Goal: Information Seeking & Learning: Learn about a topic

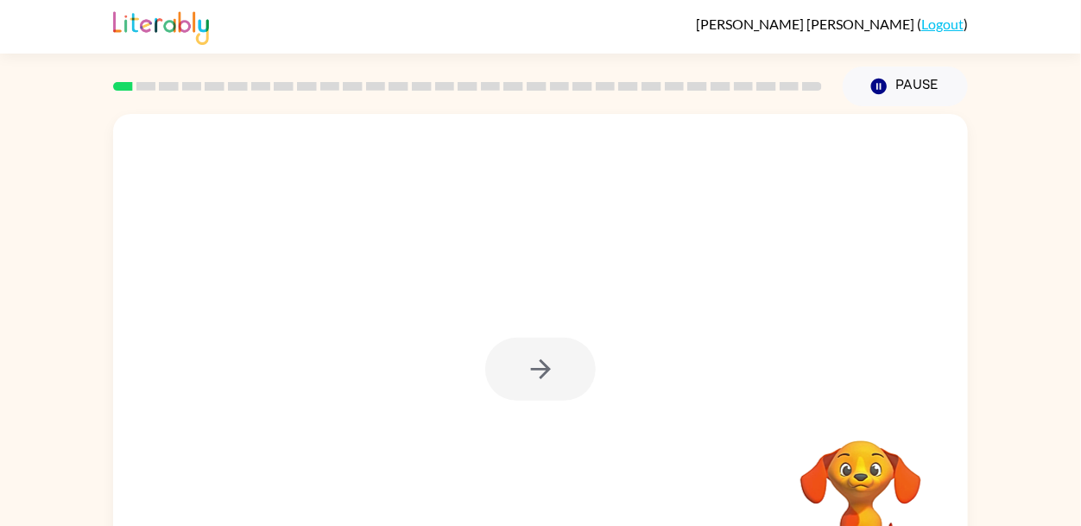
click at [527, 350] on div at bounding box center [540, 369] width 110 height 63
click at [510, 392] on button "button" at bounding box center [540, 369] width 110 height 63
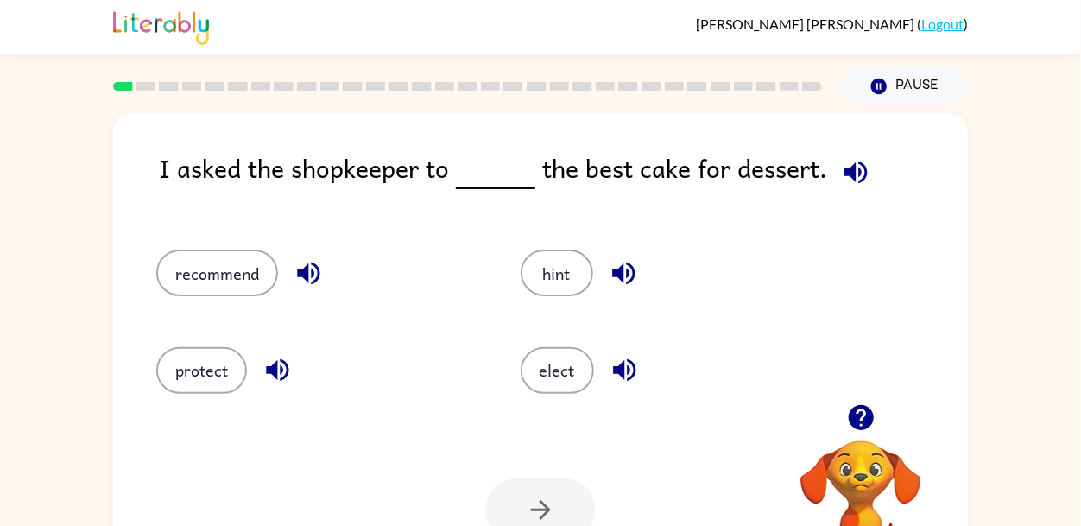
click at [636, 380] on icon "button" at bounding box center [624, 370] width 30 height 30
click at [619, 272] on icon "button" at bounding box center [623, 273] width 22 height 22
click at [264, 360] on icon "button" at bounding box center [277, 370] width 30 height 30
click at [306, 273] on icon "button" at bounding box center [308, 273] width 22 height 22
click at [229, 264] on button "recommend" at bounding box center [217, 272] width 122 height 47
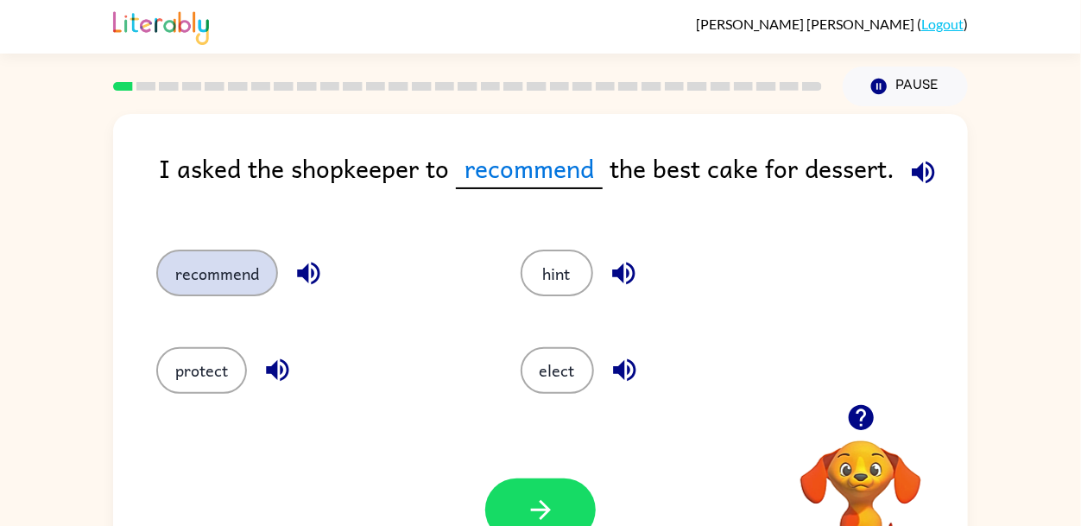
scroll to position [82, 0]
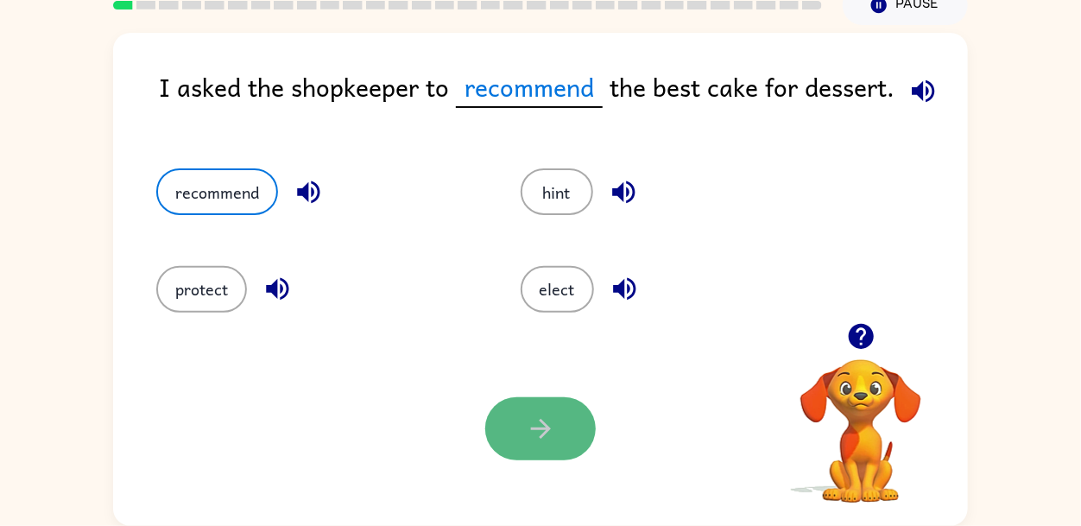
click at [508, 440] on button "button" at bounding box center [540, 428] width 110 height 63
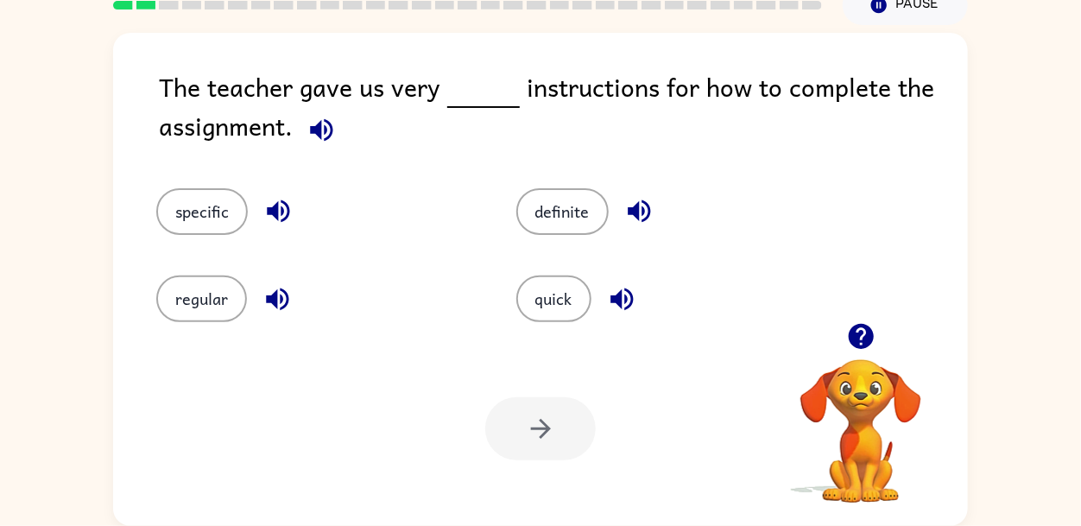
click at [330, 141] on icon "button" at bounding box center [321, 130] width 30 height 30
click at [634, 200] on icon "button" at bounding box center [639, 211] width 30 height 30
click at [285, 201] on icon "button" at bounding box center [278, 211] width 30 height 30
click at [278, 296] on icon "button" at bounding box center [277, 299] width 30 height 30
click at [617, 290] on icon "button" at bounding box center [622, 299] width 30 height 30
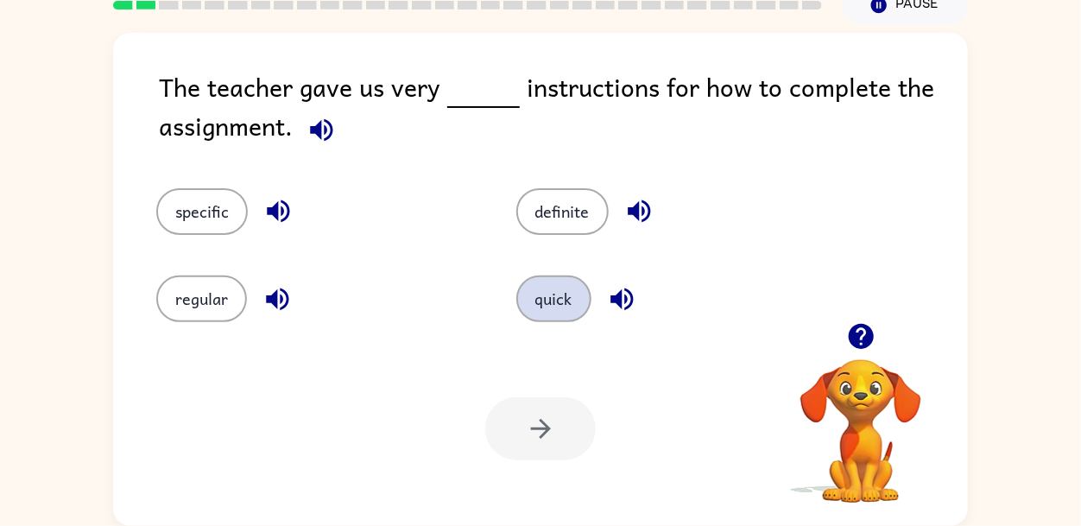
click at [576, 293] on button "quick" at bounding box center [553, 298] width 75 height 47
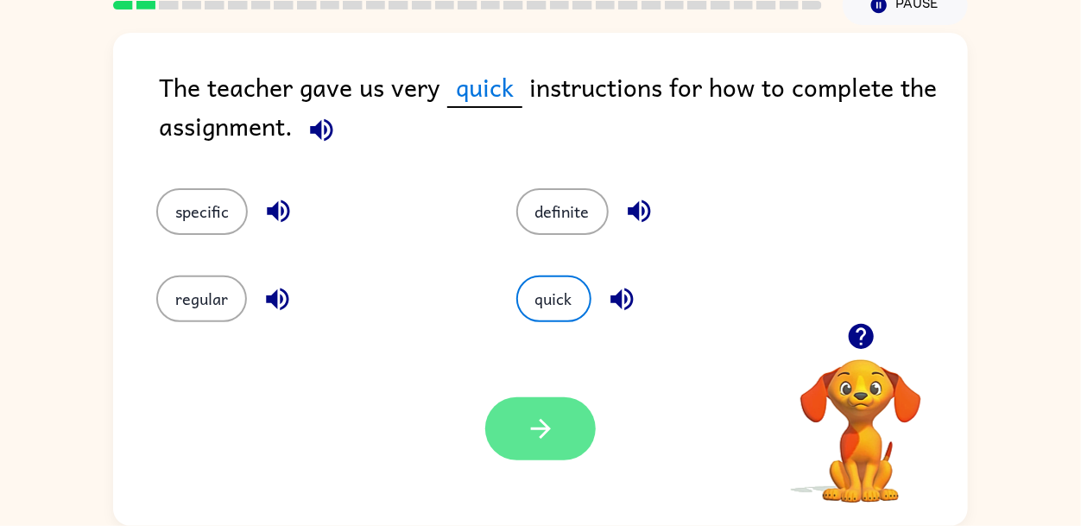
click at [528, 417] on icon "button" at bounding box center [541, 428] width 30 height 30
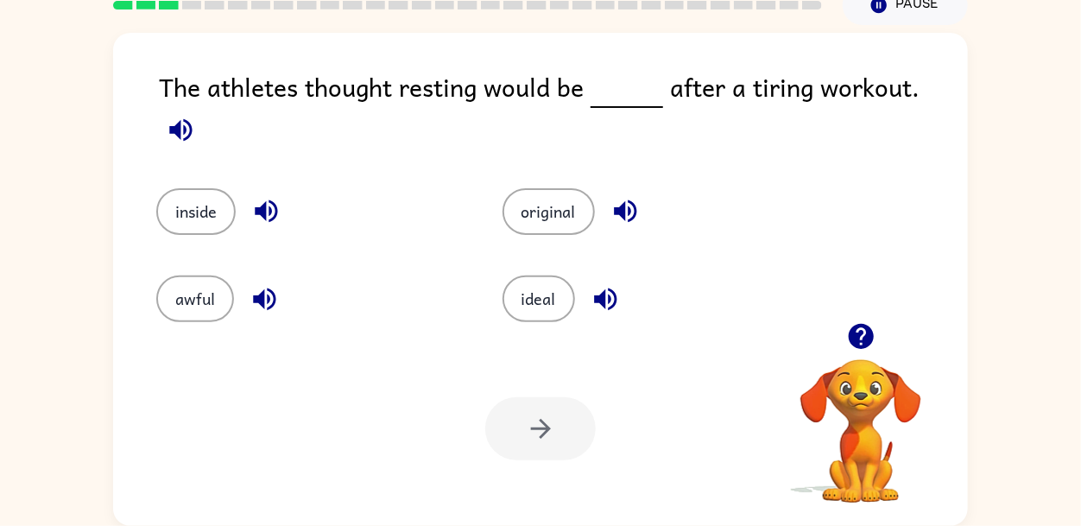
click at [913, 105] on div "The athletes thought resting would be after a tiring workout." at bounding box center [563, 110] width 809 height 86
click at [196, 115] on icon "button" at bounding box center [181, 130] width 30 height 30
click at [527, 278] on button "ideal" at bounding box center [538, 298] width 73 height 47
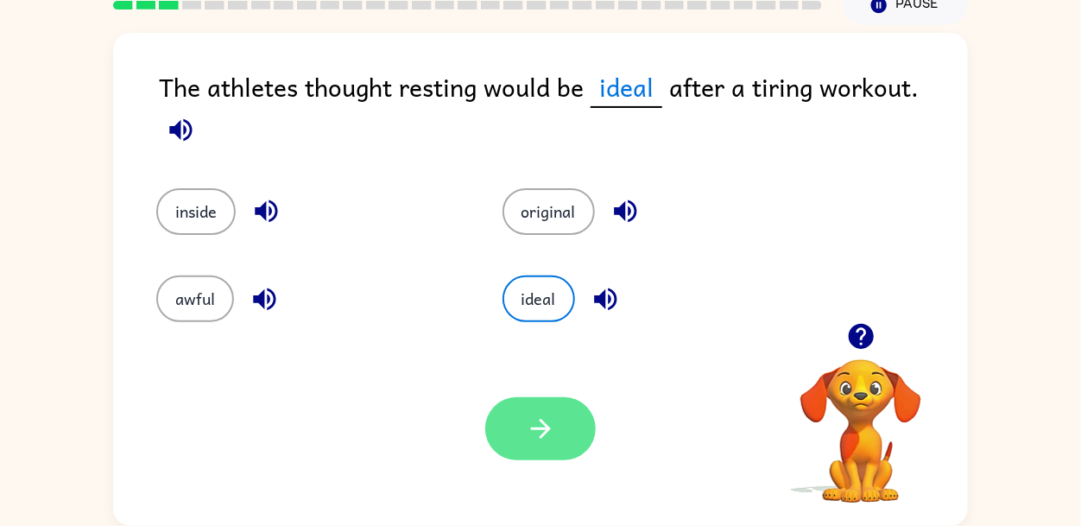
click at [549, 440] on icon "button" at bounding box center [541, 428] width 30 height 30
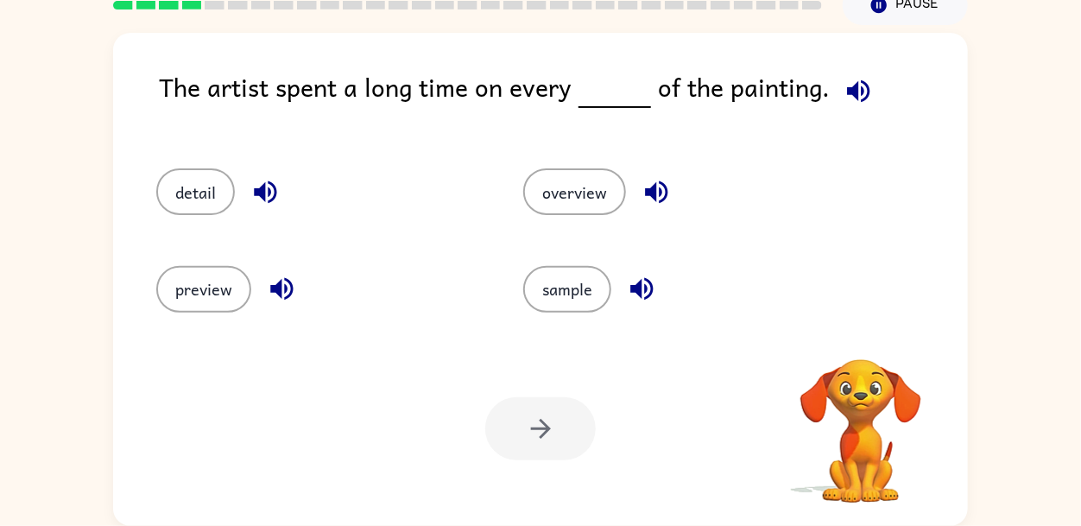
click at [549, 440] on div at bounding box center [540, 428] width 110 height 63
click at [192, 188] on button "detail" at bounding box center [195, 191] width 79 height 47
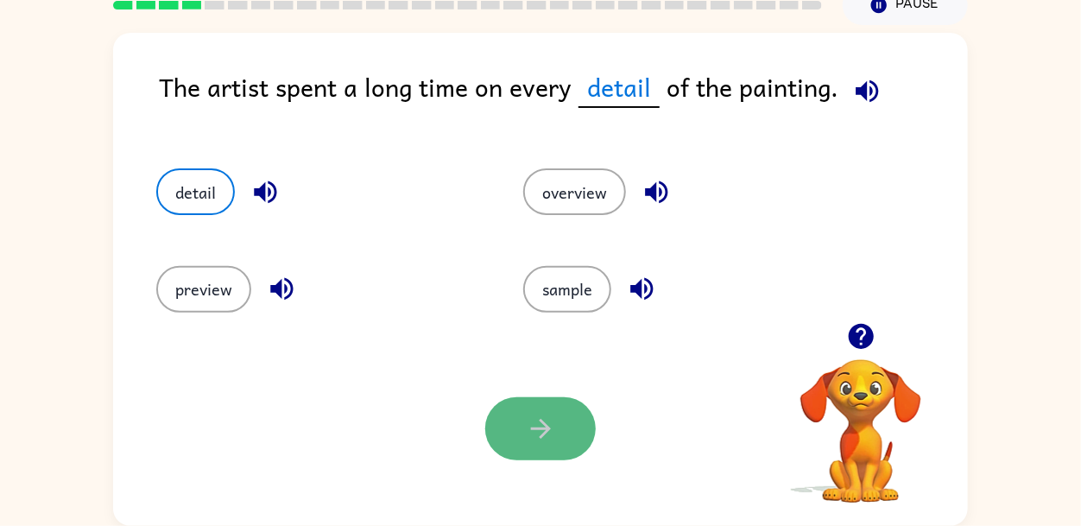
click at [490, 417] on button "button" at bounding box center [540, 428] width 110 height 63
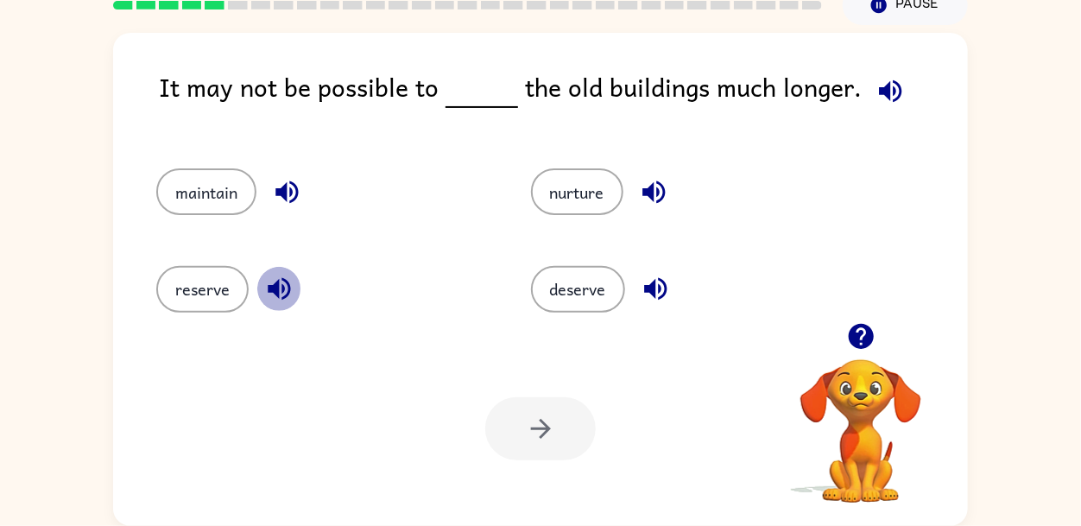
click at [298, 287] on button "button" at bounding box center [279, 289] width 44 height 44
click at [287, 287] on icon "button" at bounding box center [279, 289] width 22 height 22
click at [180, 288] on button "reserve" at bounding box center [202, 289] width 92 height 47
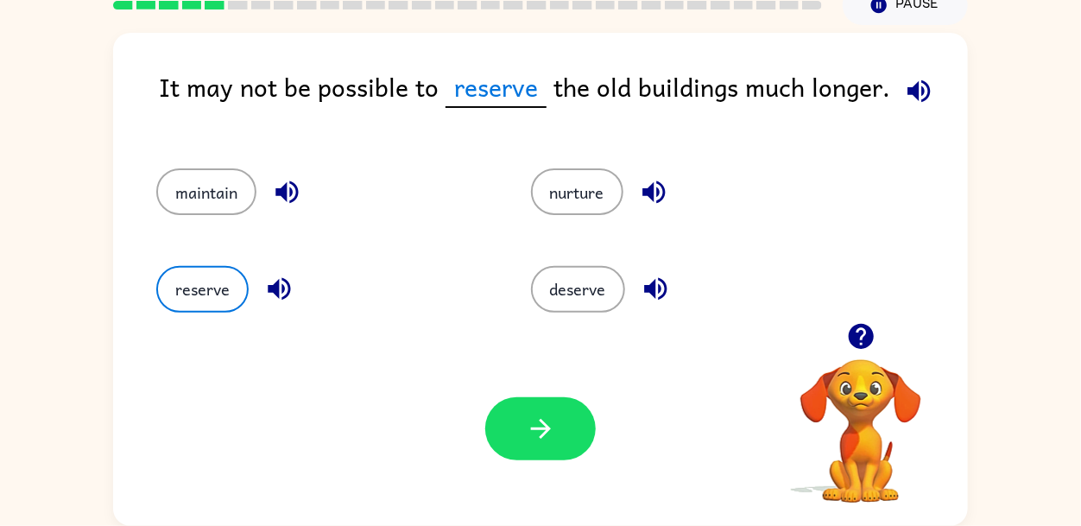
click at [485, 419] on div at bounding box center [540, 428] width 110 height 63
click at [549, 442] on icon "button" at bounding box center [541, 428] width 30 height 30
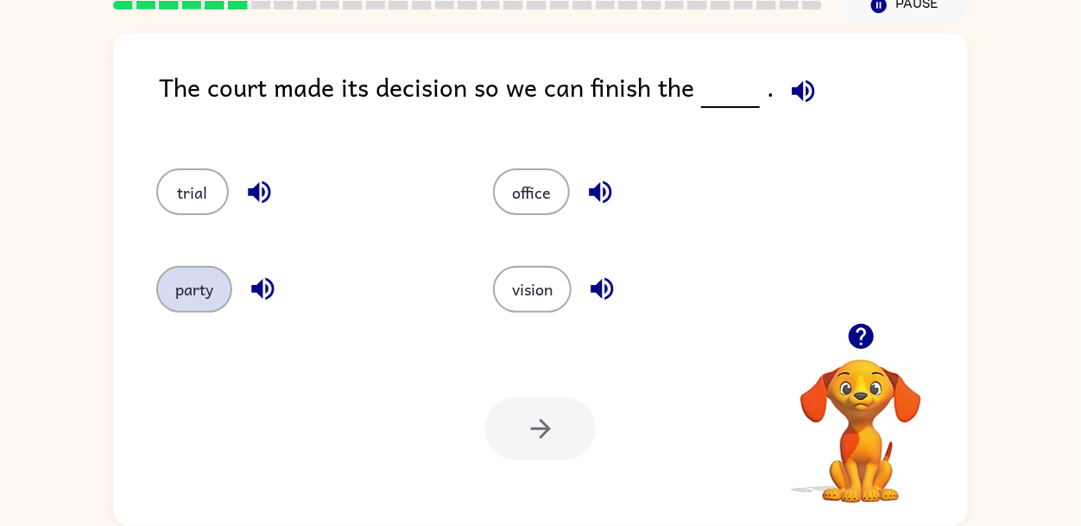
click at [191, 295] on button "party" at bounding box center [194, 289] width 76 height 47
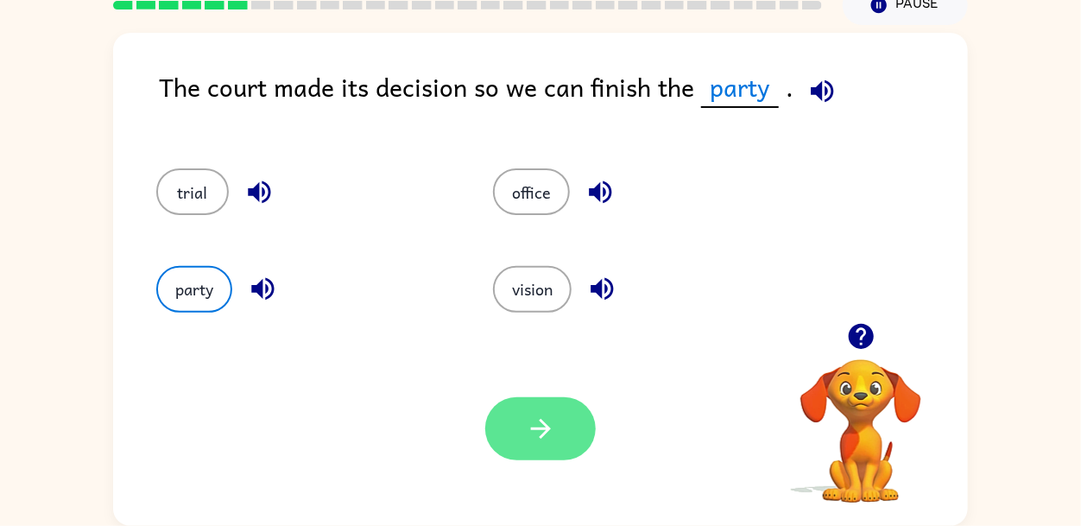
click at [555, 432] on icon "button" at bounding box center [541, 428] width 30 height 30
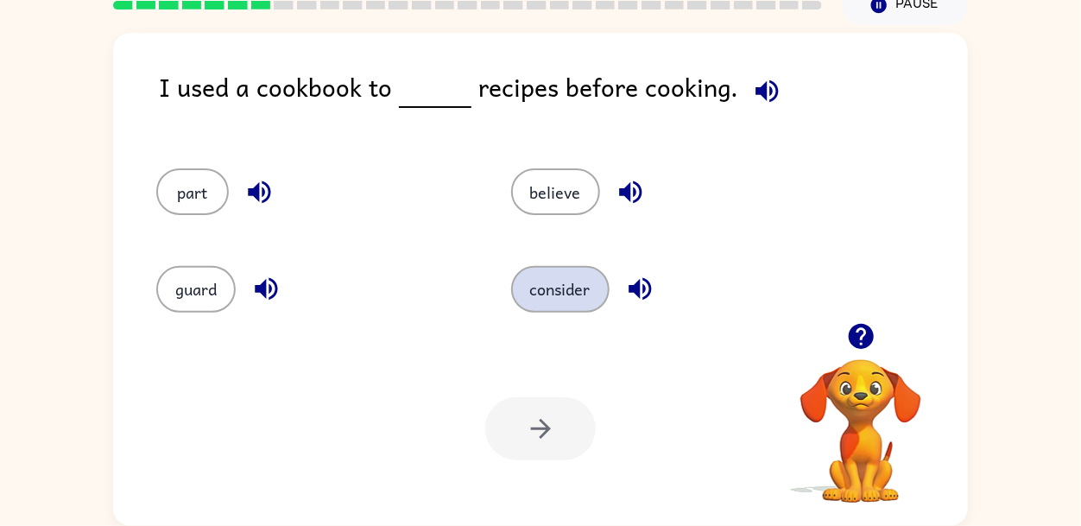
click at [575, 297] on button "consider" at bounding box center [560, 289] width 98 height 47
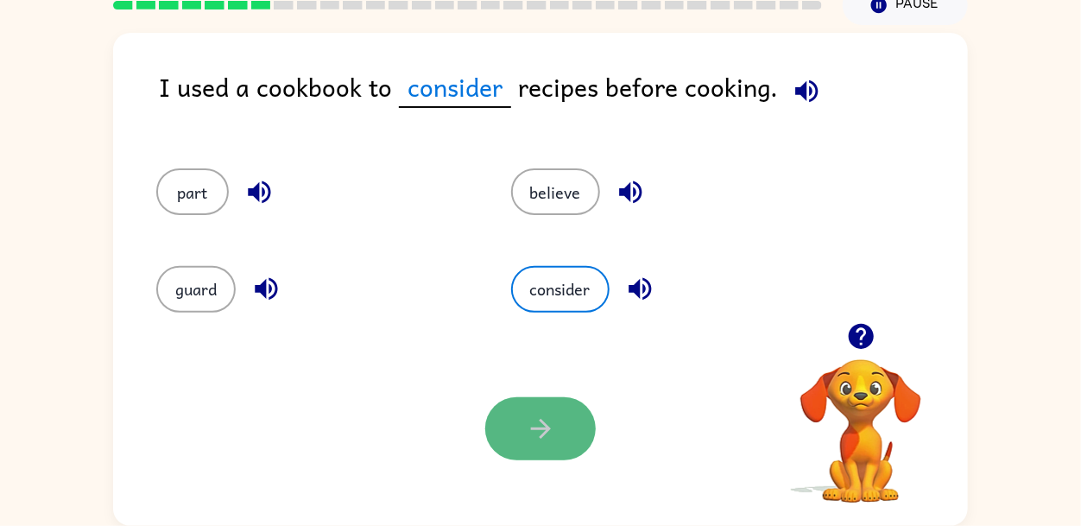
click at [520, 437] on button "button" at bounding box center [540, 428] width 110 height 63
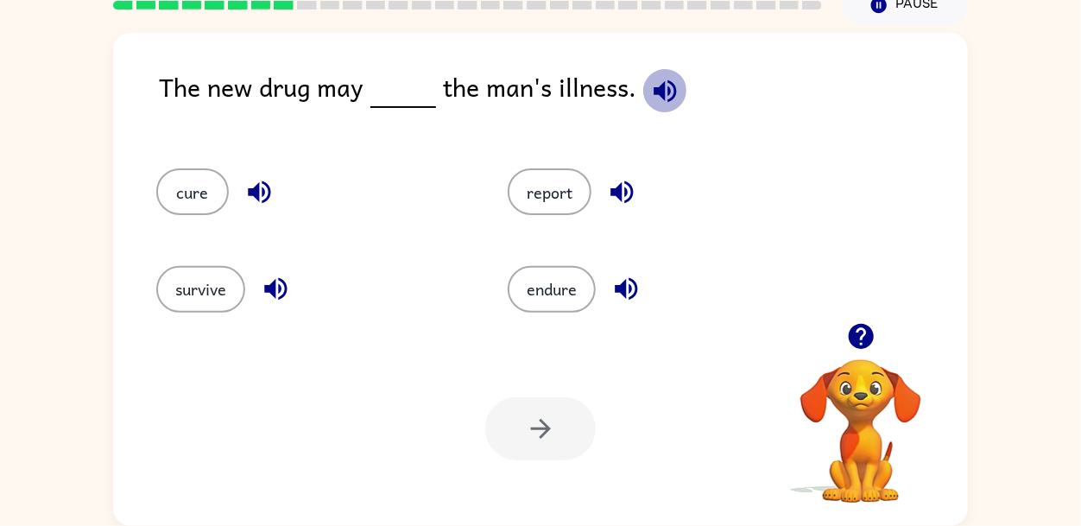
click at [665, 87] on icon "button" at bounding box center [664, 90] width 22 height 22
click at [641, 287] on icon "button" at bounding box center [626, 289] width 30 height 30
click at [196, 178] on button "cure" at bounding box center [192, 191] width 73 height 47
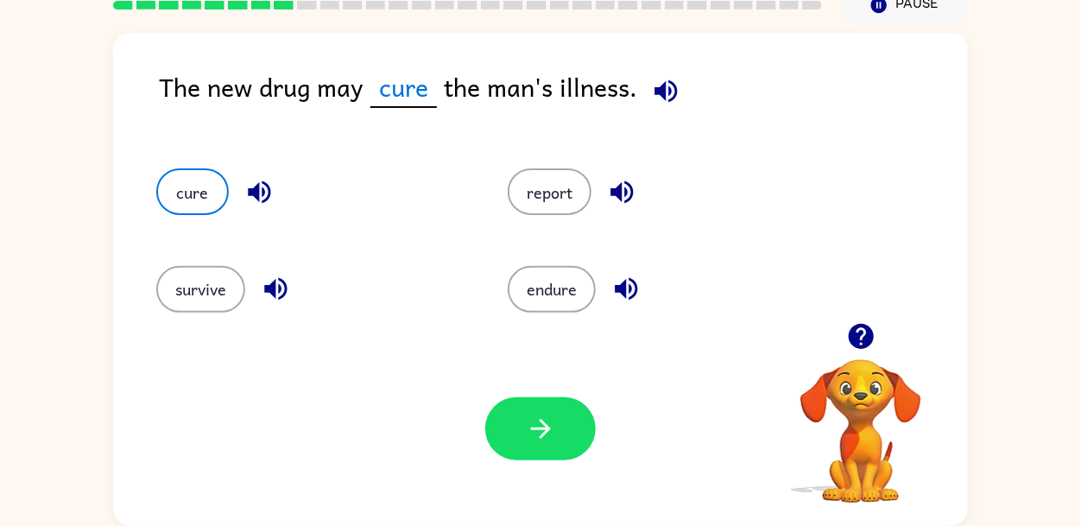
click at [534, 258] on div "endure" at bounding box center [650, 281] width 351 height 97
click at [521, 293] on button "endure" at bounding box center [552, 289] width 88 height 47
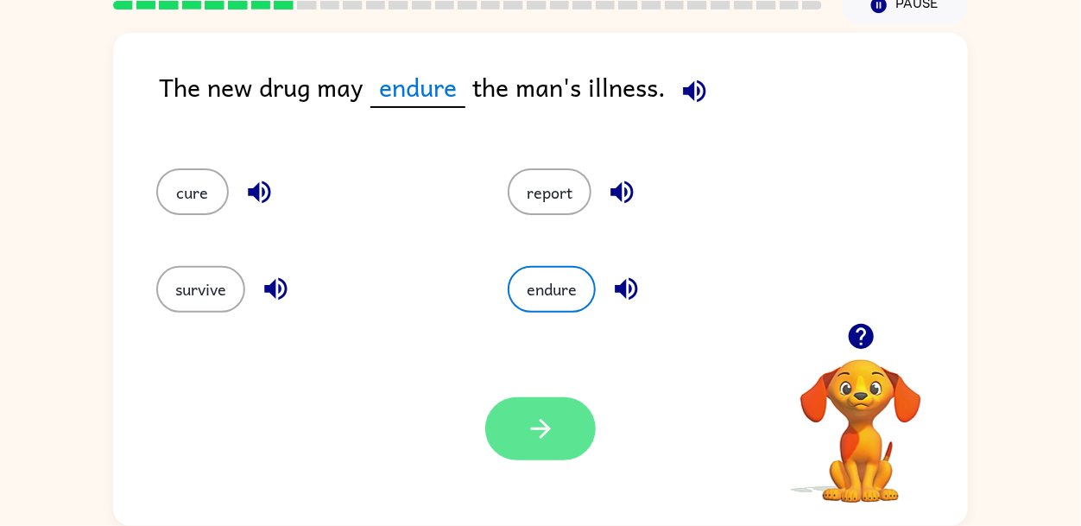
click at [514, 409] on button "button" at bounding box center [540, 428] width 110 height 63
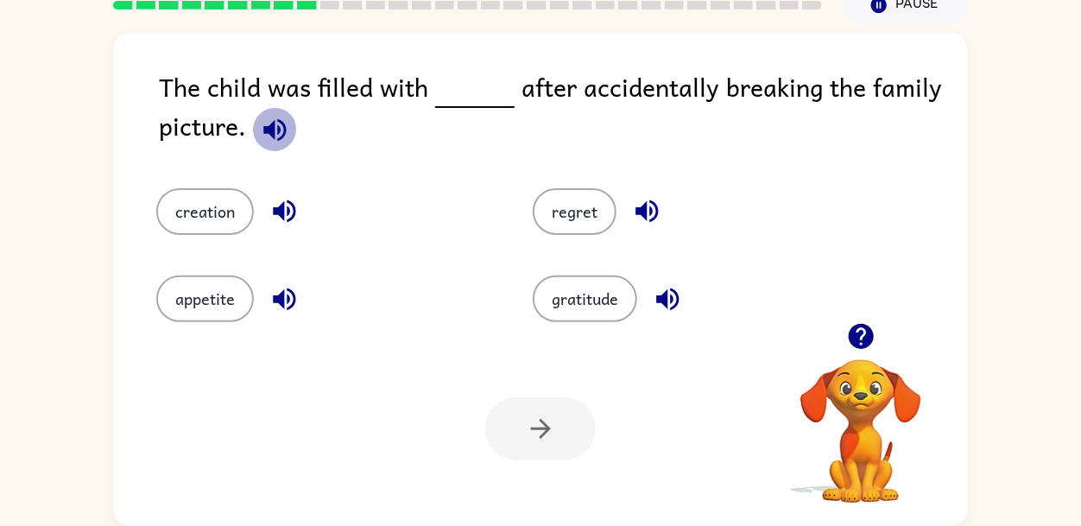
click at [284, 127] on icon "button" at bounding box center [274, 129] width 22 height 22
click at [575, 210] on button "regret" at bounding box center [575, 211] width 84 height 47
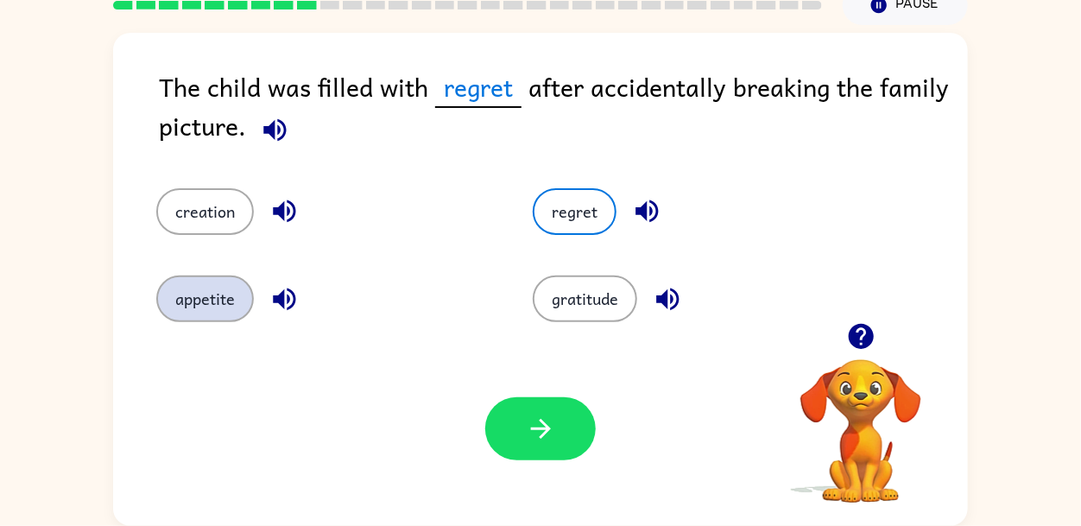
click at [212, 295] on button "appetite" at bounding box center [205, 298] width 98 height 47
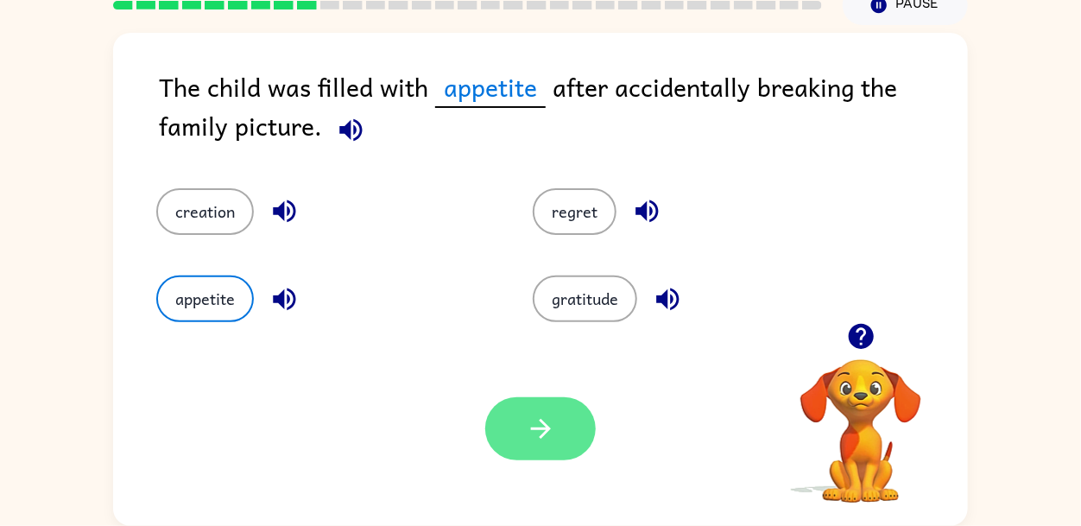
click at [584, 434] on button "button" at bounding box center [540, 428] width 110 height 63
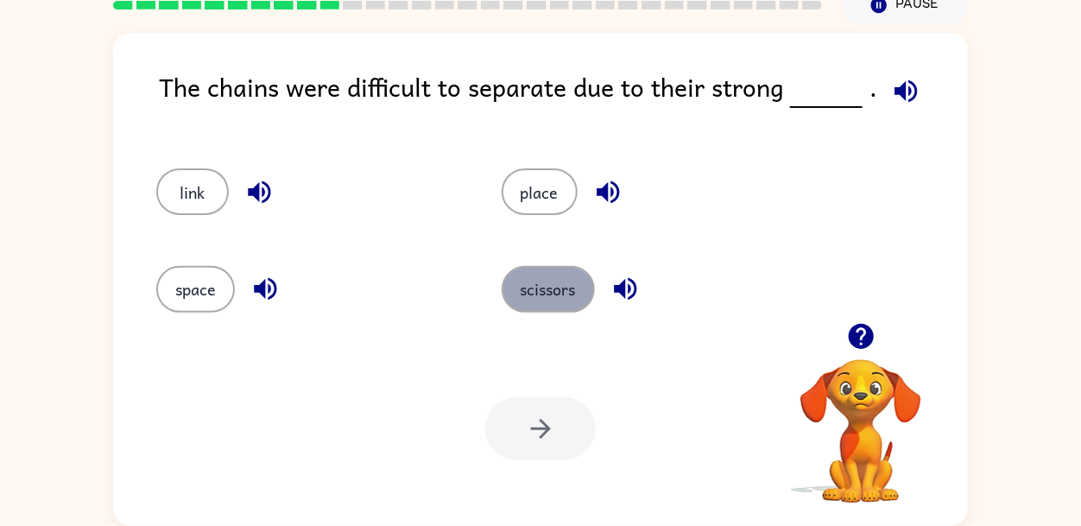
click at [523, 278] on button "scissors" at bounding box center [548, 289] width 93 height 47
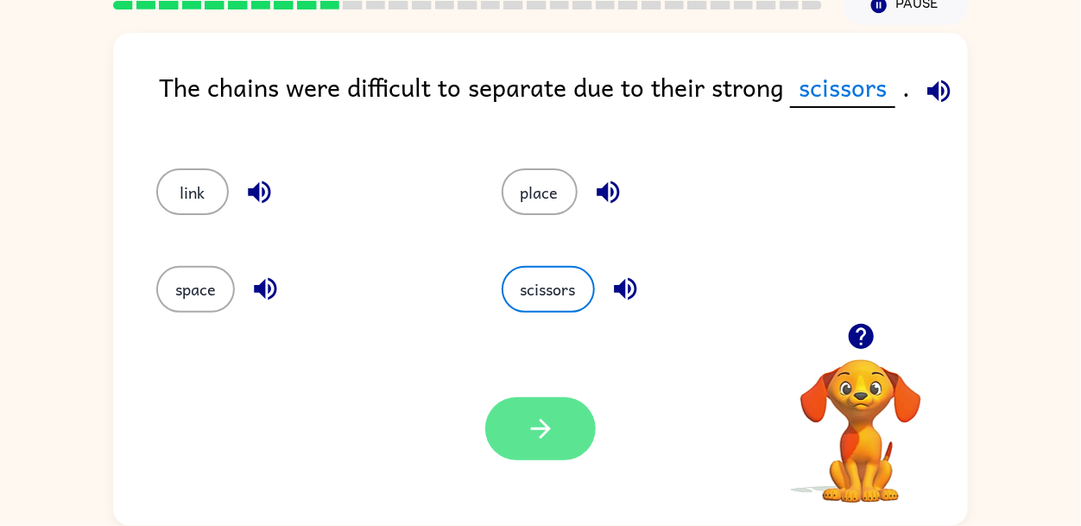
click at [547, 433] on icon "button" at bounding box center [541, 428] width 30 height 30
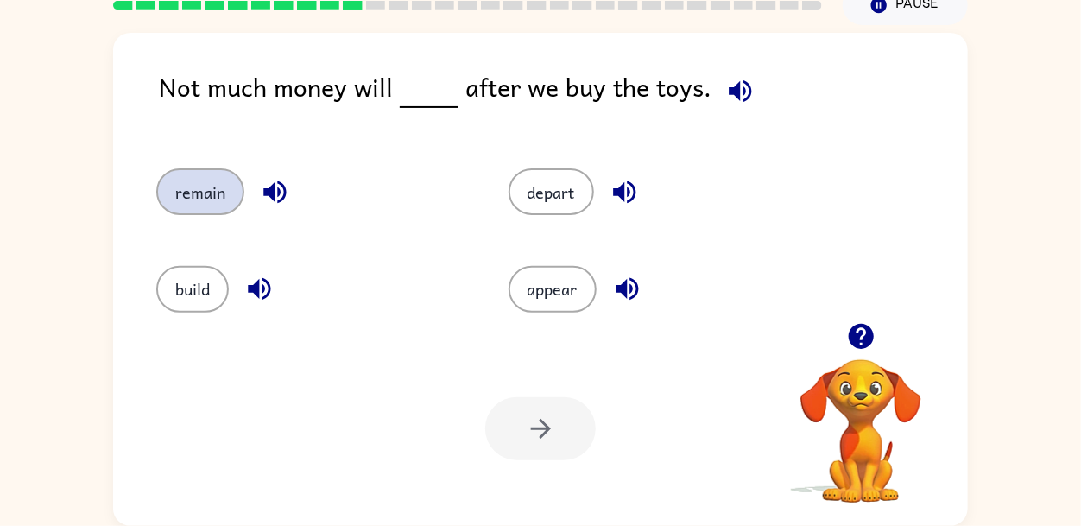
click at [171, 188] on button "remain" at bounding box center [200, 191] width 88 height 47
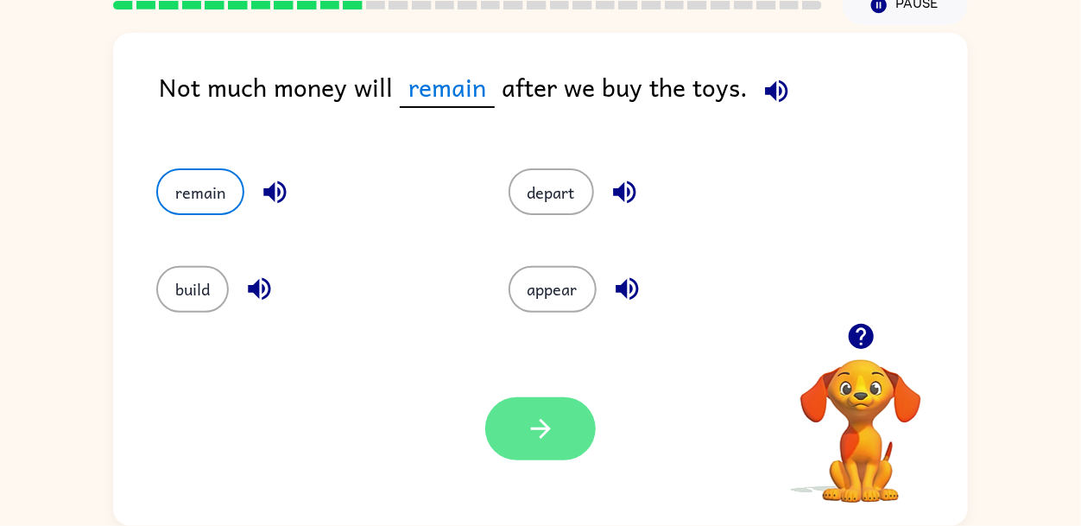
click at [517, 429] on button "button" at bounding box center [540, 428] width 110 height 63
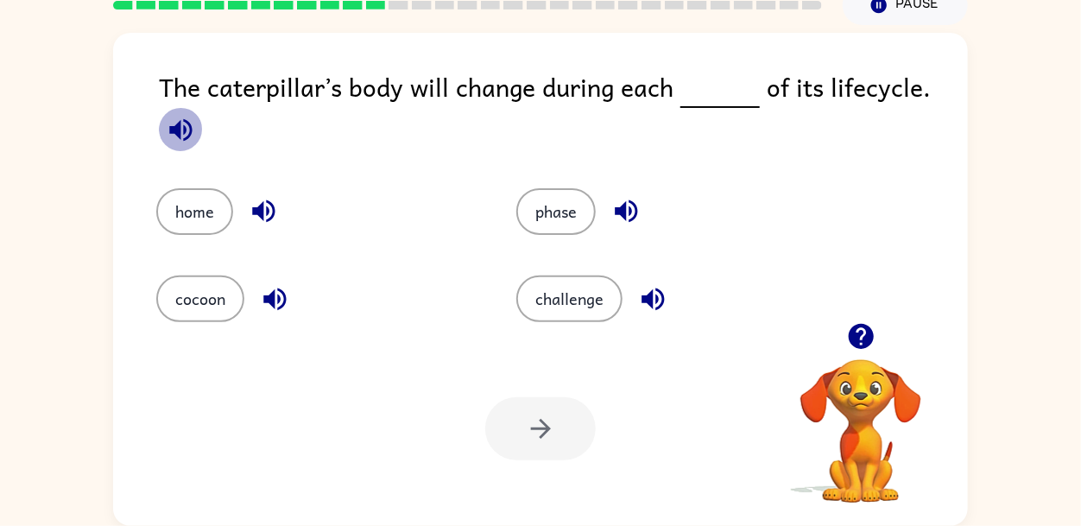
click at [167, 127] on icon "button" at bounding box center [181, 130] width 30 height 30
click at [552, 214] on button "phase" at bounding box center [555, 211] width 79 height 47
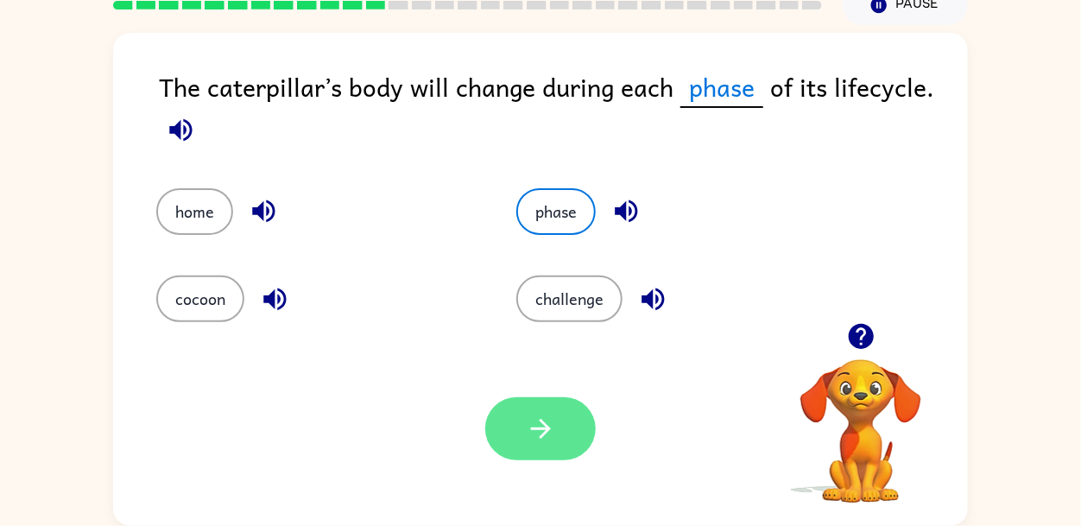
click at [516, 441] on button "button" at bounding box center [540, 428] width 110 height 63
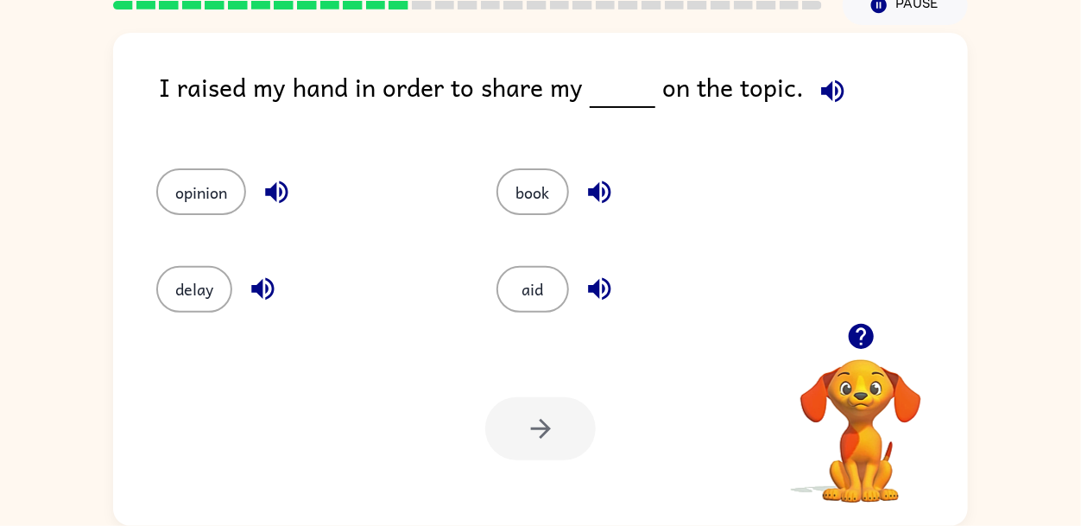
click at [824, 73] on button "button" at bounding box center [833, 91] width 44 height 44
click at [199, 182] on button "opinion" at bounding box center [201, 191] width 90 height 47
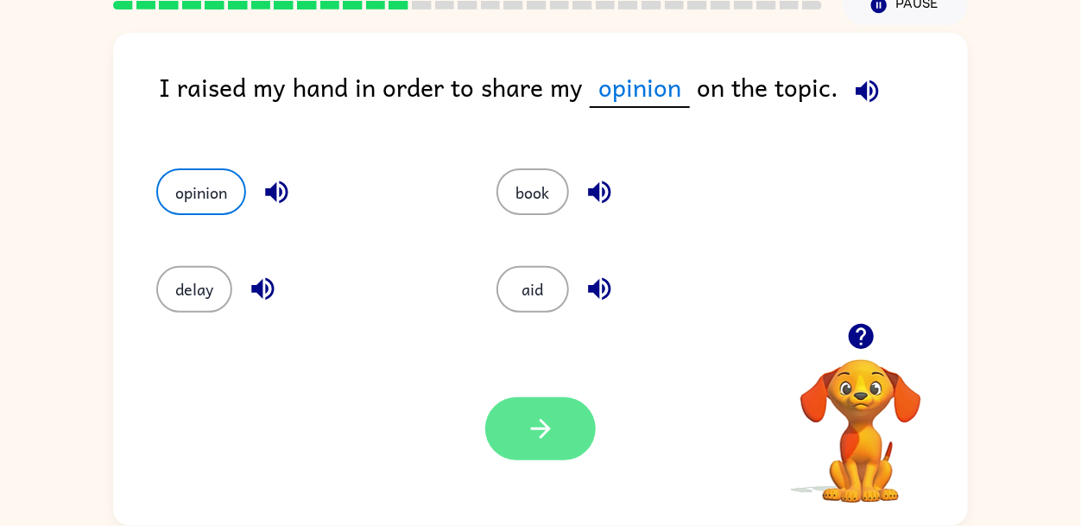
click at [567, 439] on button "button" at bounding box center [540, 428] width 110 height 63
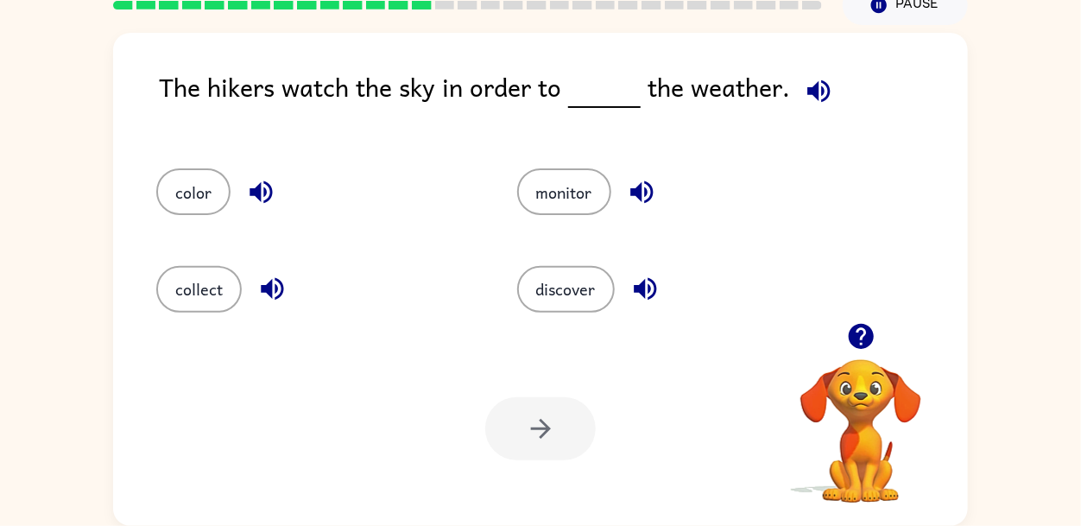
click at [807, 102] on icon "button" at bounding box center [819, 91] width 30 height 30
click at [567, 202] on button "monitor" at bounding box center [564, 191] width 94 height 47
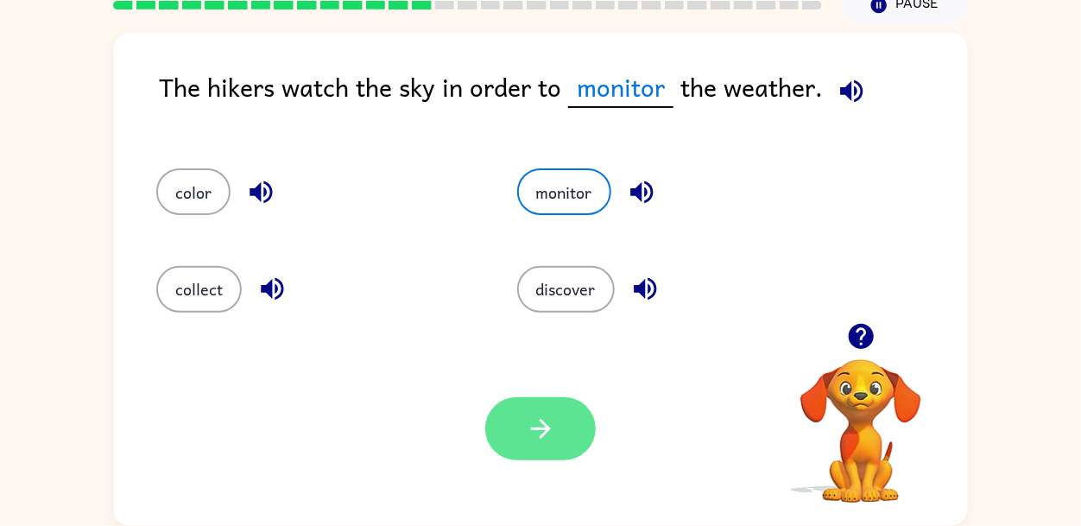
click at [544, 425] on icon "button" at bounding box center [540, 429] width 20 height 20
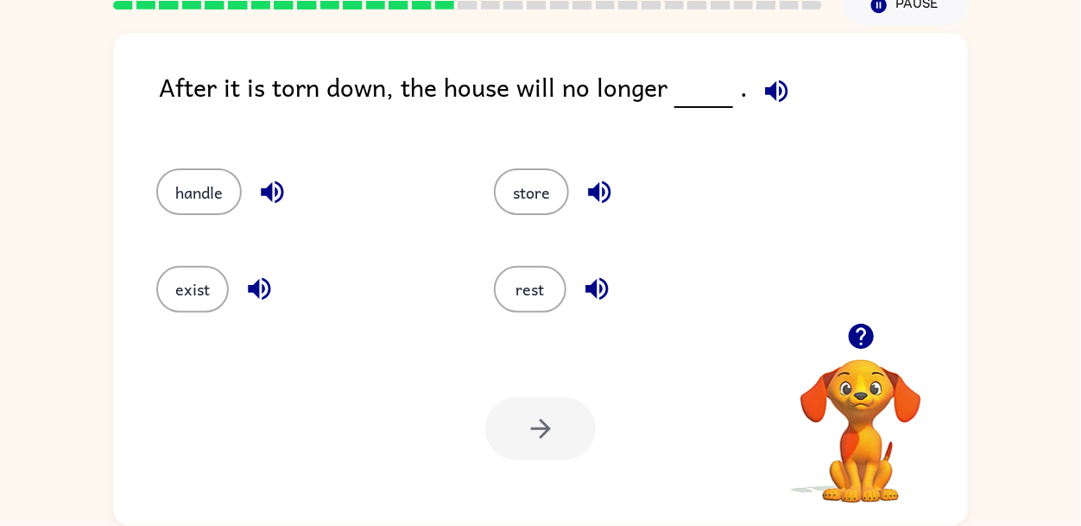
click at [779, 103] on icon "button" at bounding box center [776, 91] width 30 height 30
click at [208, 285] on button "exist" at bounding box center [192, 289] width 73 height 47
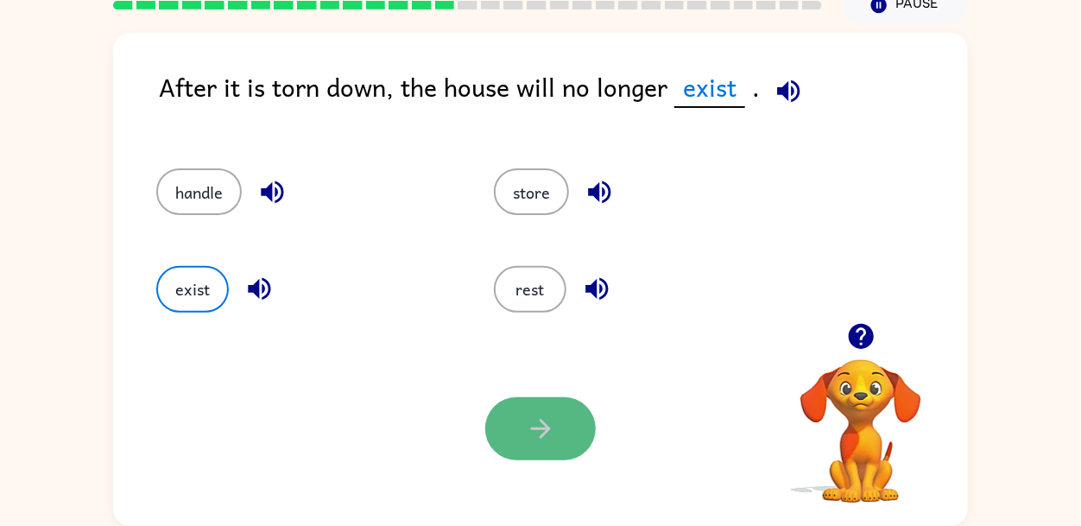
click at [544, 428] on icon "button" at bounding box center [540, 429] width 20 height 20
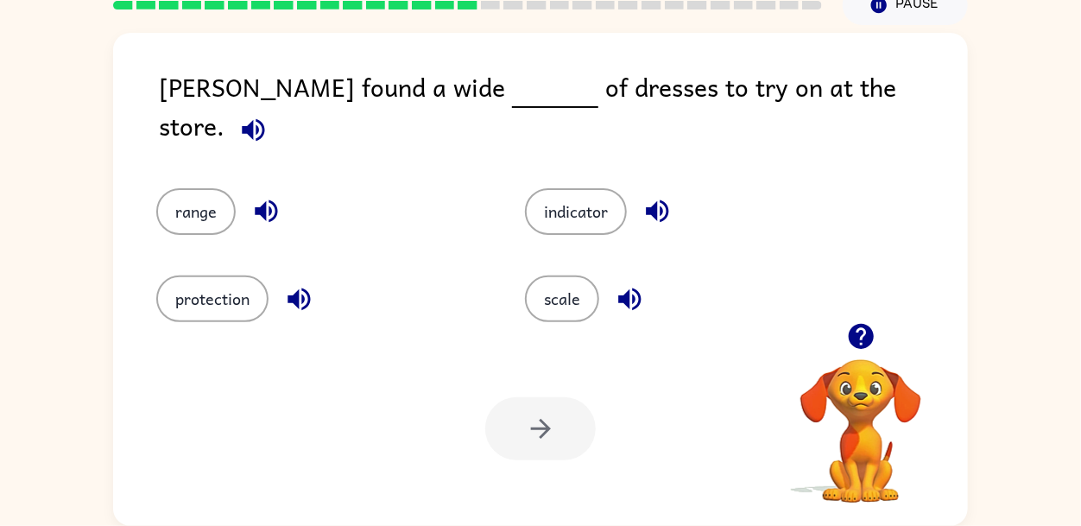
click at [268, 115] on icon "button" at bounding box center [253, 130] width 30 height 30
click at [552, 197] on button "indicator" at bounding box center [576, 211] width 102 height 47
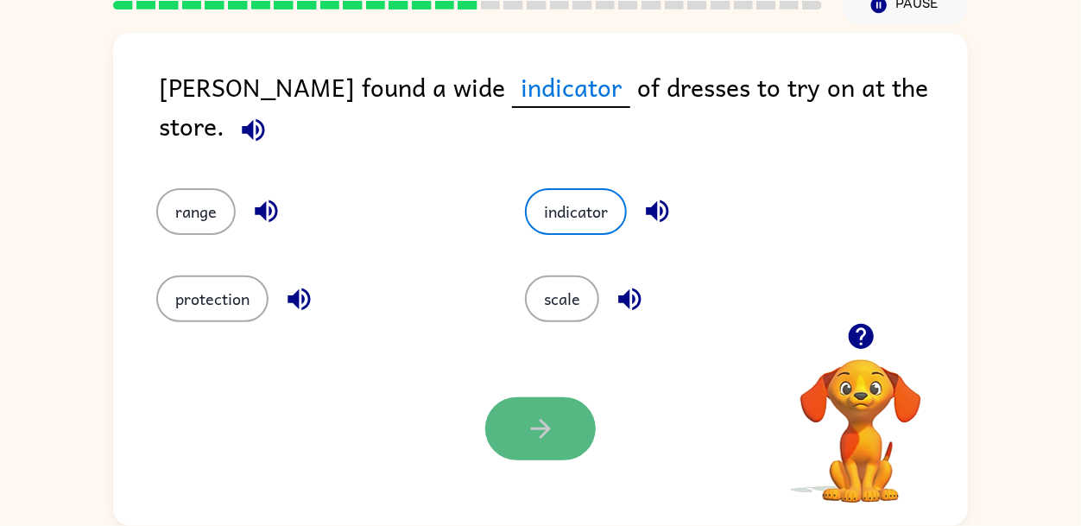
click at [512, 424] on button "button" at bounding box center [540, 428] width 110 height 63
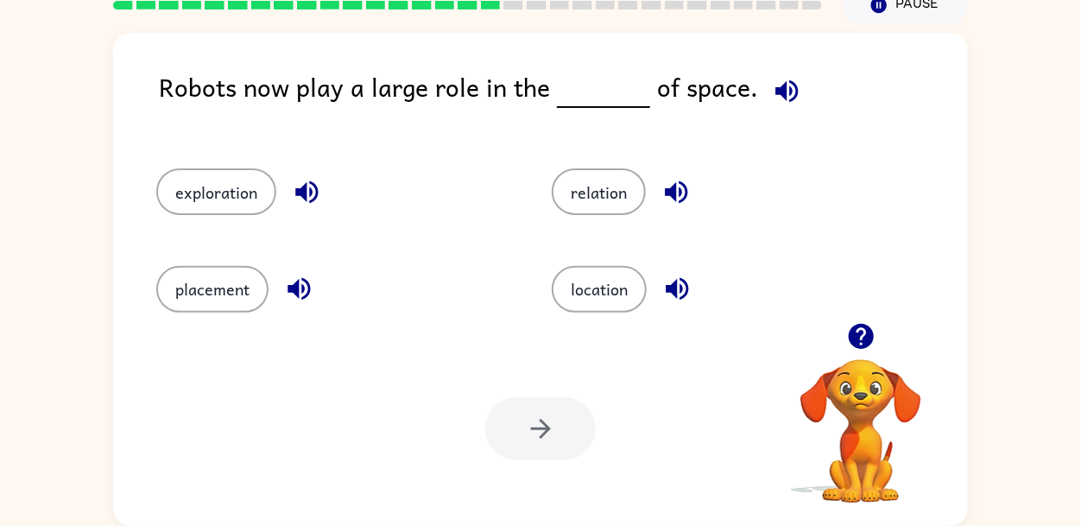
click at [775, 84] on icon "button" at bounding box center [786, 90] width 22 height 22
click at [231, 190] on button "exploration" at bounding box center [216, 191] width 120 height 47
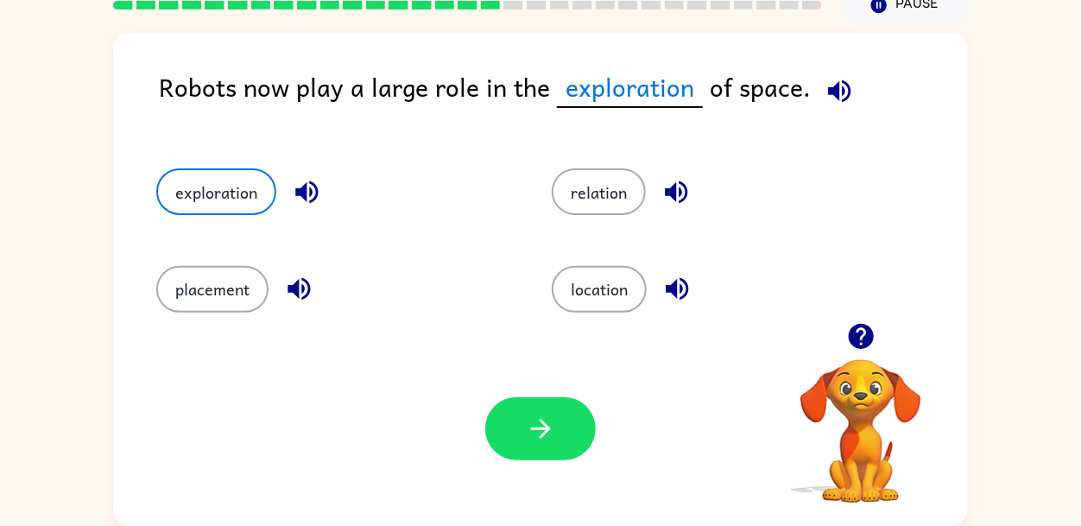
click at [828, 76] on icon "button" at bounding box center [839, 91] width 30 height 30
click at [540, 441] on icon "button" at bounding box center [541, 428] width 30 height 30
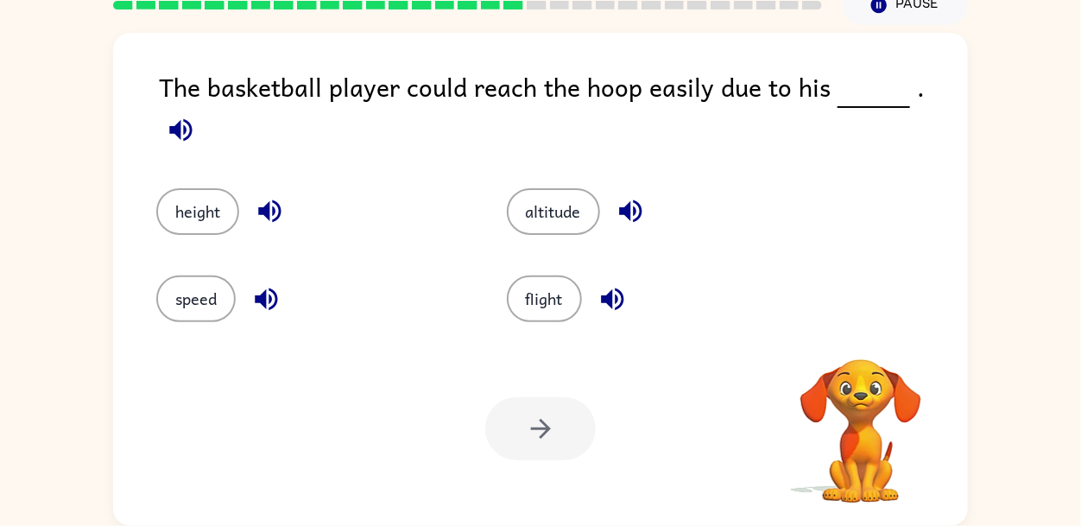
click at [540, 446] on div at bounding box center [540, 428] width 110 height 63
click at [192, 118] on icon "button" at bounding box center [180, 129] width 22 height 22
click at [189, 197] on button "height" at bounding box center [197, 211] width 83 height 47
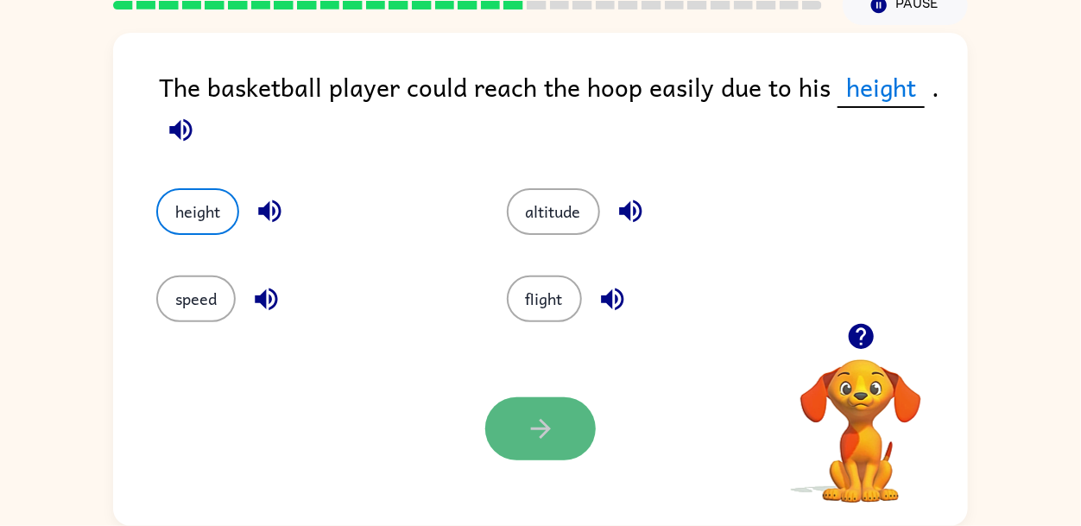
click at [530, 445] on button "button" at bounding box center [540, 428] width 110 height 63
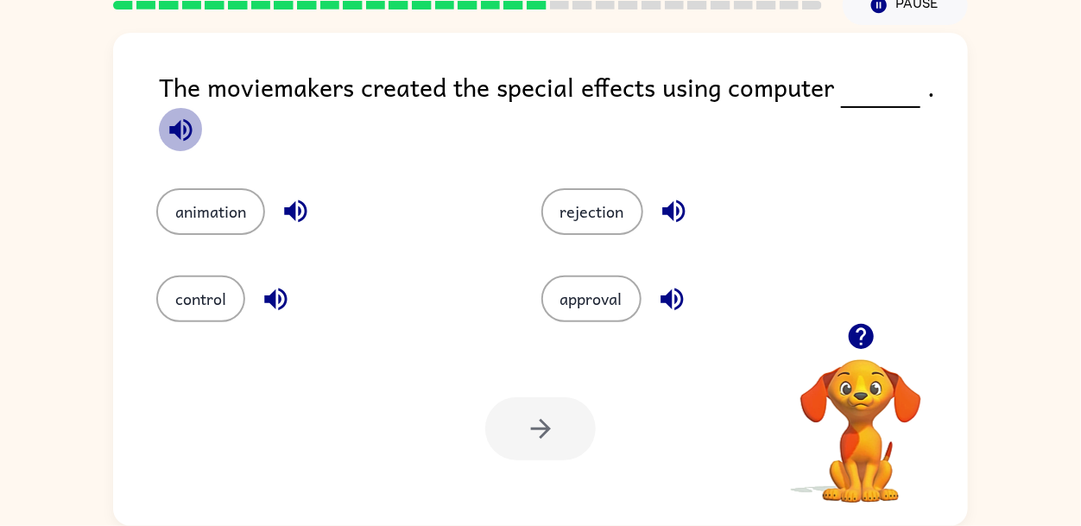
click at [175, 126] on icon "button" at bounding box center [180, 129] width 22 height 22
click at [199, 214] on button "animation" at bounding box center [210, 211] width 109 height 47
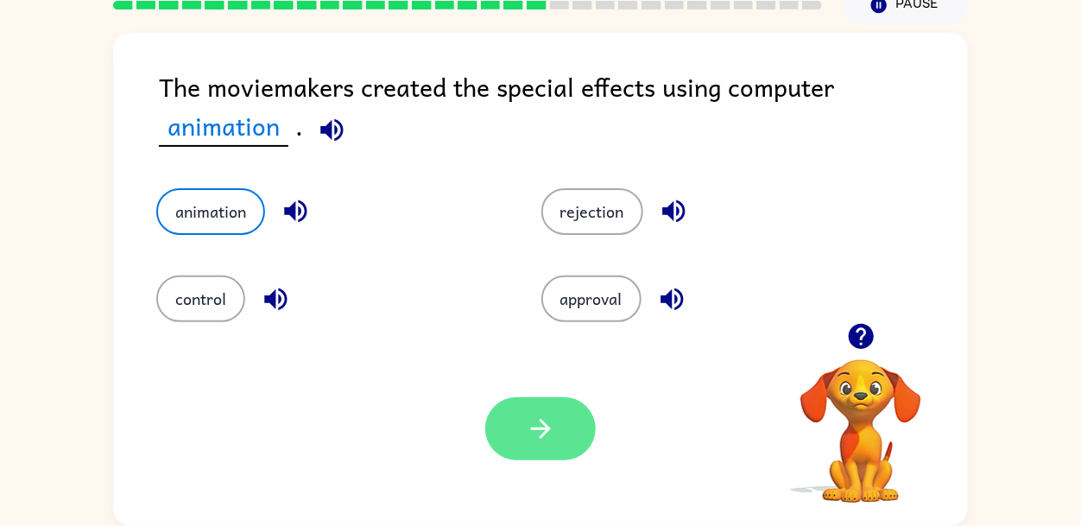
click at [542, 420] on icon "button" at bounding box center [541, 428] width 30 height 30
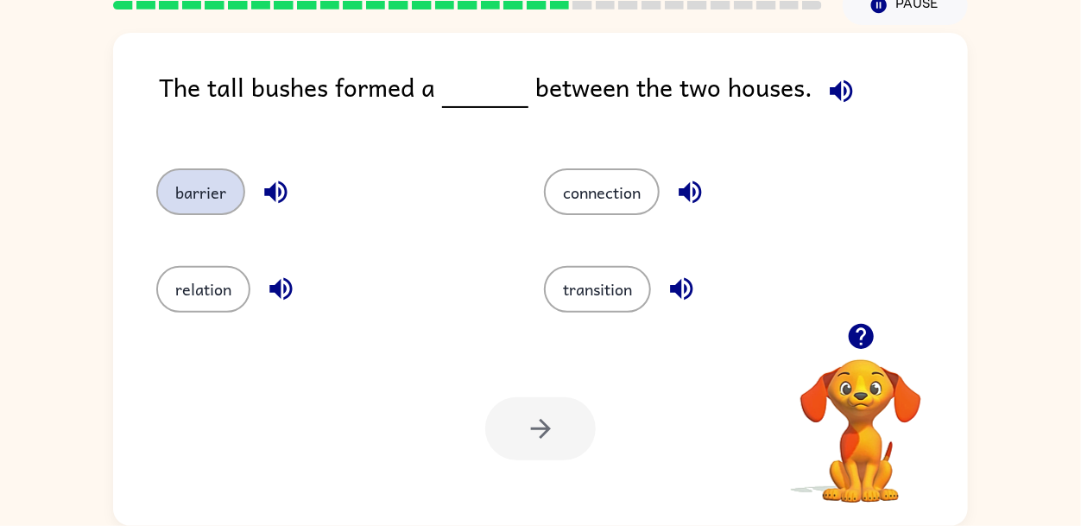
click at [219, 183] on button "barrier" at bounding box center [200, 191] width 89 height 47
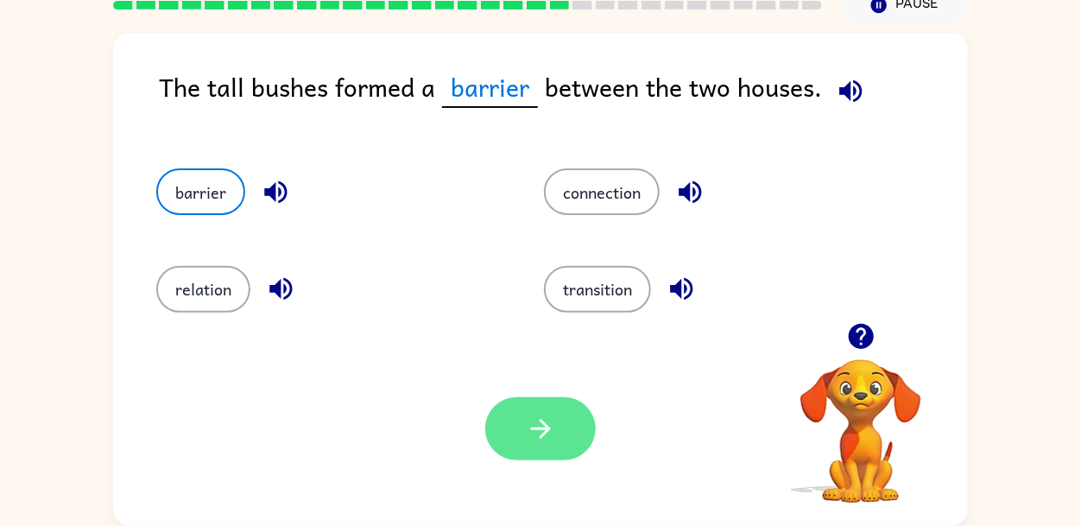
click at [568, 433] on button "button" at bounding box center [540, 428] width 110 height 63
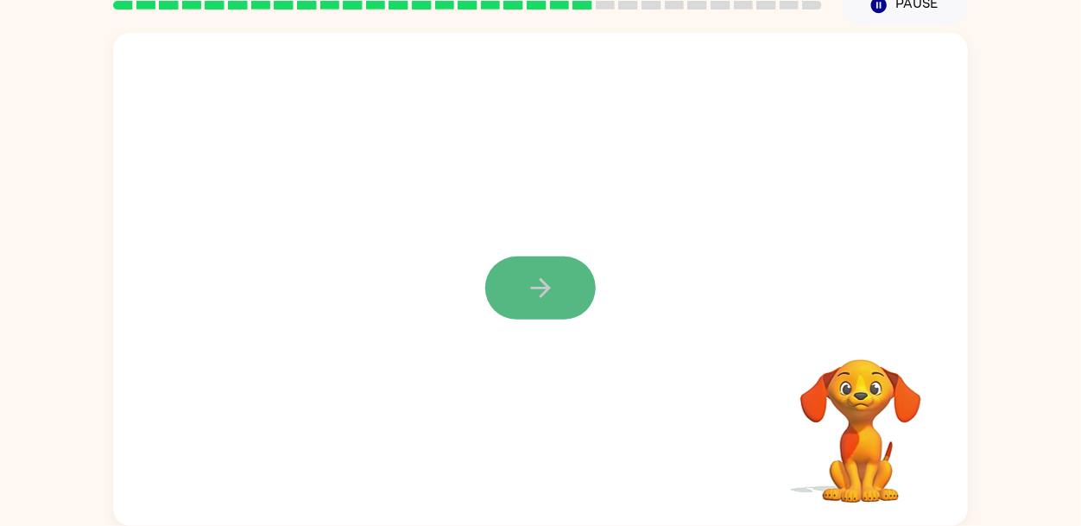
click at [526, 268] on button "button" at bounding box center [540, 287] width 110 height 63
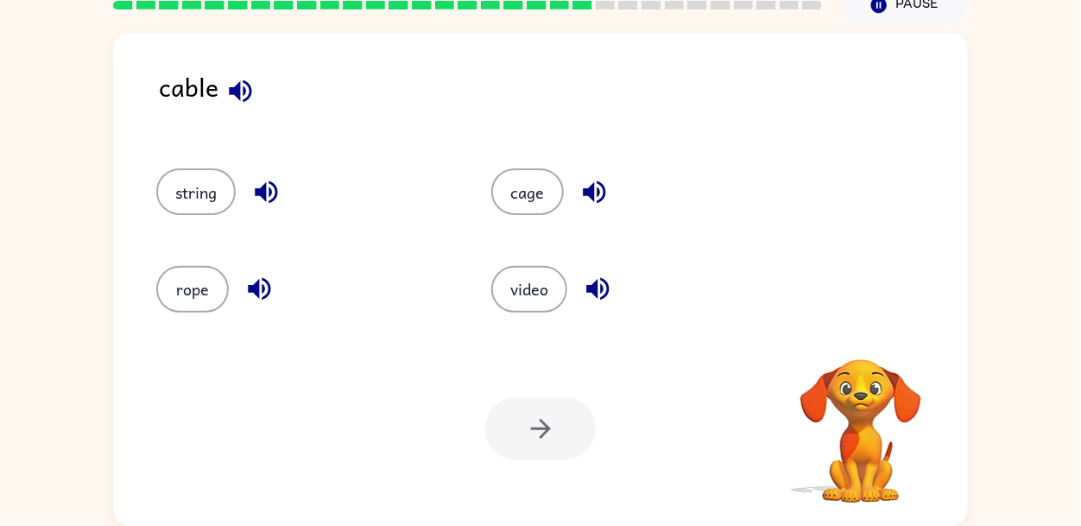
click at [246, 94] on icon "button" at bounding box center [240, 91] width 30 height 30
click at [241, 93] on icon "button" at bounding box center [240, 91] width 30 height 30
click at [239, 189] on div "string" at bounding box center [303, 191] width 295 height 47
click at [194, 204] on button "string" at bounding box center [195, 191] width 79 height 47
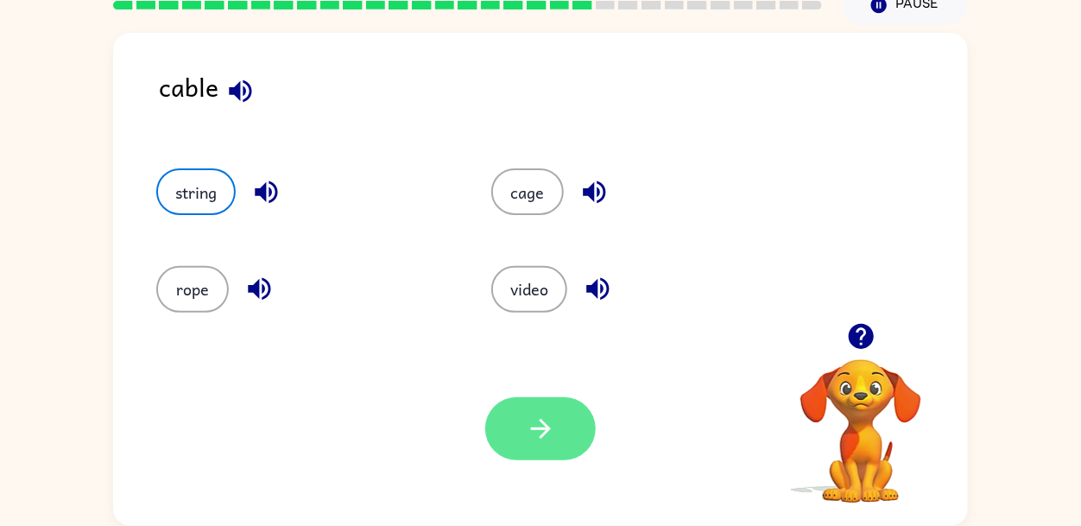
click at [585, 430] on button "button" at bounding box center [540, 428] width 110 height 63
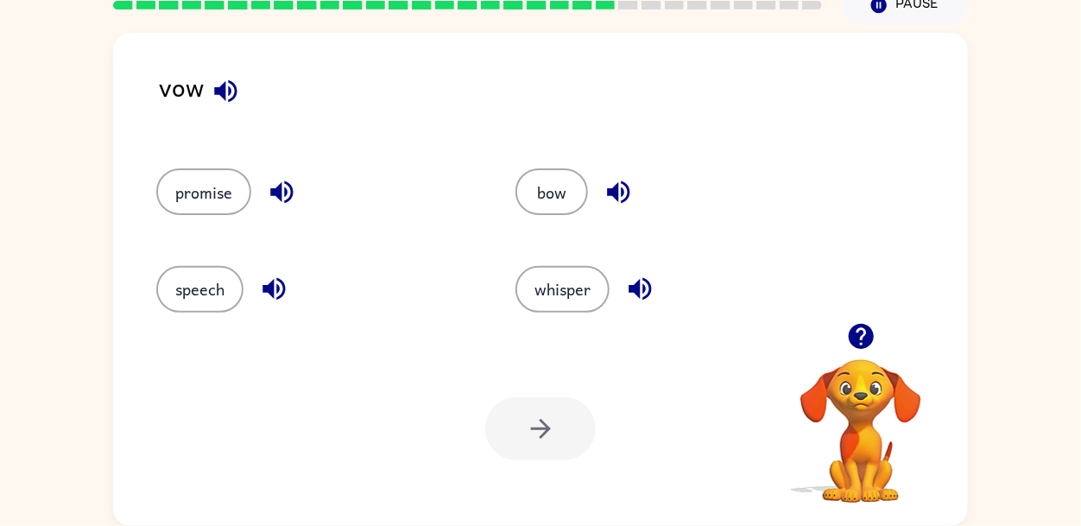
click at [218, 98] on icon "button" at bounding box center [226, 91] width 30 height 30
click at [543, 284] on button "whisper" at bounding box center [562, 289] width 94 height 47
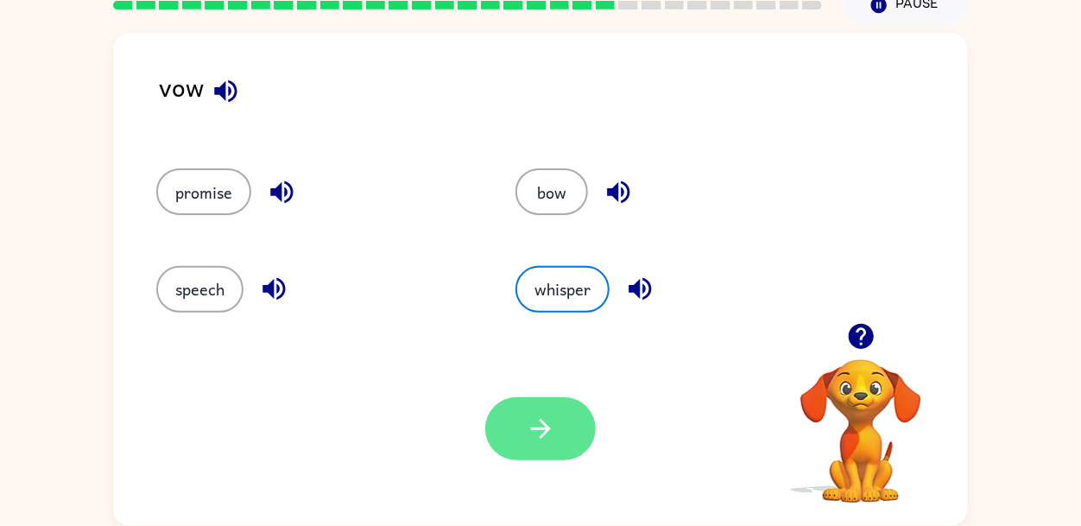
click at [555, 453] on button "button" at bounding box center [540, 428] width 110 height 63
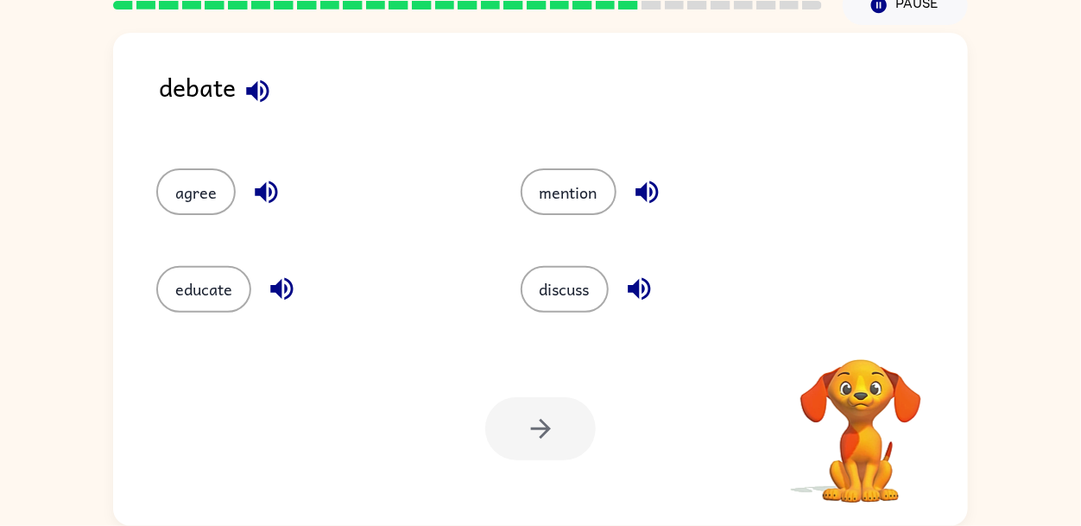
click at [262, 90] on icon "button" at bounding box center [257, 90] width 22 height 22
click at [207, 194] on button "agree" at bounding box center [195, 191] width 79 height 47
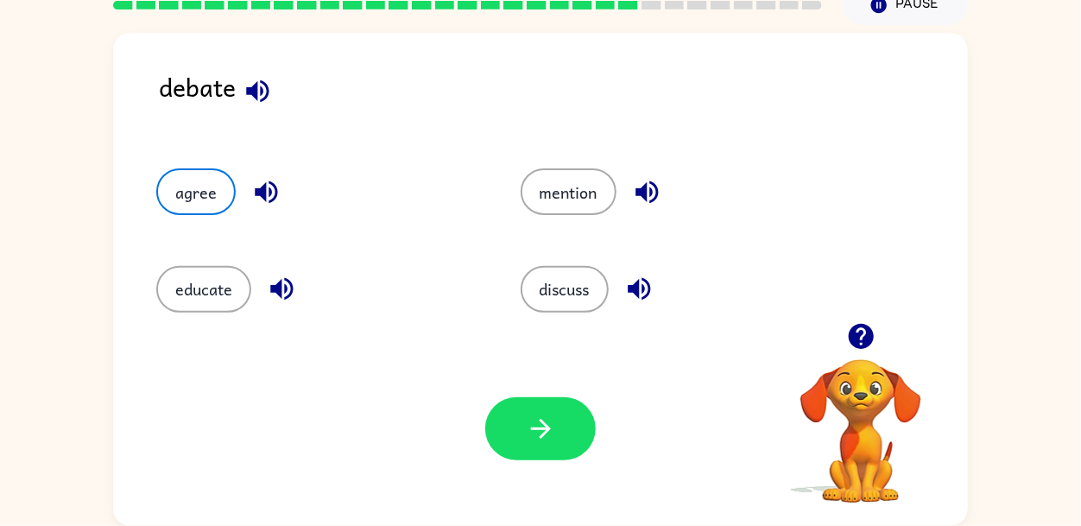
click at [659, 192] on icon "button" at bounding box center [647, 192] width 30 height 30
click at [855, 336] on icon "button" at bounding box center [860, 336] width 25 height 25
click at [849, 410] on video "Your browser must support playing .mp4 files to use Literably. Please try using…" at bounding box center [860, 418] width 173 height 173
click at [560, 306] on button "discuss" at bounding box center [565, 289] width 88 height 47
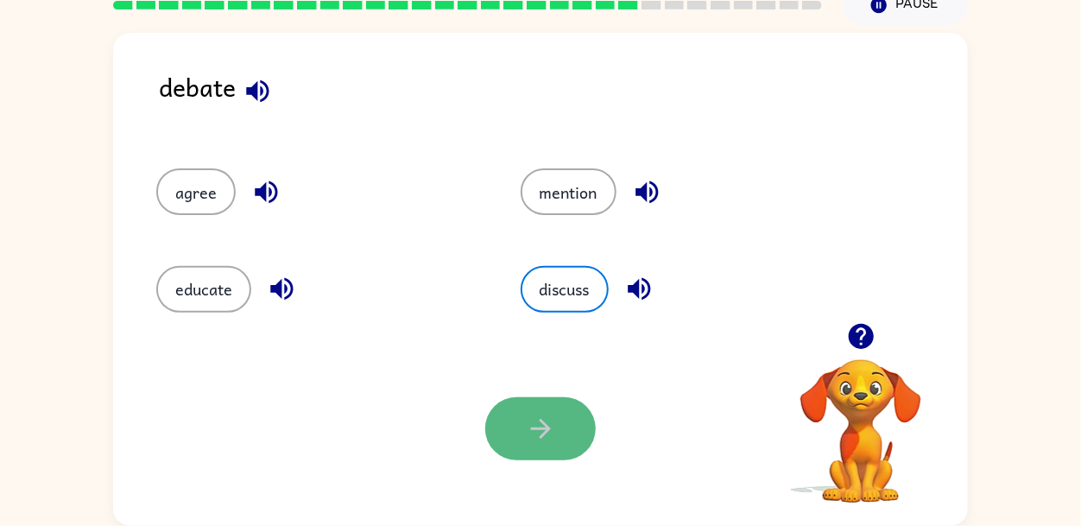
click at [523, 434] on button "button" at bounding box center [540, 428] width 110 height 63
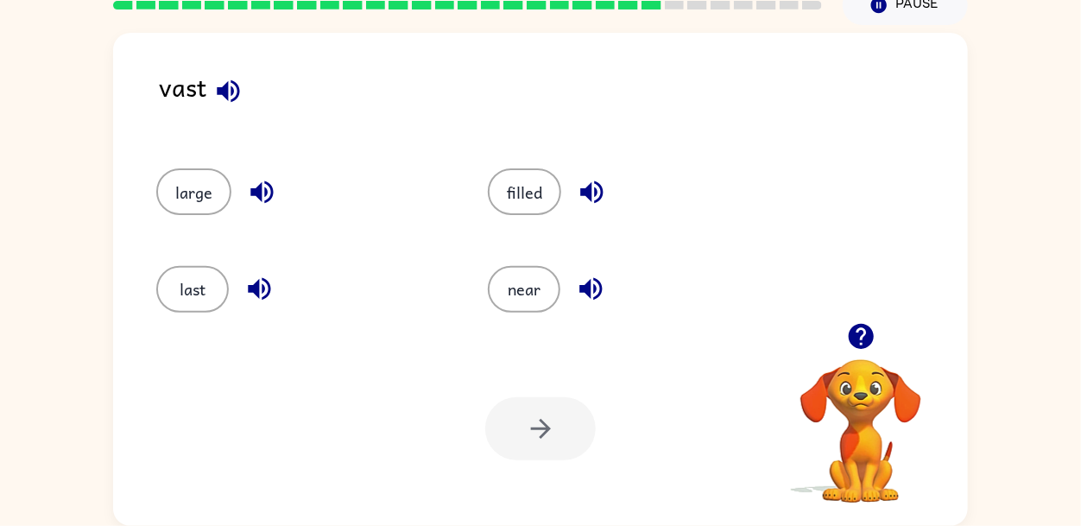
click at [223, 76] on icon "button" at bounding box center [228, 91] width 30 height 30
click at [212, 293] on button "last" at bounding box center [192, 289] width 73 height 47
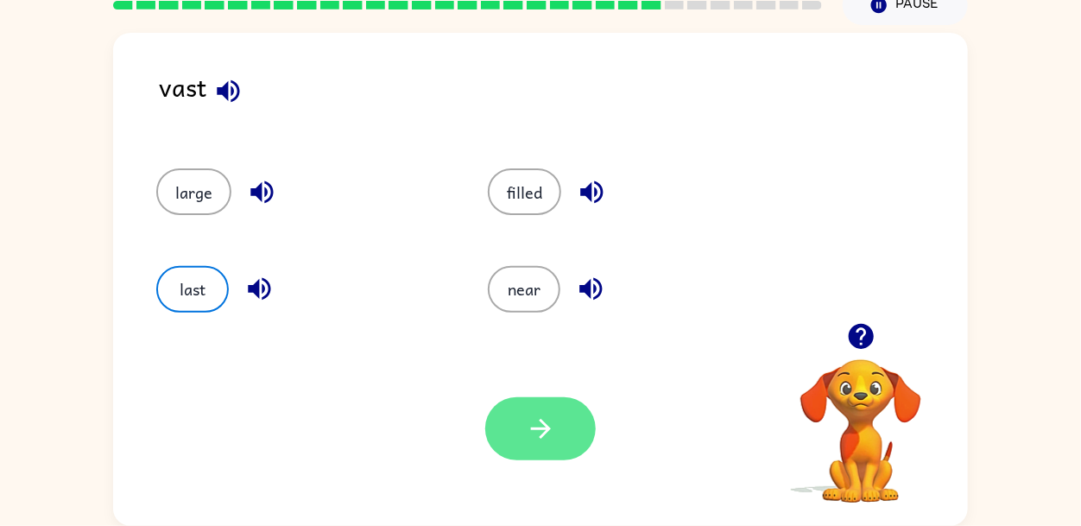
click at [557, 427] on button "button" at bounding box center [540, 428] width 110 height 63
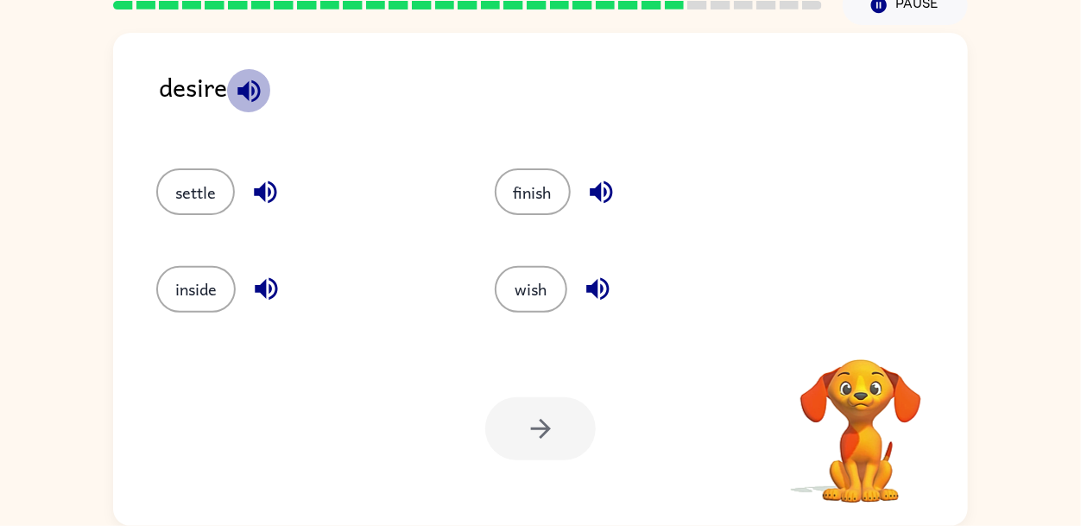
click at [254, 90] on icon "button" at bounding box center [248, 90] width 22 height 22
click at [261, 183] on icon "button" at bounding box center [265, 192] width 30 height 30
click at [267, 275] on icon "button" at bounding box center [266, 289] width 30 height 30
click at [596, 288] on icon "button" at bounding box center [597, 289] width 22 height 22
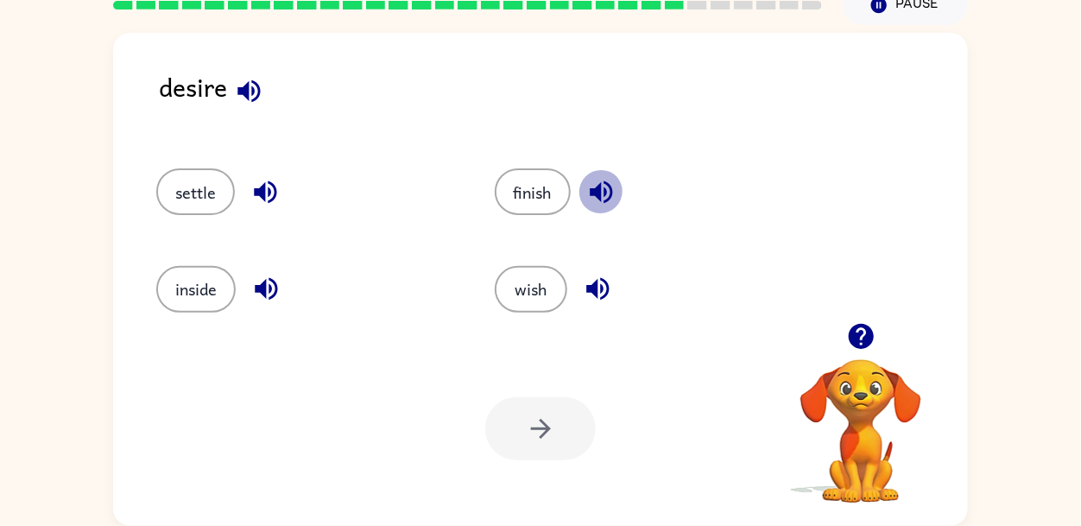
click at [589, 180] on icon "button" at bounding box center [601, 192] width 30 height 30
click at [187, 287] on button "inside" at bounding box center [195, 289] width 79 height 47
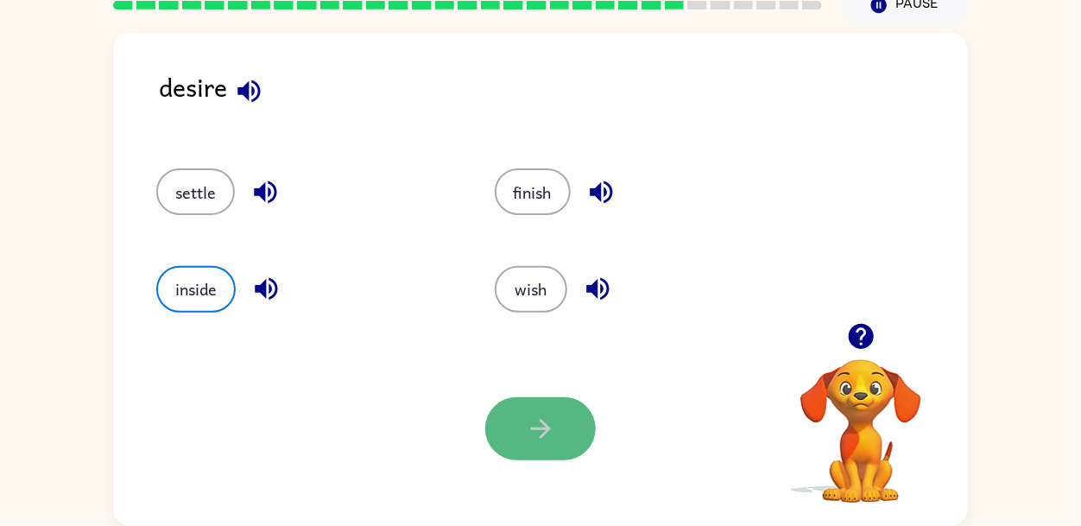
click at [503, 418] on button "button" at bounding box center [540, 428] width 110 height 63
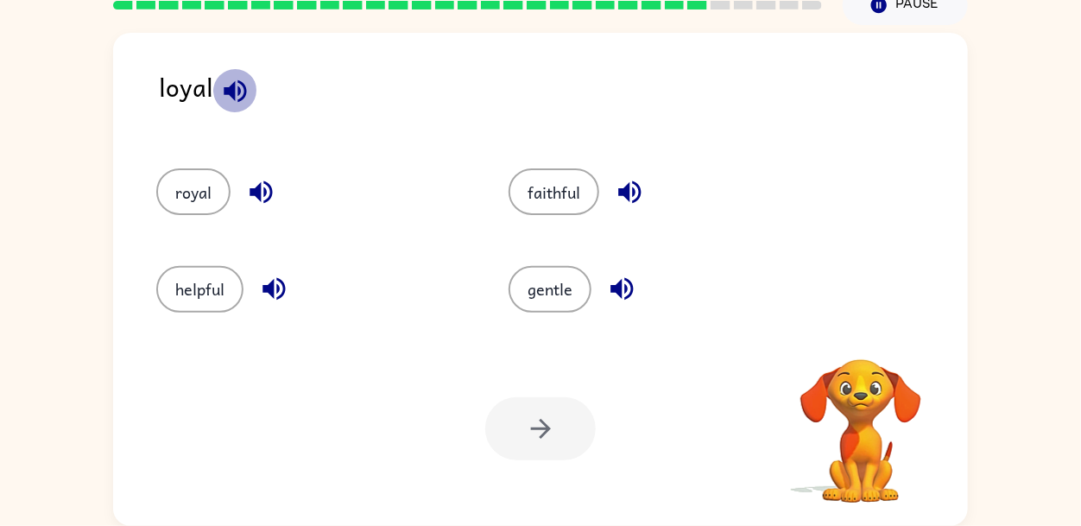
click at [237, 100] on icon "button" at bounding box center [235, 90] width 22 height 22
click at [260, 187] on icon "button" at bounding box center [260, 192] width 22 height 22
click at [263, 285] on icon "button" at bounding box center [273, 289] width 22 height 22
click at [563, 272] on button "gentle" at bounding box center [549, 289] width 83 height 47
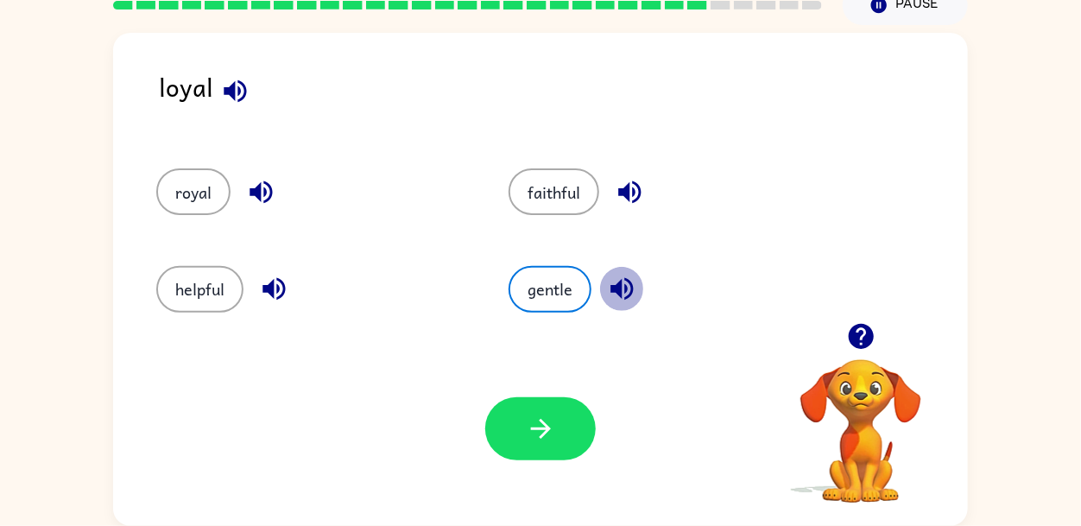
click at [606, 271] on button "button" at bounding box center [622, 289] width 44 height 44
click at [622, 191] on icon "button" at bounding box center [629, 192] width 22 height 22
click at [571, 193] on button "faithful" at bounding box center [553, 191] width 91 height 47
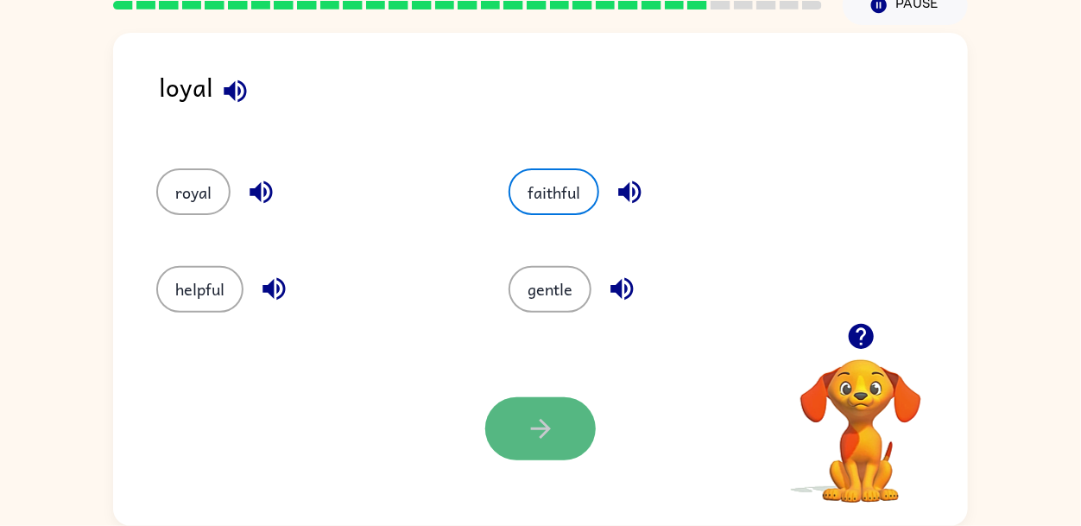
click at [571, 409] on button "button" at bounding box center [540, 428] width 110 height 63
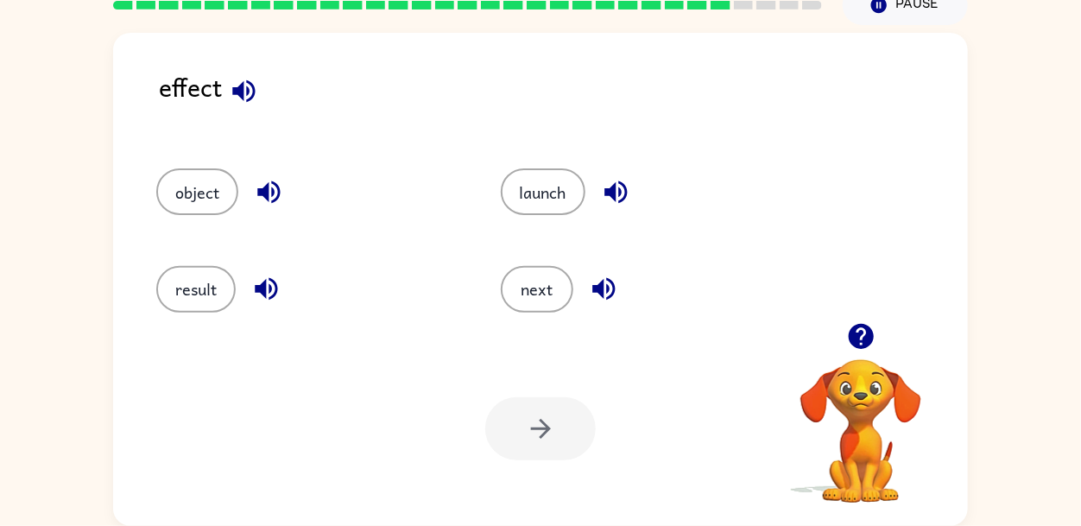
click at [252, 98] on icon "button" at bounding box center [244, 91] width 30 height 30
click at [214, 192] on button "object" at bounding box center [197, 191] width 82 height 47
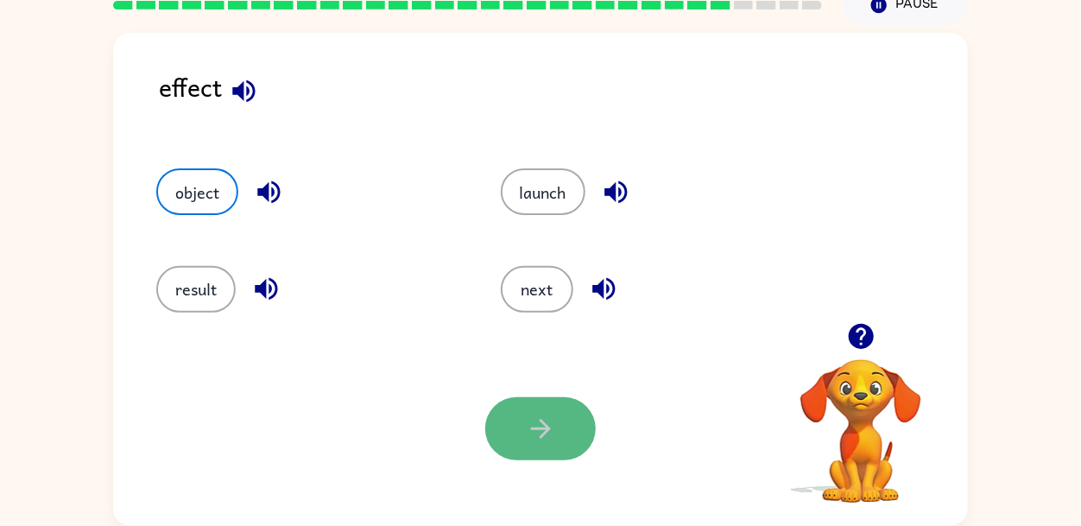
click at [559, 418] on button "button" at bounding box center [540, 428] width 110 height 63
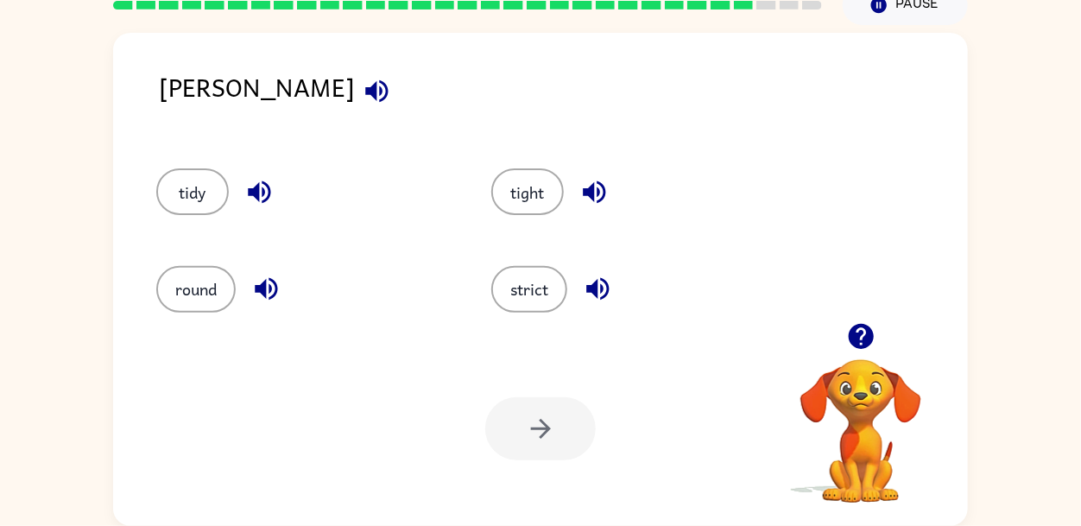
click at [559, 418] on div at bounding box center [540, 428] width 110 height 63
click at [262, 181] on icon "button" at bounding box center [259, 192] width 22 height 22
click at [270, 266] on div "round" at bounding box center [303, 289] width 295 height 47
click at [268, 303] on icon "button" at bounding box center [266, 289] width 30 height 30
click at [517, 280] on button "strict" at bounding box center [529, 289] width 76 height 47
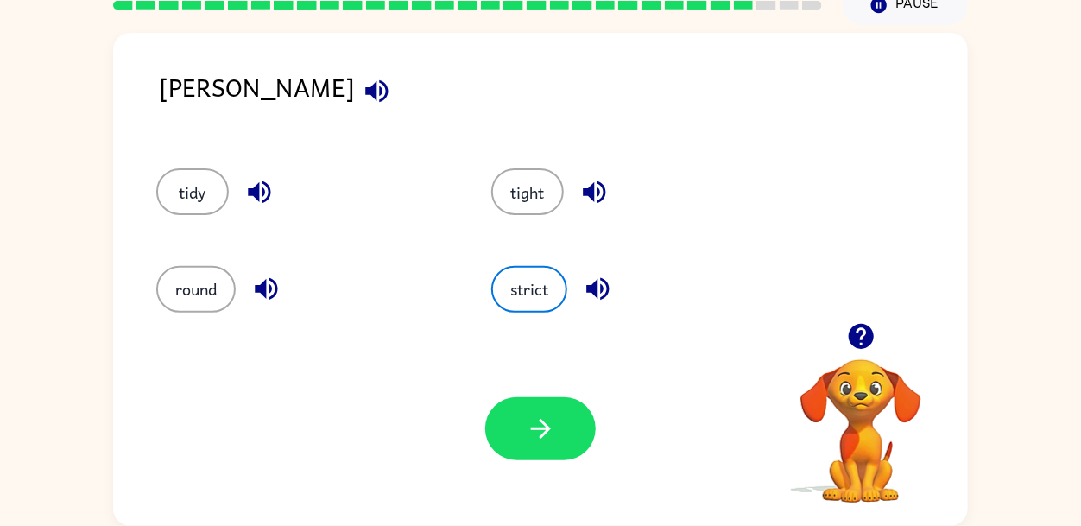
click at [531, 469] on div "Your browser must support playing .mp4 files to use Literably. Please try using…" at bounding box center [540, 428] width 855 height 194
click at [559, 407] on button "button" at bounding box center [540, 428] width 110 height 63
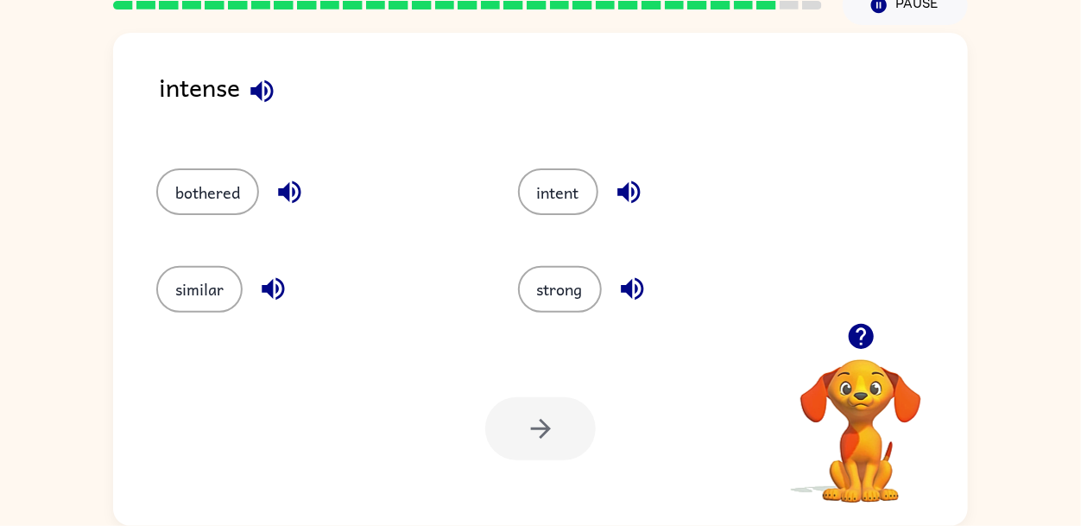
click at [300, 173] on button "button" at bounding box center [290, 192] width 44 height 44
click at [280, 308] on button "button" at bounding box center [273, 289] width 44 height 44
click at [644, 287] on icon "button" at bounding box center [632, 289] width 30 height 30
click at [613, 183] on button "button" at bounding box center [629, 192] width 44 height 44
click at [574, 300] on button "strong" at bounding box center [560, 289] width 84 height 47
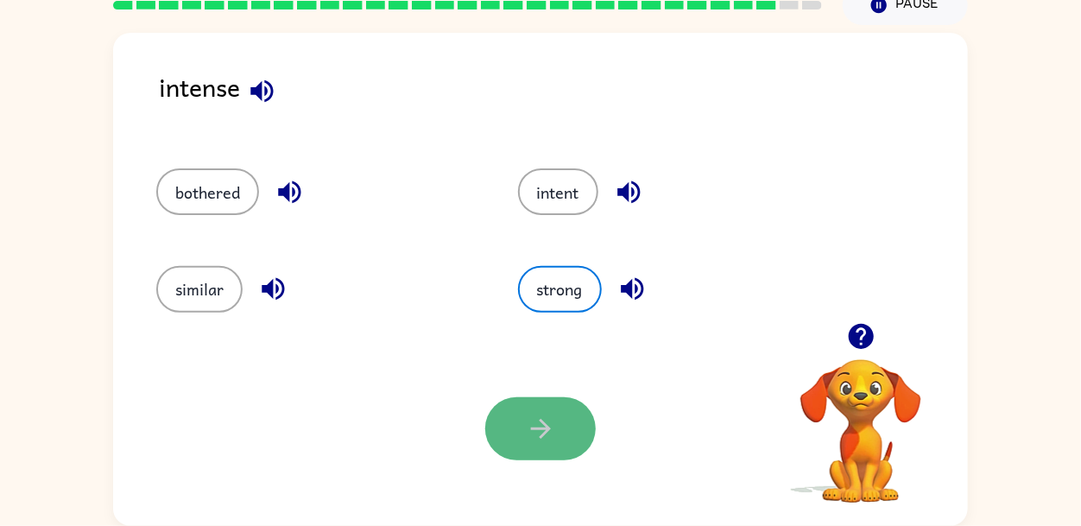
click at [507, 414] on button "button" at bounding box center [540, 428] width 110 height 63
click at [507, 414] on div at bounding box center [540, 428] width 110 height 63
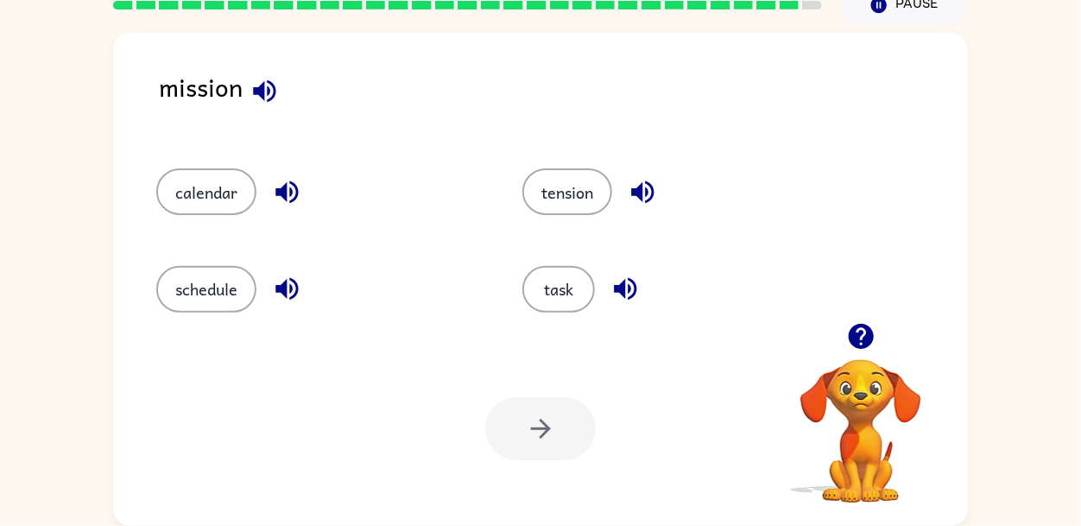
click at [258, 97] on icon "button" at bounding box center [264, 91] width 30 height 30
click at [286, 205] on icon "button" at bounding box center [287, 192] width 30 height 30
click at [277, 283] on icon "button" at bounding box center [287, 289] width 30 height 30
click at [635, 292] on icon "button" at bounding box center [625, 289] width 22 height 22
click at [627, 210] on div "tension" at bounding box center [685, 191] width 326 height 47
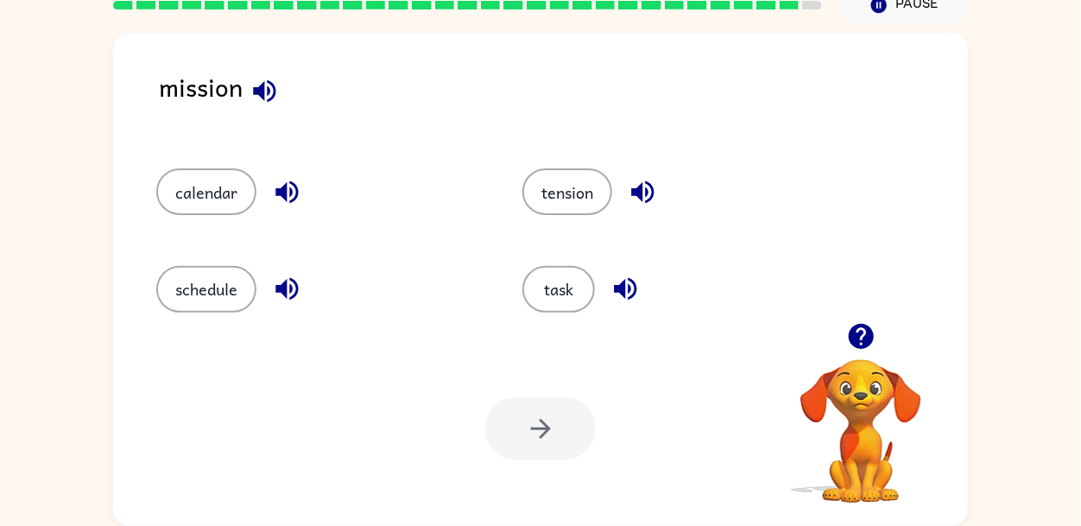
click at [636, 191] on icon "button" at bounding box center [642, 192] width 22 height 22
click at [542, 179] on button "tension" at bounding box center [567, 191] width 90 height 47
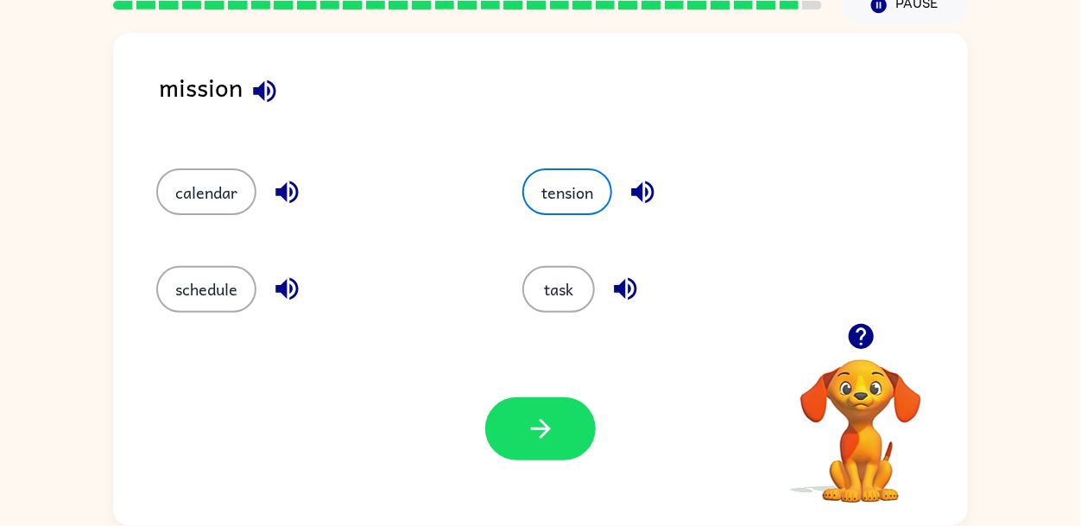
click at [568, 248] on div "task" at bounding box center [672, 281] width 366 height 97
click at [552, 267] on button "task" at bounding box center [558, 289] width 73 height 47
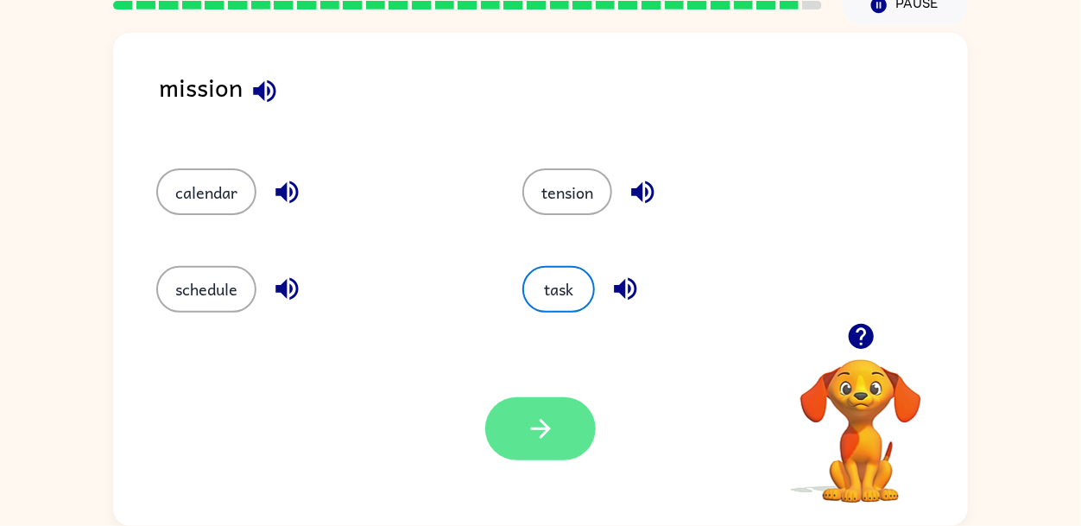
click at [528, 425] on icon "button" at bounding box center [541, 428] width 30 height 30
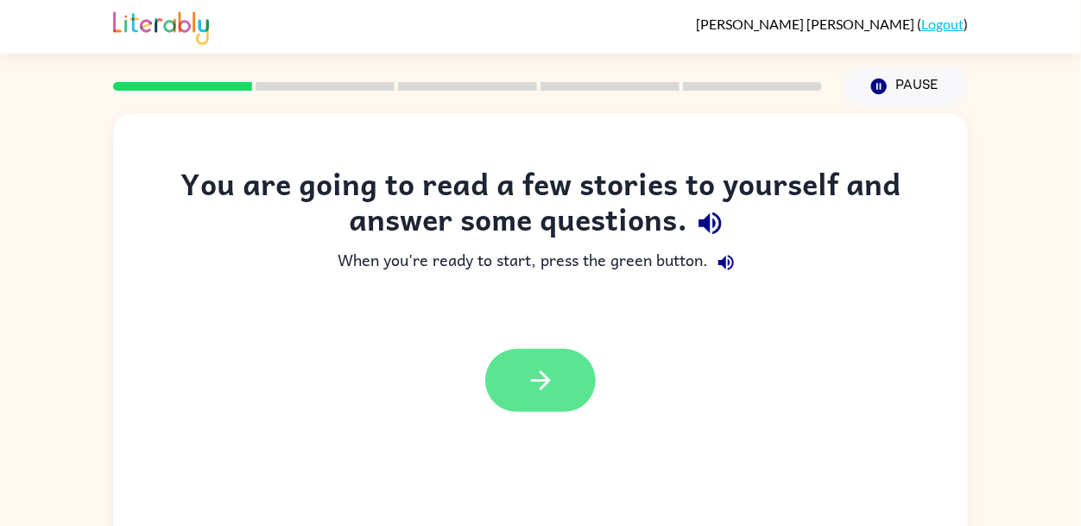
click at [519, 369] on button "button" at bounding box center [540, 380] width 110 height 63
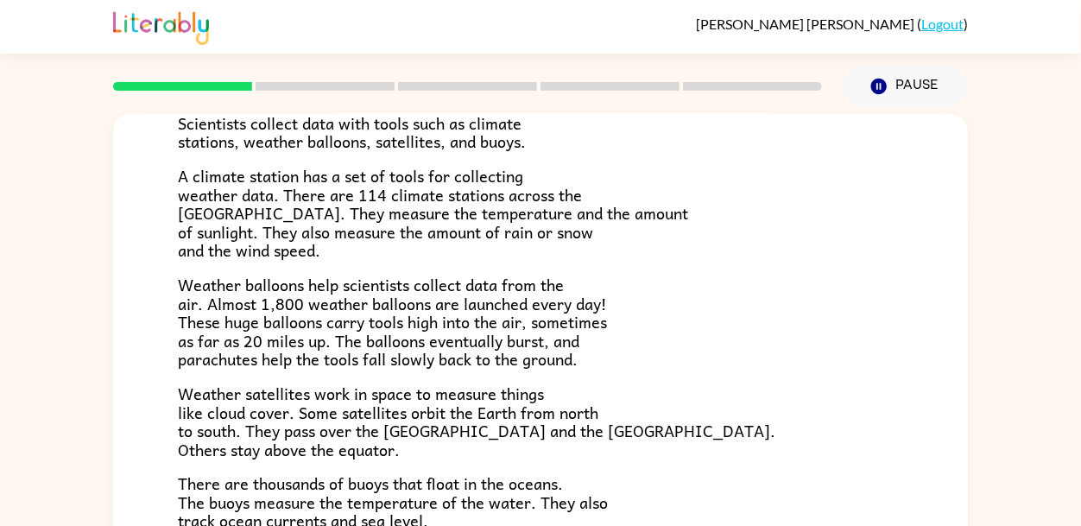
scroll to position [339, 0]
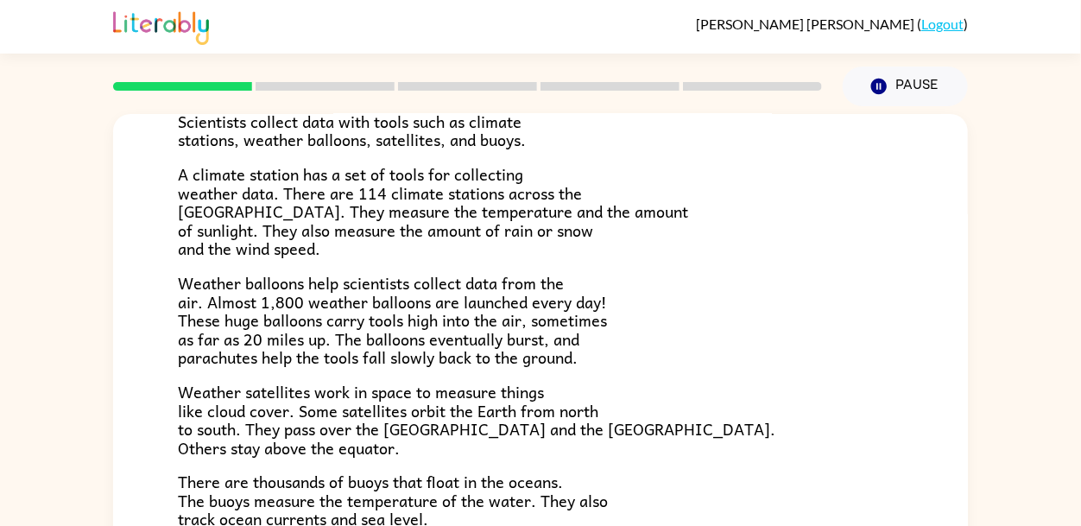
click at [317, 274] on span "Weather balloons help scientists collect data from the air. Almost 1,800 weathe…" at bounding box center [392, 319] width 429 height 99
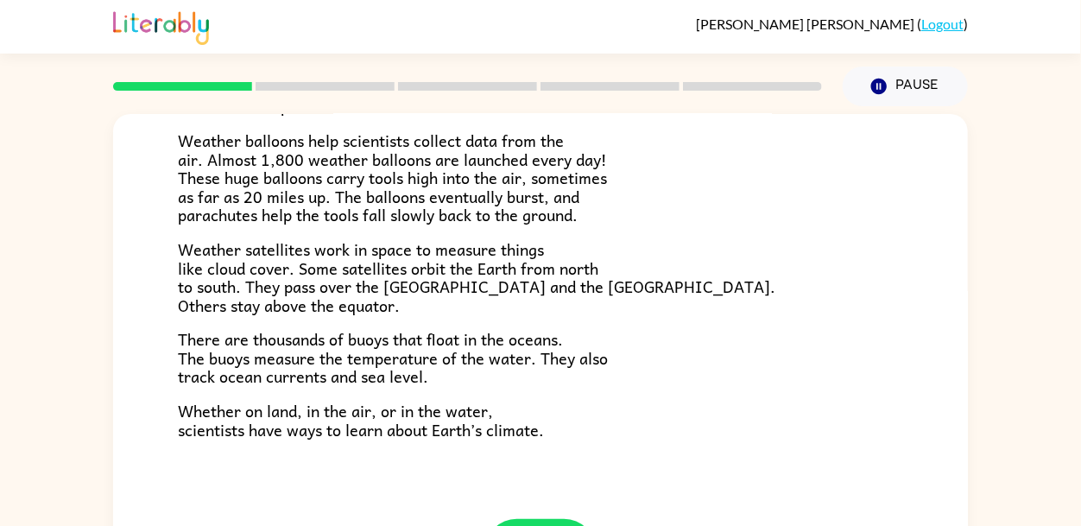
scroll to position [82, 0]
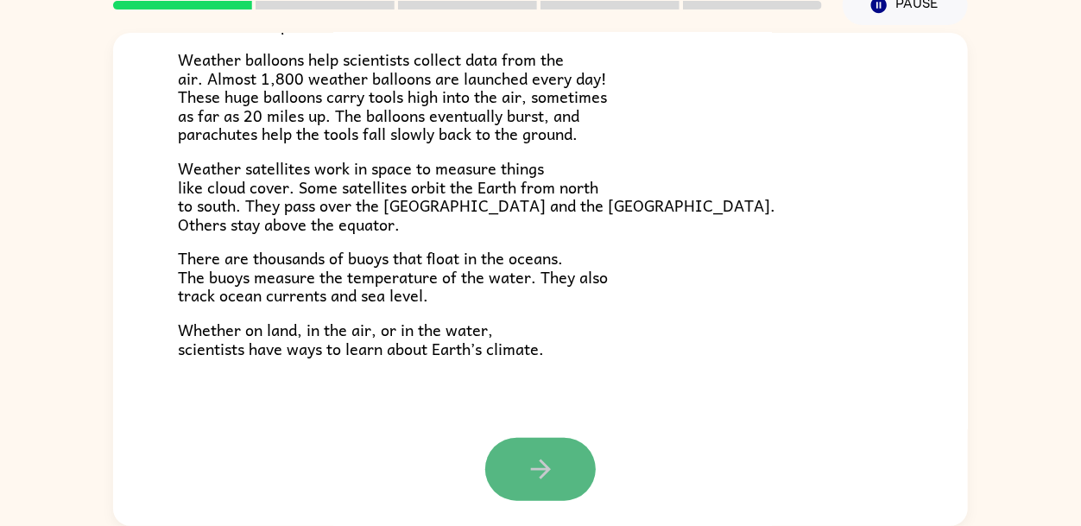
click at [549, 480] on icon "button" at bounding box center [541, 469] width 30 height 30
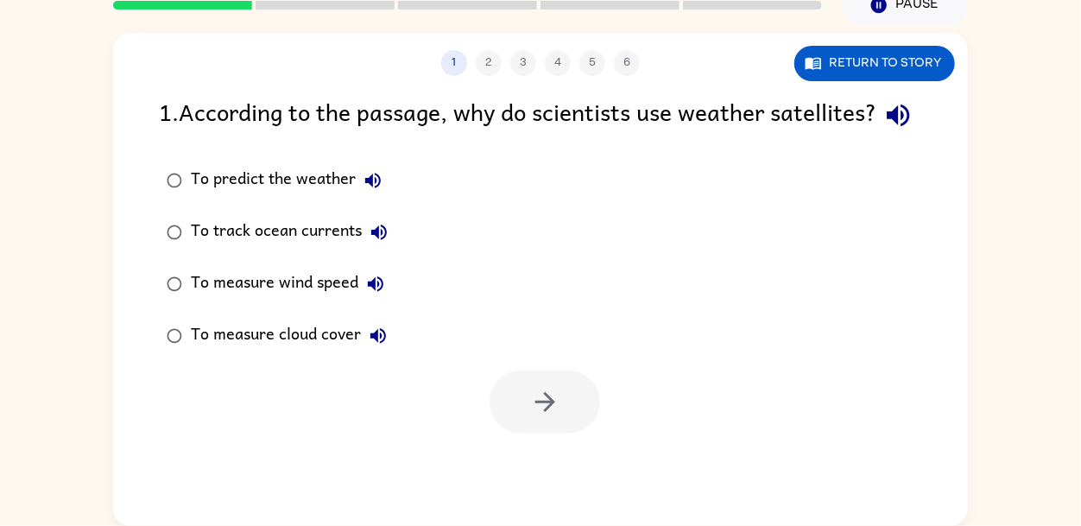
click at [887, 127] on icon "button" at bounding box center [898, 115] width 22 height 22
click at [375, 188] on icon "button" at bounding box center [373, 181] width 16 height 16
click at [383, 240] on icon "button" at bounding box center [379, 232] width 16 height 16
click at [378, 294] on icon "button" at bounding box center [375, 284] width 21 height 21
click at [380, 294] on icon "button" at bounding box center [375, 284] width 21 height 21
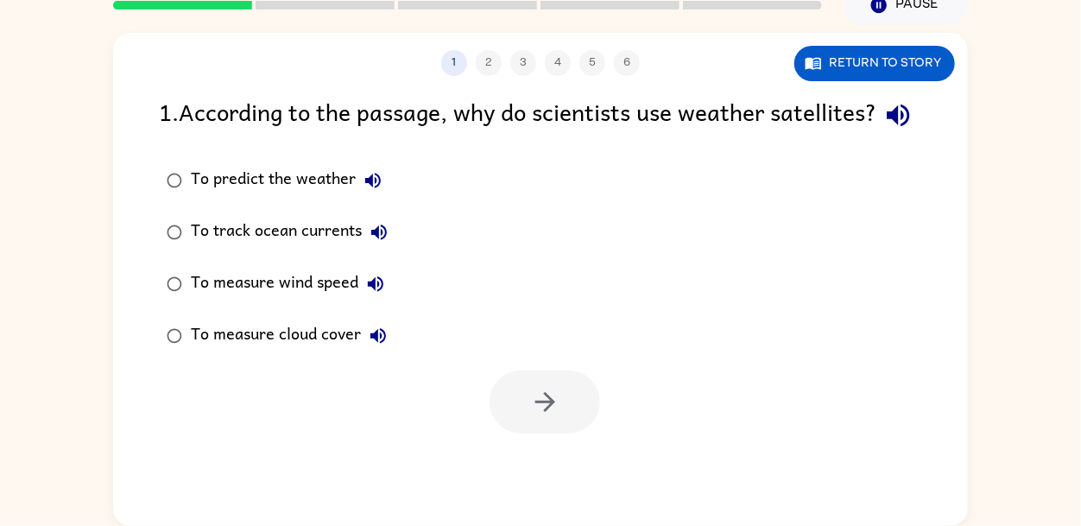
click at [315, 191] on label "To predict the weather" at bounding box center [277, 181] width 256 height 52
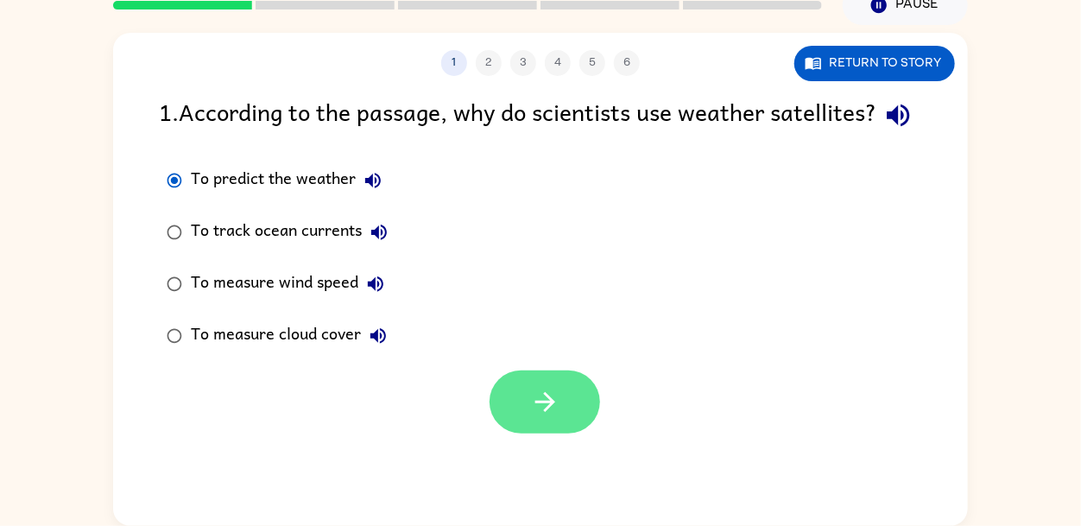
click at [527, 433] on button "button" at bounding box center [544, 401] width 110 height 63
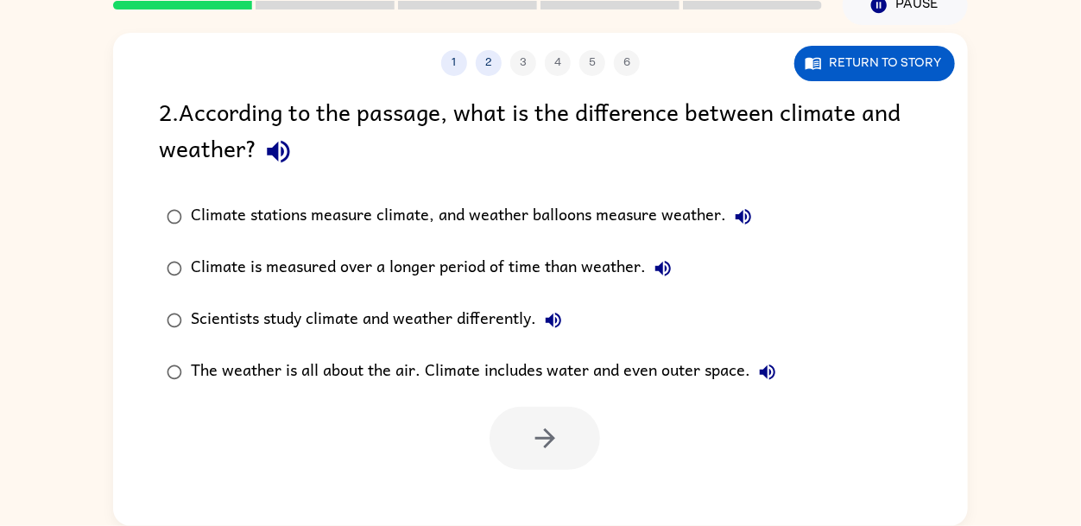
click at [282, 155] on icon "button" at bounding box center [278, 151] width 30 height 30
click at [748, 222] on icon "button" at bounding box center [743, 216] width 21 height 21
click at [676, 256] on div "Climate is measured over a longer period of time than weather." at bounding box center [435, 268] width 489 height 35
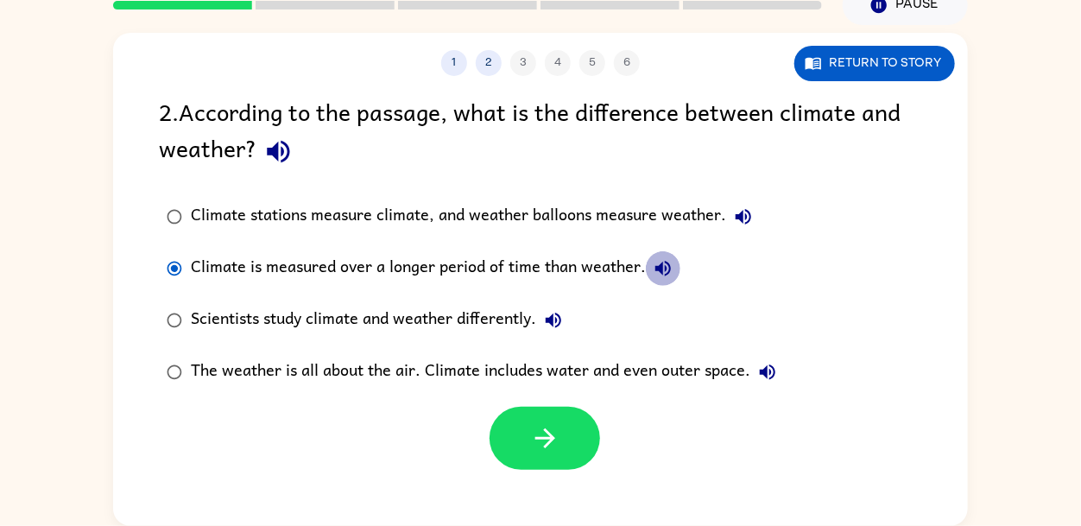
click at [672, 263] on button "Climate is measured over a longer period of time than weather." at bounding box center [663, 268] width 35 height 35
click at [682, 256] on label "Climate is measured over a longer period of time than weather." at bounding box center [471, 269] width 644 height 52
click at [564, 324] on icon "button" at bounding box center [553, 320] width 21 height 21
click at [774, 367] on icon "button" at bounding box center [767, 372] width 21 height 21
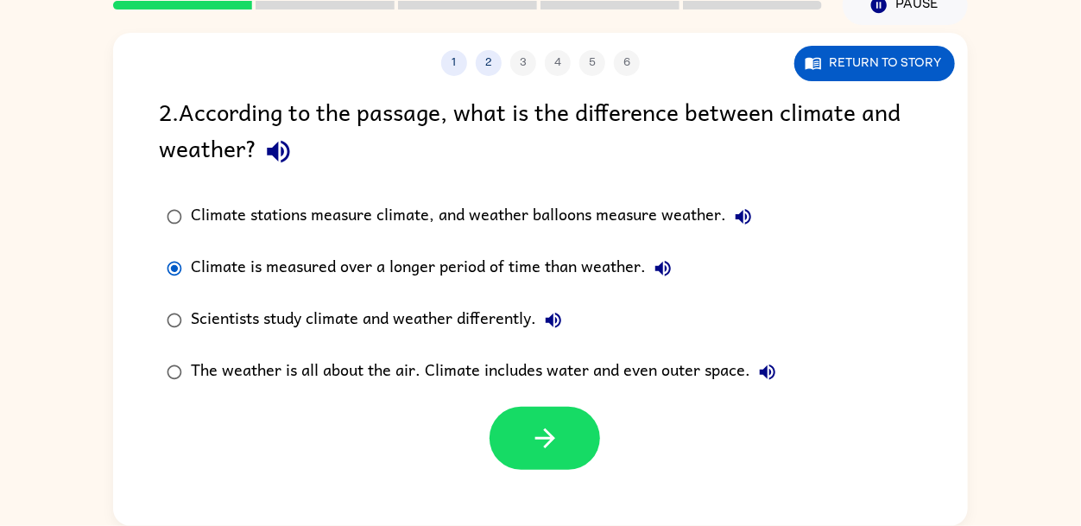
click at [334, 375] on div "The weather is all about the air. Climate includes water and even outer space." at bounding box center [488, 372] width 594 height 35
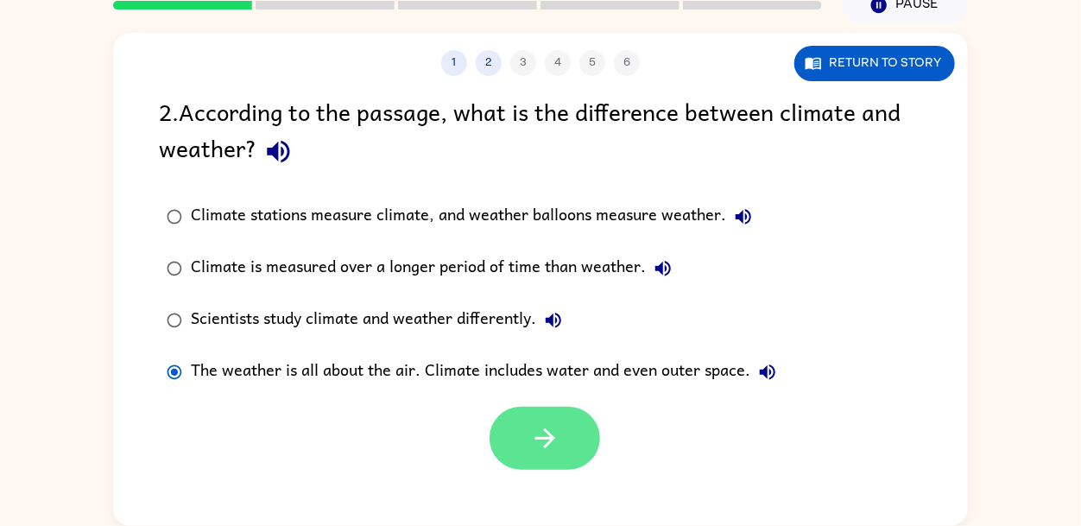
click at [535, 440] on icon "button" at bounding box center [545, 438] width 30 height 30
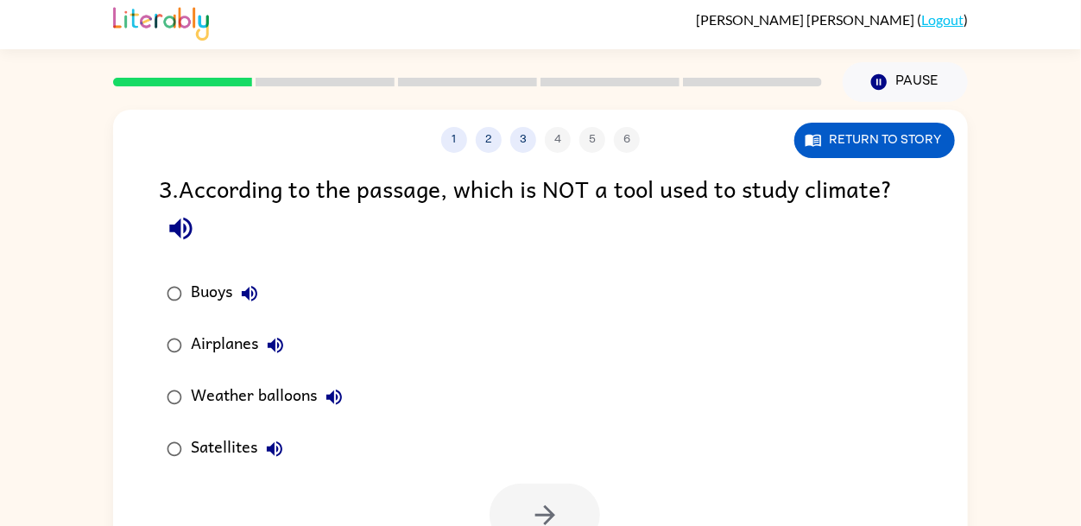
scroll to position [8, 0]
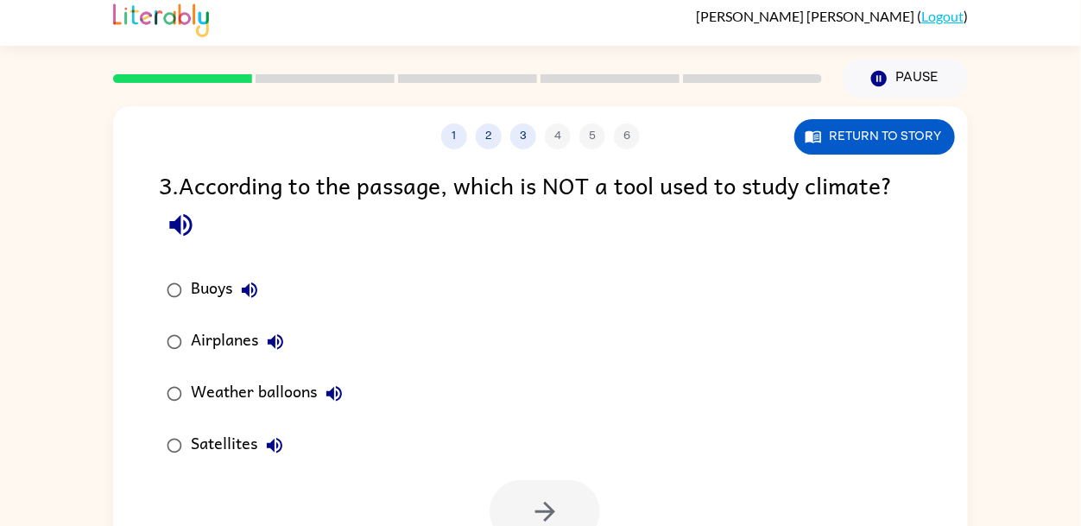
click at [194, 218] on icon "button" at bounding box center [181, 225] width 30 height 30
click at [249, 291] on icon "button" at bounding box center [250, 290] width 16 height 16
click at [280, 347] on icon "button" at bounding box center [276, 342] width 16 height 16
click at [324, 386] on icon "button" at bounding box center [334, 393] width 21 height 21
click at [276, 445] on icon "button" at bounding box center [274, 445] width 21 height 21
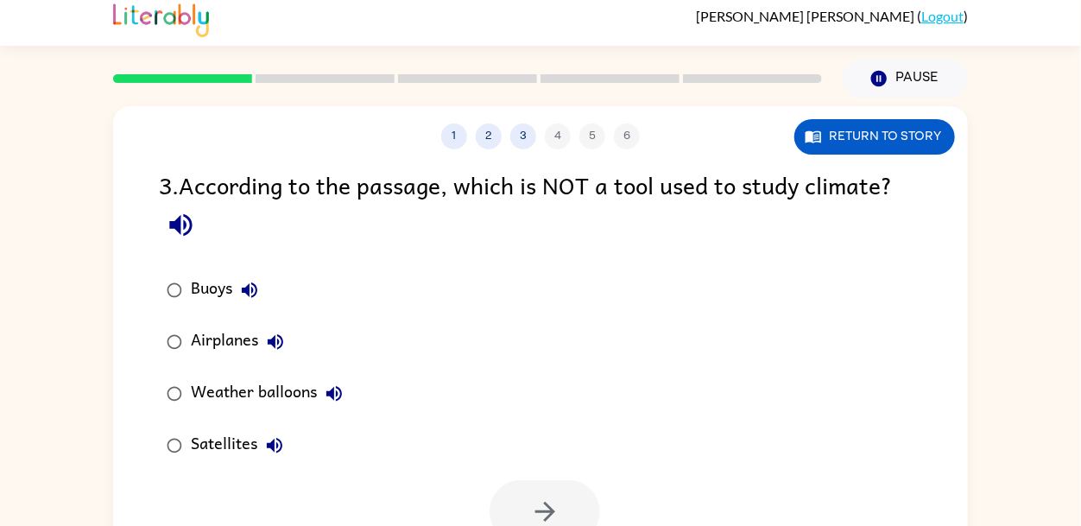
click at [300, 392] on div "Weather balloons" at bounding box center [271, 393] width 161 height 35
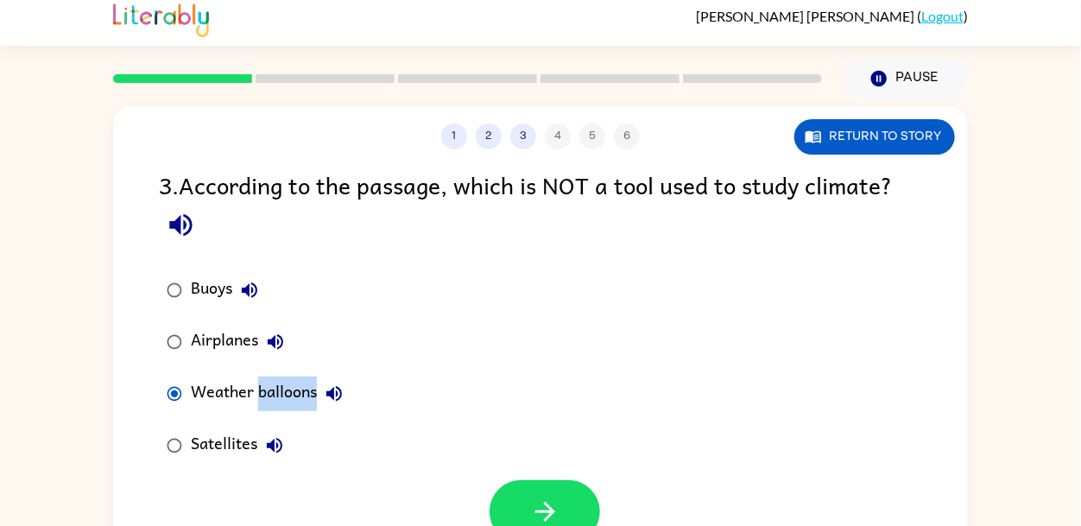
scroll to position [82, 0]
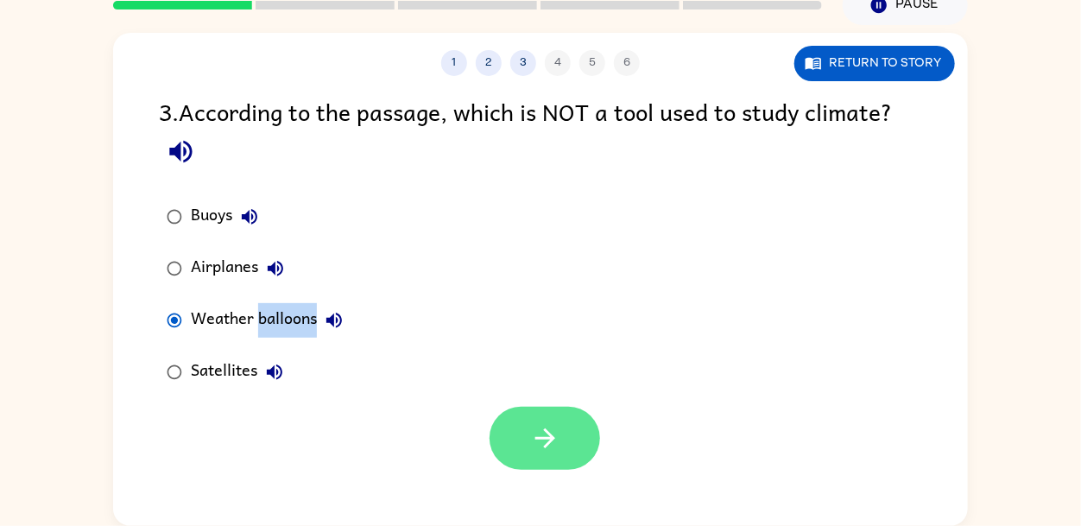
click at [497, 420] on button "button" at bounding box center [544, 438] width 110 height 63
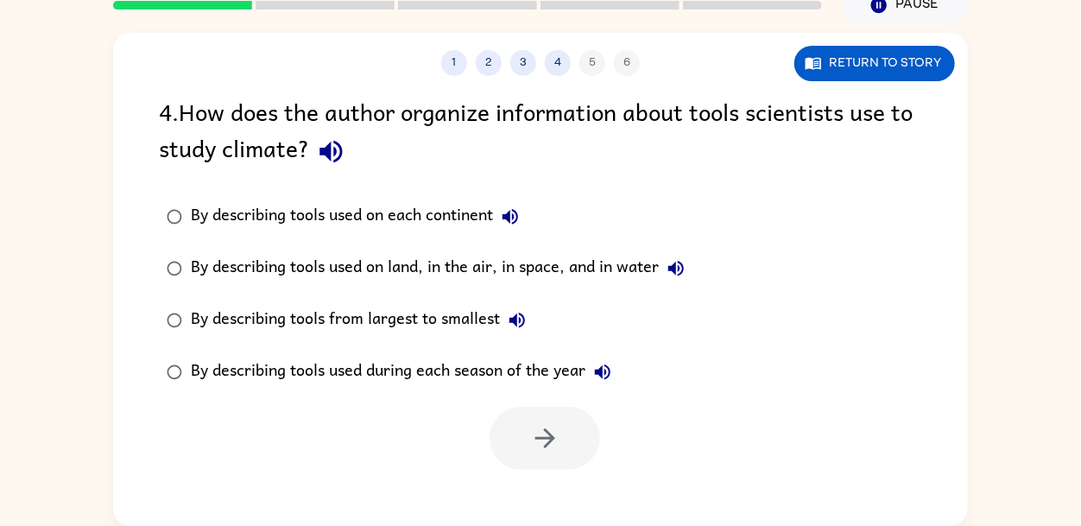
click at [325, 158] on icon "button" at bounding box center [331, 151] width 30 height 30
click at [518, 212] on icon "button" at bounding box center [510, 216] width 21 height 21
click at [686, 273] on icon "button" at bounding box center [676, 268] width 21 height 21
click at [525, 321] on icon "button" at bounding box center [517, 320] width 16 height 16
click at [443, 380] on div "By describing tools used during each season of the year" at bounding box center [405, 372] width 429 height 35
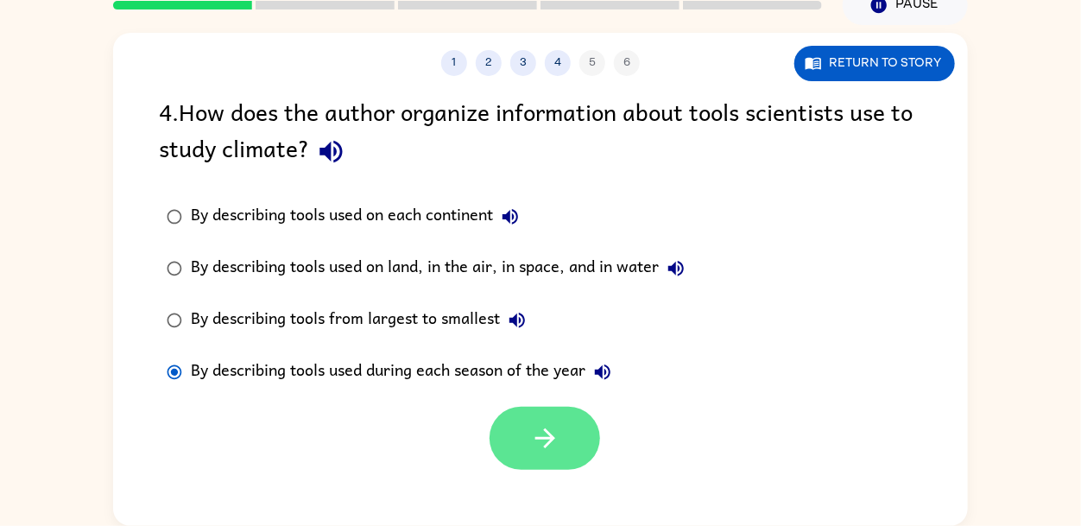
click at [548, 445] on icon "button" at bounding box center [545, 438] width 30 height 30
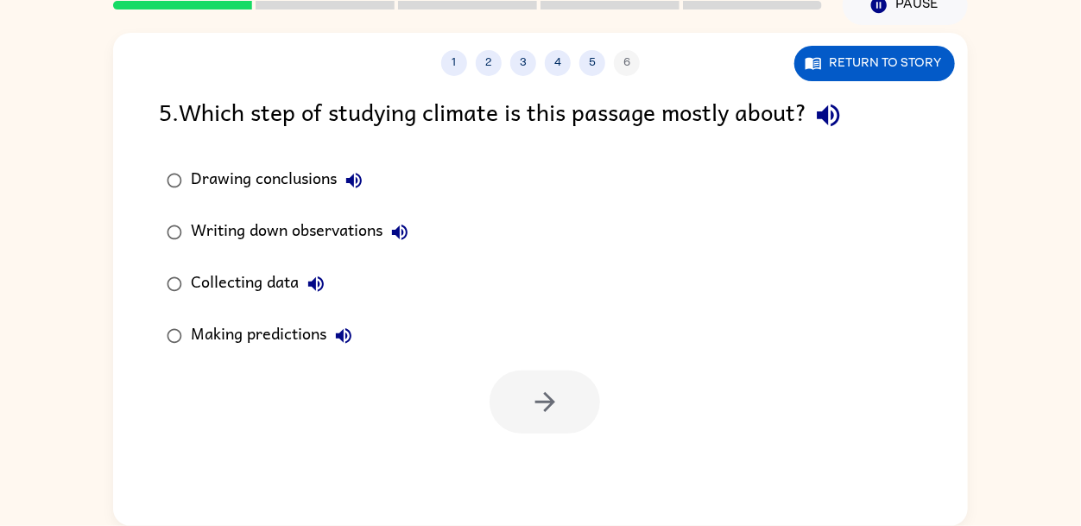
click at [356, 174] on icon "button" at bounding box center [354, 180] width 21 height 21
click at [816, 128] on div "5 . Which step of studying climate is this passage mostly about?" at bounding box center [540, 115] width 763 height 44
click at [843, 117] on icon "button" at bounding box center [828, 115] width 30 height 30
click at [284, 219] on div "Writing down observations" at bounding box center [304, 232] width 226 height 35
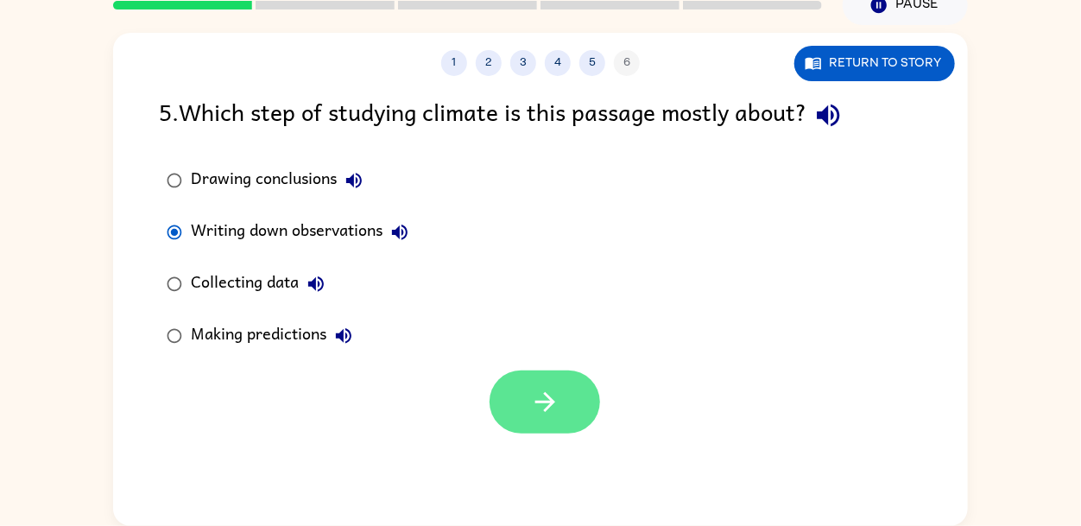
click at [559, 401] on icon "button" at bounding box center [545, 402] width 30 height 30
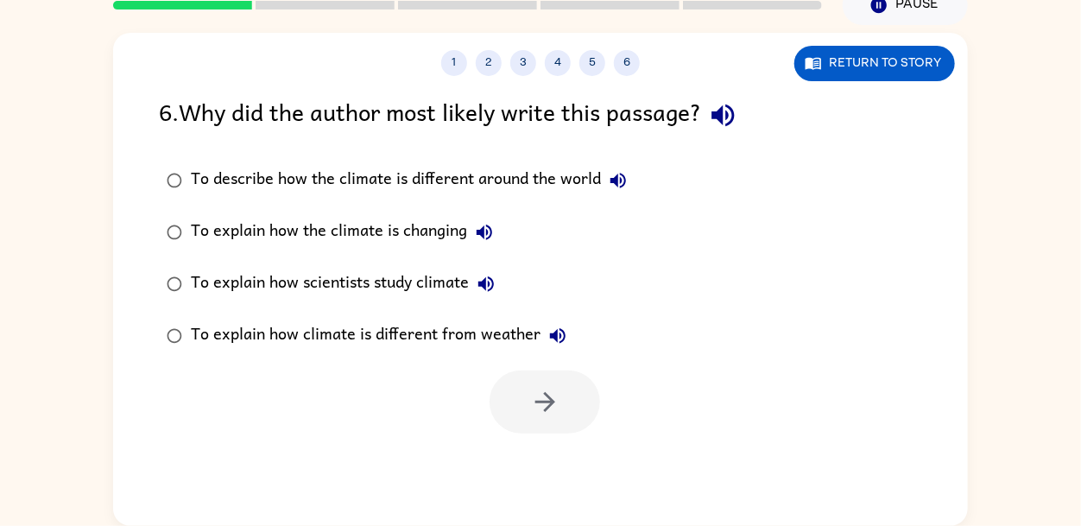
click at [738, 129] on icon "button" at bounding box center [723, 115] width 30 height 30
click at [603, 183] on button "To describe how the climate is different around the world" at bounding box center [618, 180] width 35 height 35
click at [489, 232] on icon "button" at bounding box center [484, 232] width 21 height 21
click at [489, 271] on button "To explain how scientists study climate" at bounding box center [486, 284] width 35 height 35
click at [559, 330] on icon "button" at bounding box center [558, 336] width 16 height 16
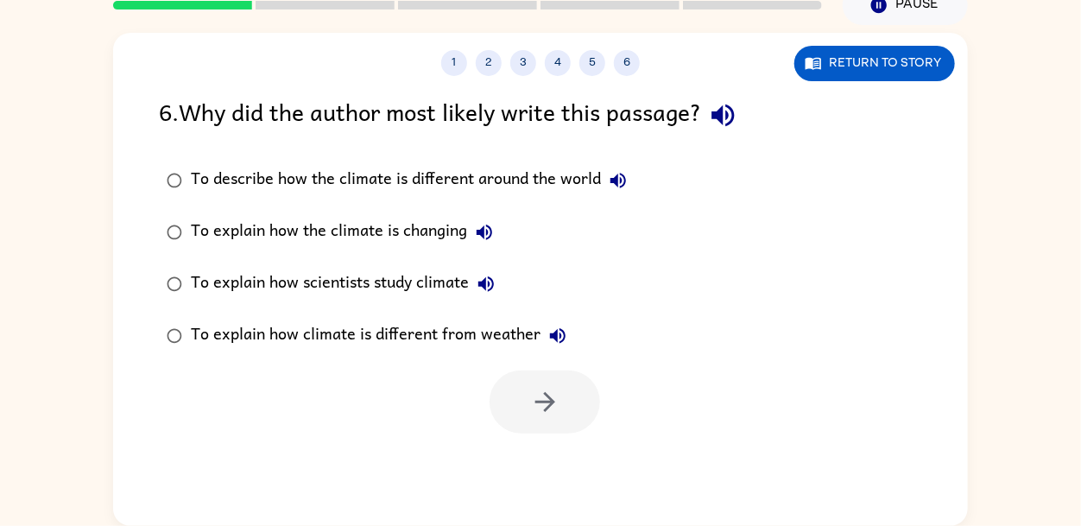
click at [467, 347] on div "To explain how climate is different from weather" at bounding box center [383, 336] width 384 height 35
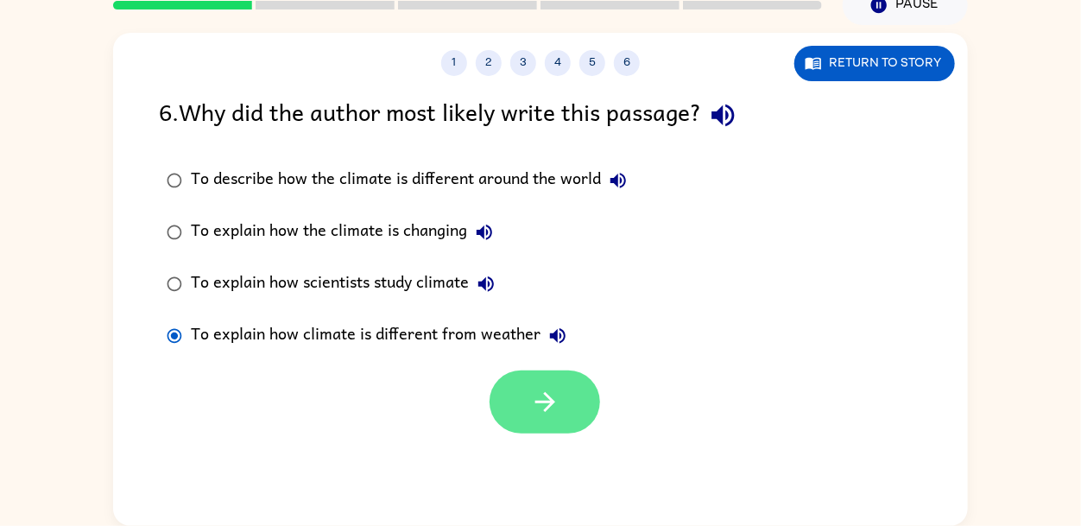
click at [579, 425] on button "button" at bounding box center [544, 401] width 110 height 63
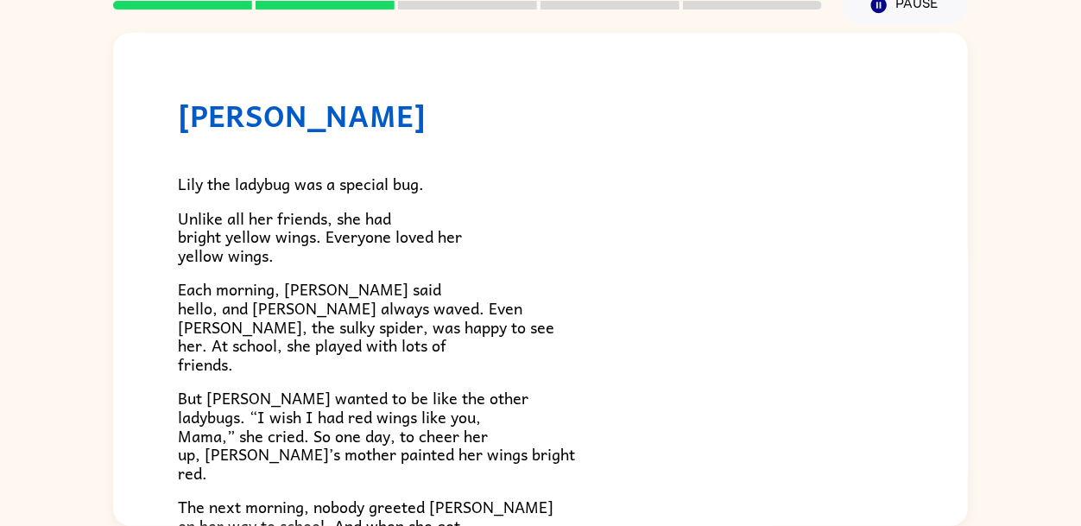
click at [41, 369] on div "Lily Ladybug Lily the ladybug was a special bug. Unlike all her friends, she ha…" at bounding box center [540, 275] width 1081 height 501
click at [304, 357] on p "Each morning, Blake Butterfly said hello, and Manny Mantis always waved. Even S…" at bounding box center [540, 326] width 725 height 93
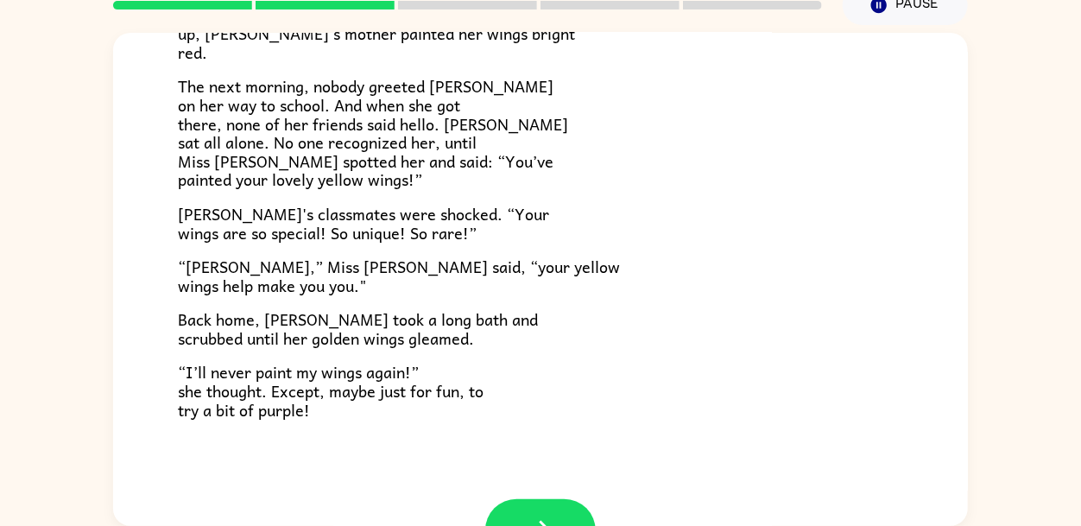
scroll to position [482, 0]
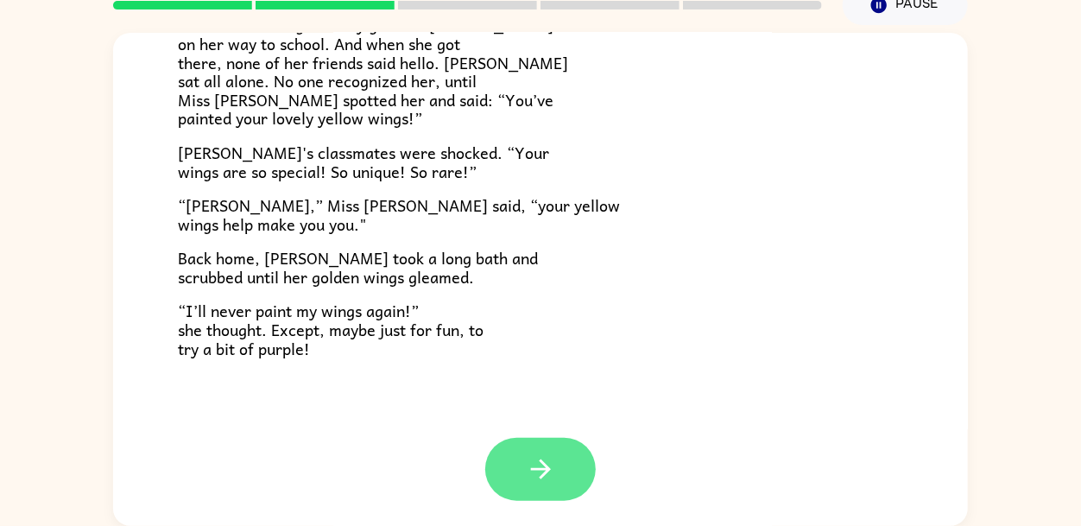
click at [564, 482] on button "button" at bounding box center [540, 469] width 110 height 63
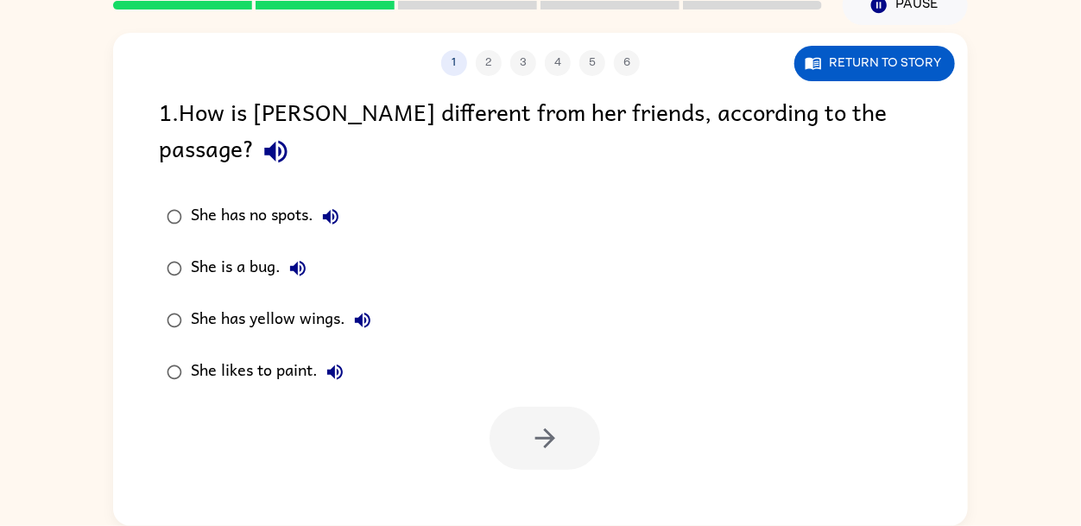
scroll to position [0, 0]
click at [291, 136] on icon "button" at bounding box center [276, 151] width 30 height 30
click at [333, 206] on icon "button" at bounding box center [330, 216] width 21 height 21
click at [312, 251] on button "She is a bug." at bounding box center [298, 268] width 35 height 35
click at [372, 310] on icon "button" at bounding box center [362, 320] width 21 height 21
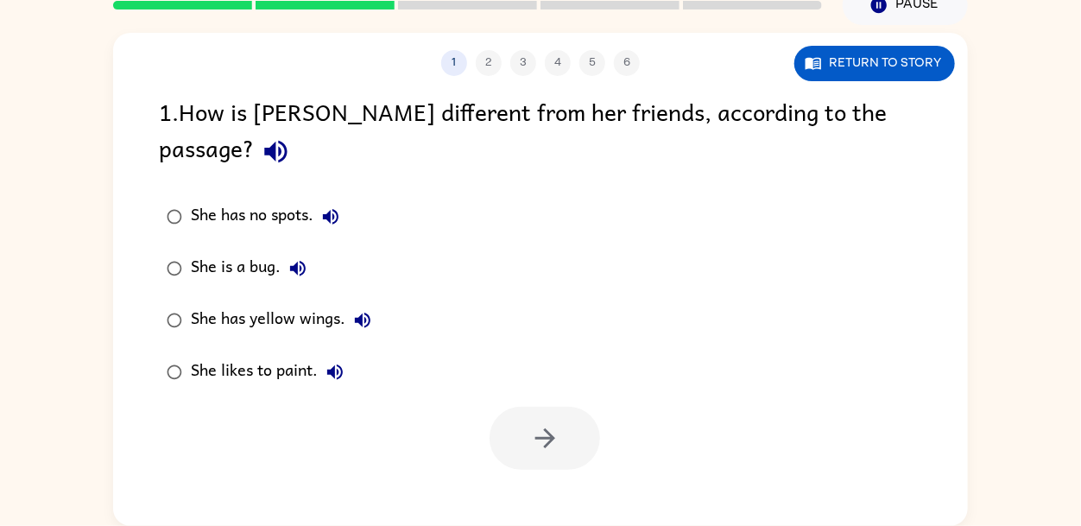
click at [338, 362] on icon "button" at bounding box center [335, 372] width 21 height 21
click at [319, 303] on div "She has yellow wings." at bounding box center [285, 320] width 189 height 35
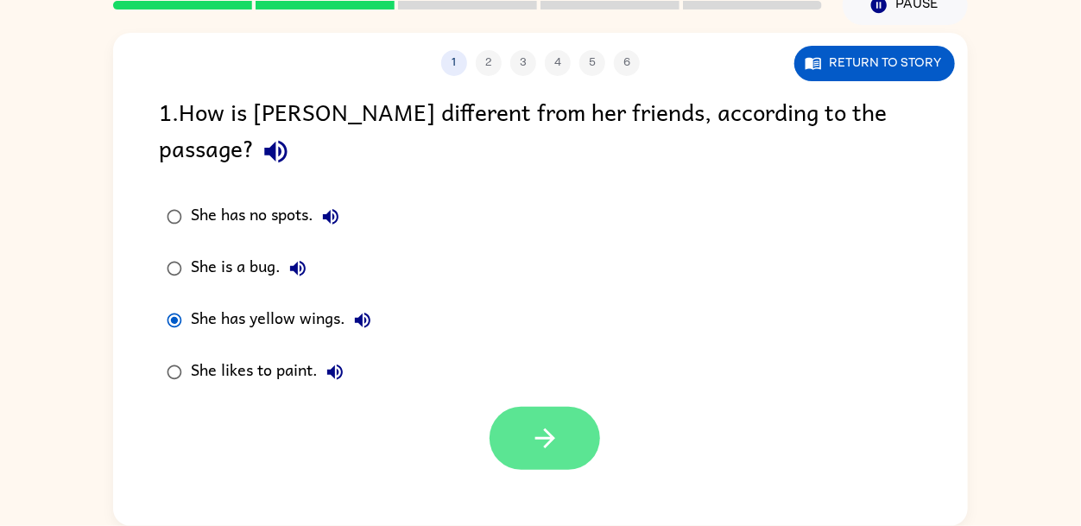
click at [563, 407] on button "button" at bounding box center [544, 438] width 110 height 63
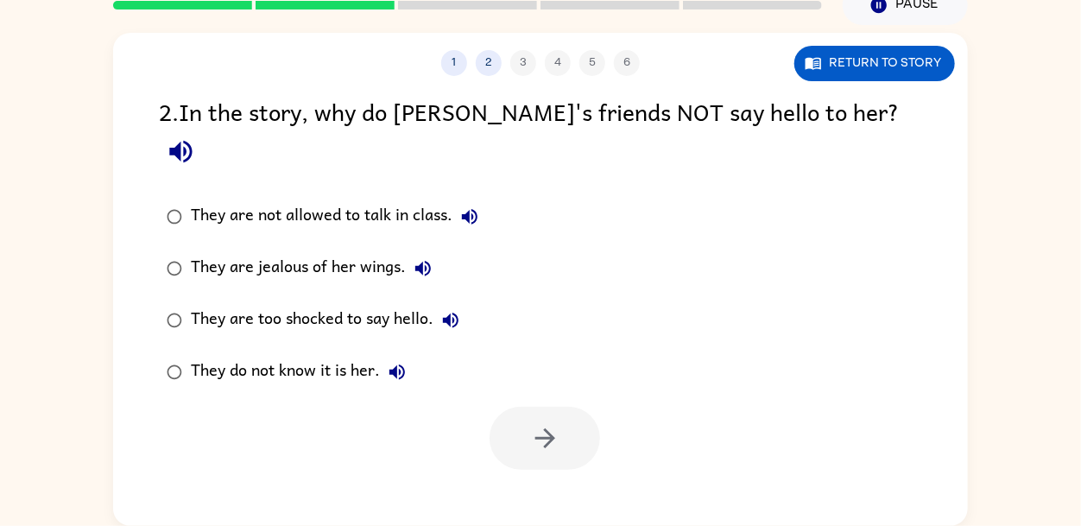
click at [196, 136] on icon "button" at bounding box center [181, 151] width 30 height 30
click at [464, 206] on icon "button" at bounding box center [469, 216] width 21 height 21
click at [429, 261] on icon "button" at bounding box center [423, 269] width 16 height 16
click at [449, 312] on icon "button" at bounding box center [451, 320] width 16 height 16
click at [397, 364] on icon "button" at bounding box center [397, 372] width 16 height 16
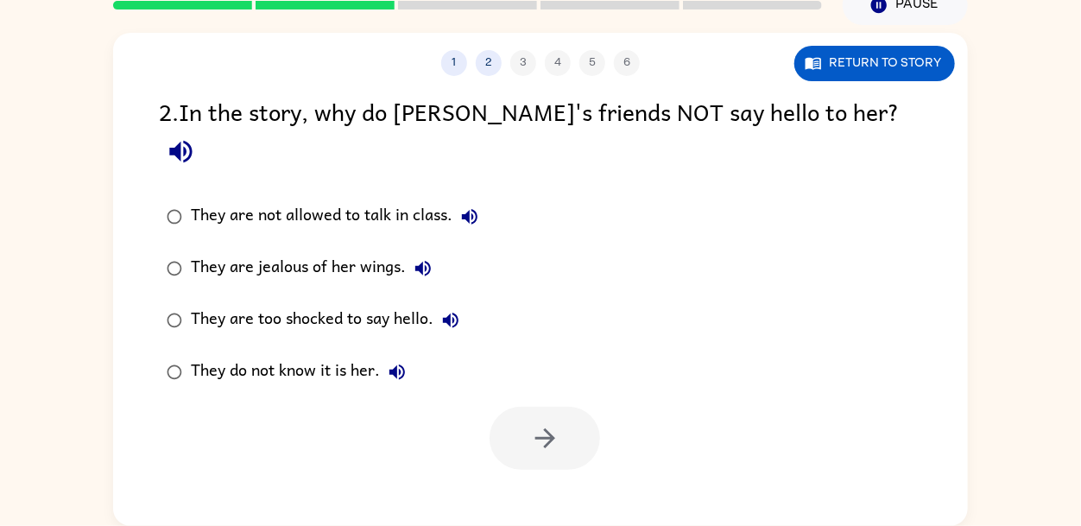
click at [342, 355] on div "They do not know it is her." at bounding box center [303, 372] width 224 height 35
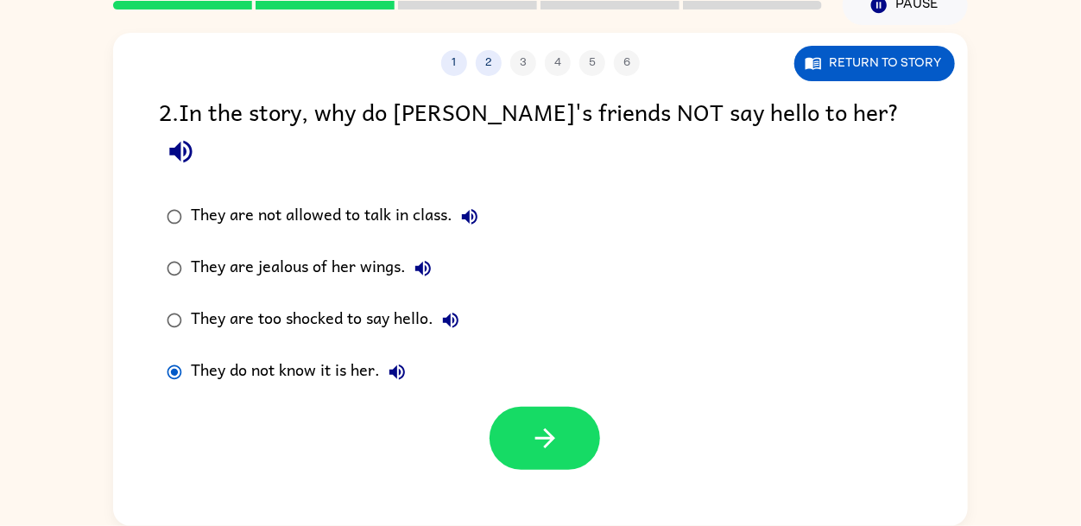
click at [602, 410] on div at bounding box center [540, 434] width 855 height 72
click at [588, 408] on button "button" at bounding box center [544, 438] width 110 height 63
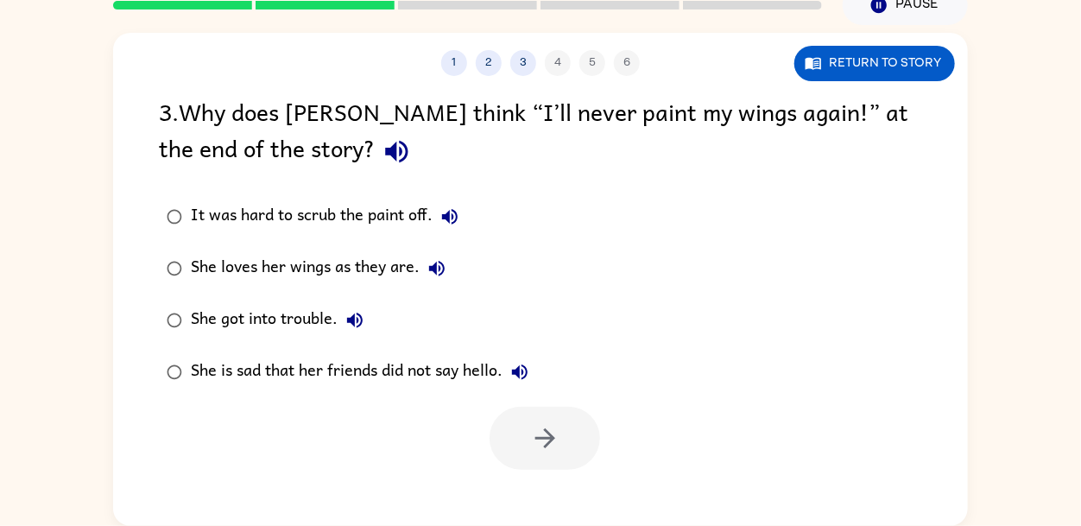
click at [382, 159] on icon "button" at bounding box center [397, 151] width 30 height 30
click at [462, 203] on button "It was hard to scrub the paint off." at bounding box center [449, 216] width 35 height 35
click at [455, 281] on label "She loves her wings as they are." at bounding box center [347, 269] width 396 height 52
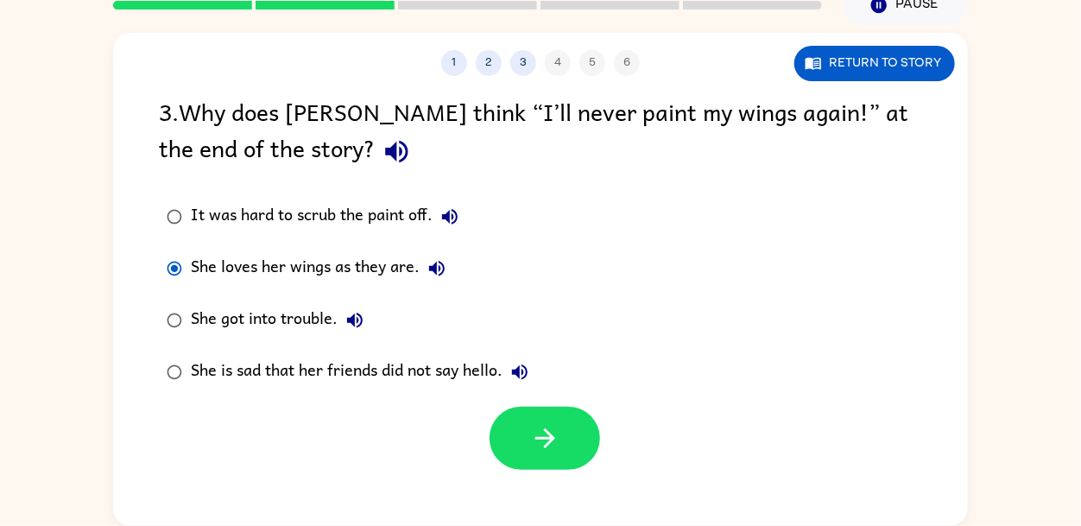
click at [439, 265] on icon "button" at bounding box center [436, 268] width 21 height 21
click at [357, 320] on icon "button" at bounding box center [355, 320] width 16 height 16
click at [537, 366] on button "She is sad that her friends did not say hello." at bounding box center [519, 372] width 35 height 35
click at [451, 369] on div "She is sad that her friends did not say hello." at bounding box center [364, 372] width 346 height 35
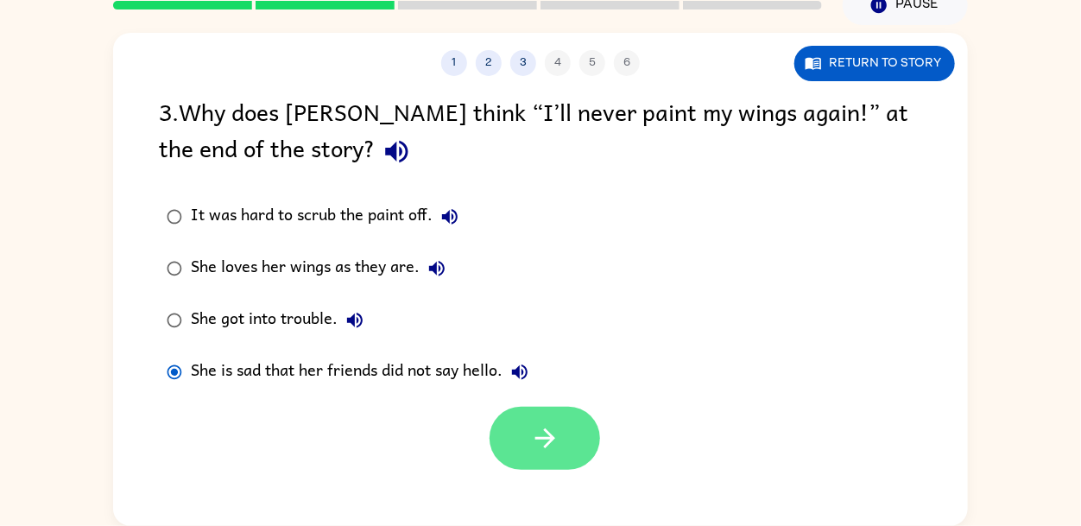
click at [508, 424] on button "button" at bounding box center [544, 438] width 110 height 63
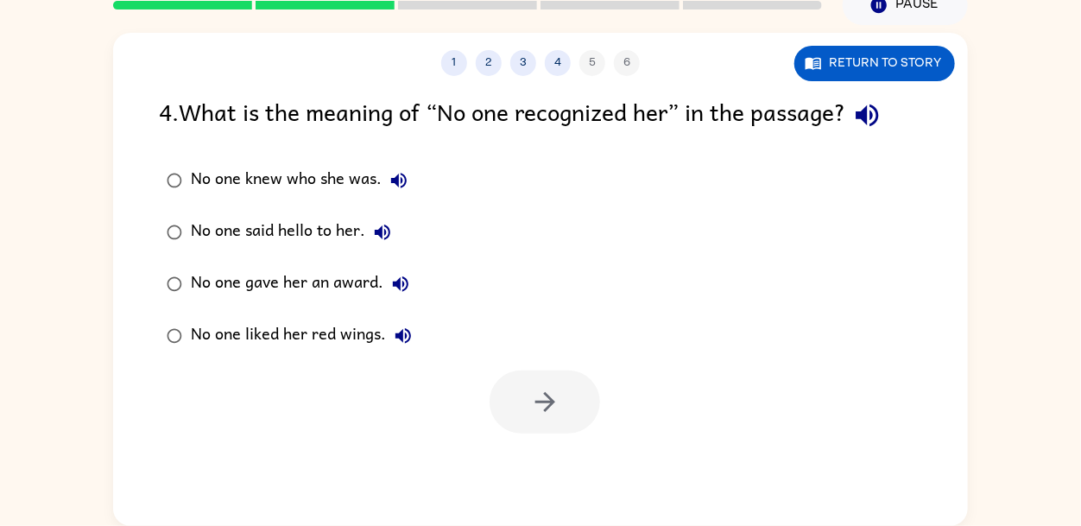
click at [878, 119] on icon "button" at bounding box center [866, 115] width 22 height 22
click at [419, 148] on div "4 . What is the meaning of “No one recognized her” in the passage? No one knew …" at bounding box center [540, 263] width 855 height 340
click at [401, 178] on icon "button" at bounding box center [399, 181] width 16 height 16
click at [377, 235] on icon "button" at bounding box center [382, 232] width 21 height 21
click at [413, 275] on button "No one gave her an award." at bounding box center [400, 284] width 35 height 35
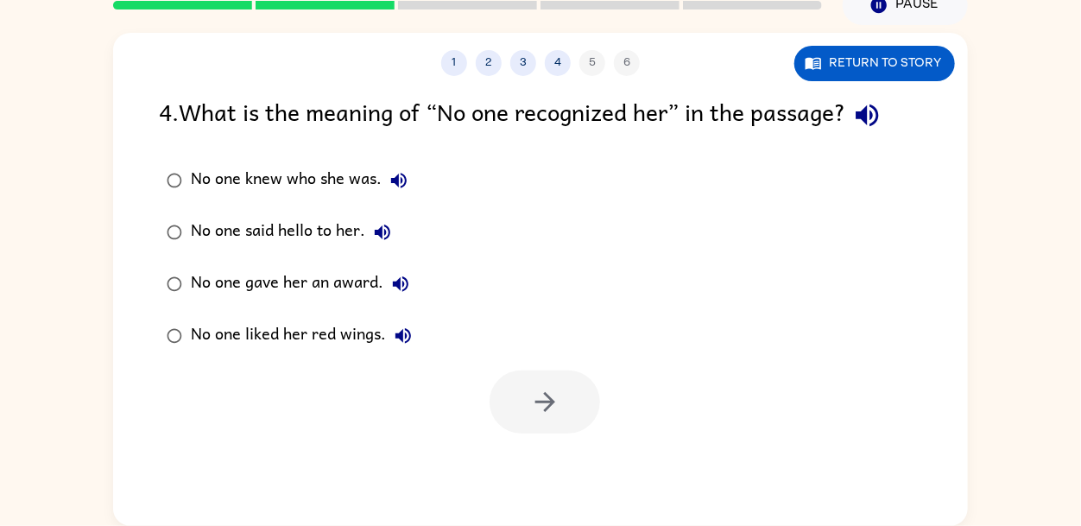
click at [419, 275] on label "No one gave her an award." at bounding box center [289, 284] width 280 height 52
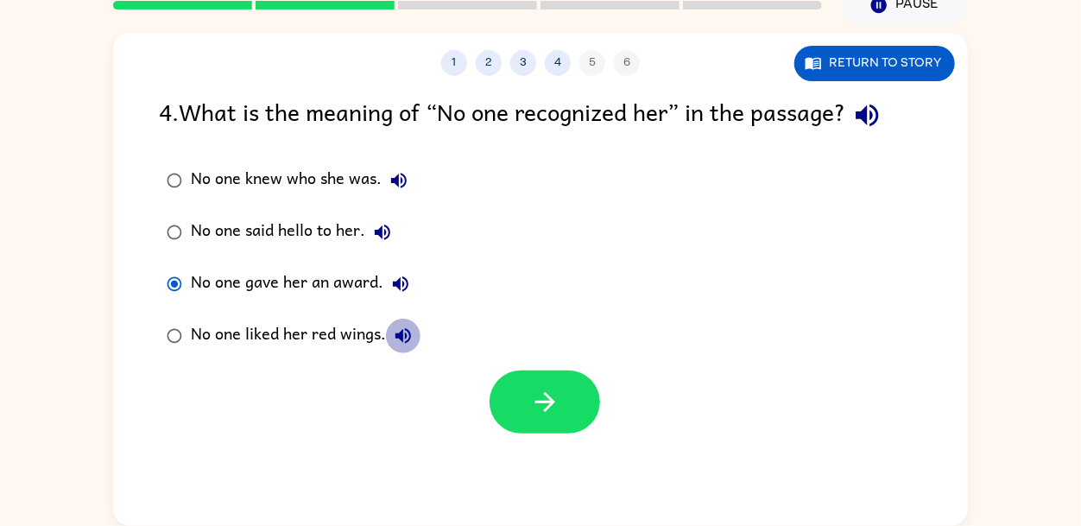
click at [413, 325] on button "No one liked her red wings." at bounding box center [403, 336] width 35 height 35
click at [329, 208] on label "No one said hello to her." at bounding box center [289, 232] width 280 height 52
click at [343, 193] on div "No one knew who she was." at bounding box center [303, 180] width 225 height 35
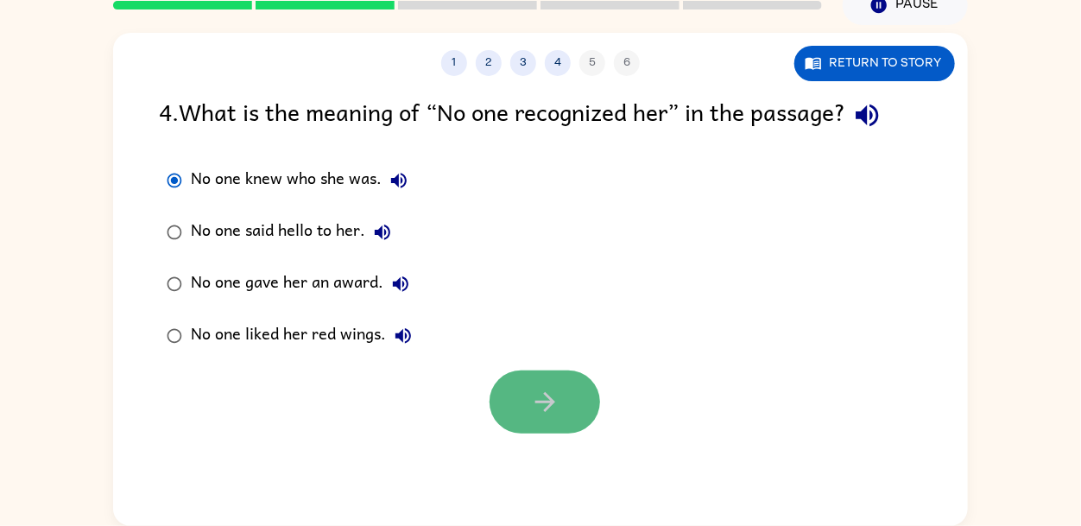
click at [547, 414] on icon "button" at bounding box center [545, 402] width 30 height 30
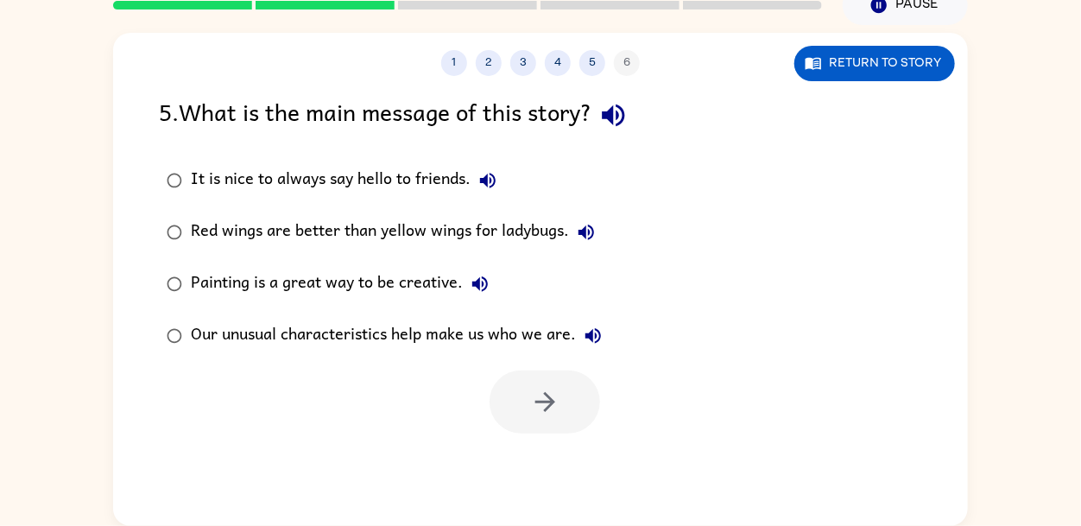
click at [615, 135] on button "button" at bounding box center [613, 115] width 44 height 44
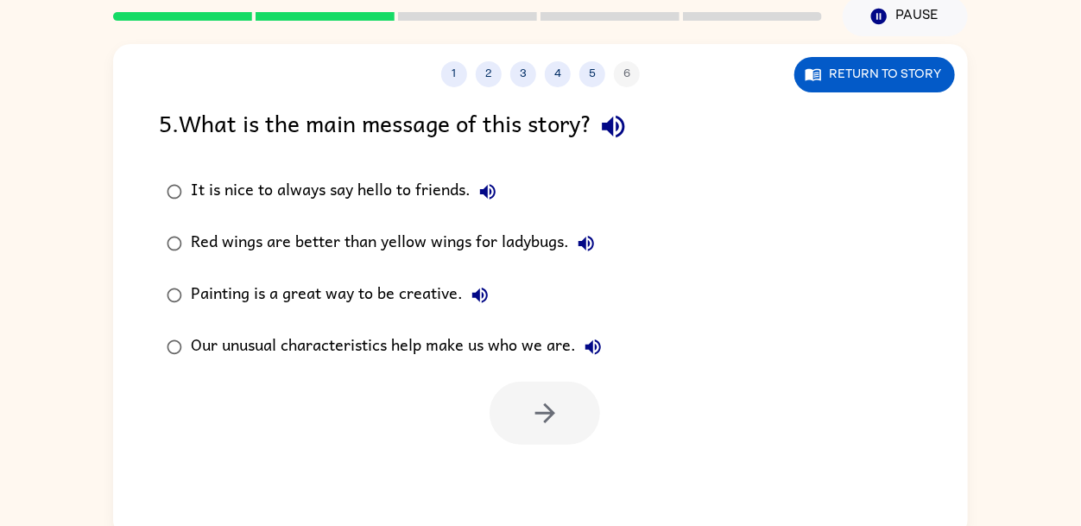
scroll to position [71, 0]
click at [499, 197] on button "It is nice to always say hello to friends." at bounding box center [487, 191] width 35 height 35
click at [590, 243] on icon "button" at bounding box center [586, 243] width 16 height 16
click at [482, 284] on icon "button" at bounding box center [480, 294] width 21 height 21
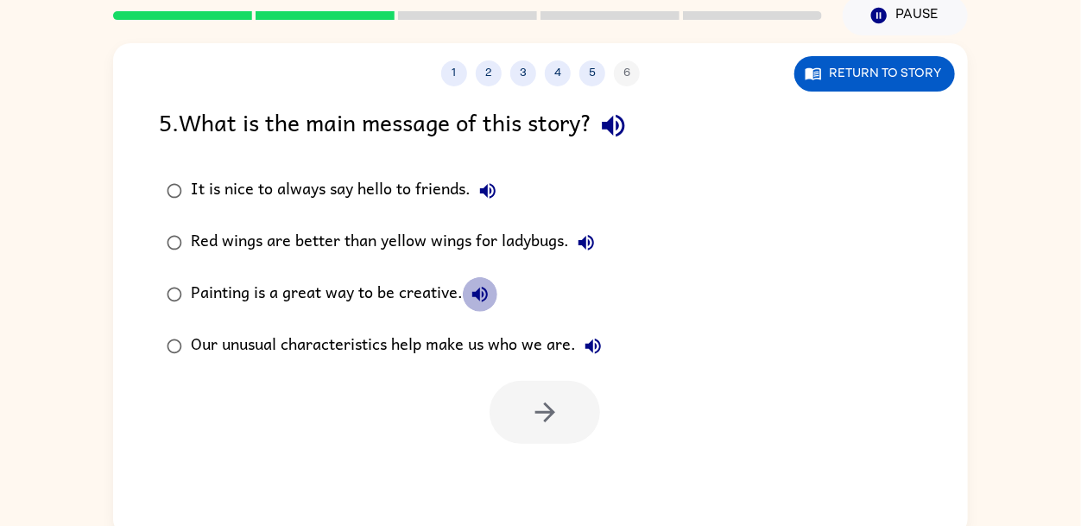
click at [482, 284] on icon "button" at bounding box center [480, 294] width 21 height 21
click at [605, 338] on button "Our unusual characteristics help make us who we are." at bounding box center [593, 346] width 35 height 35
click at [451, 332] on div "Our unusual characteristics help make us who we are." at bounding box center [401, 346] width 420 height 35
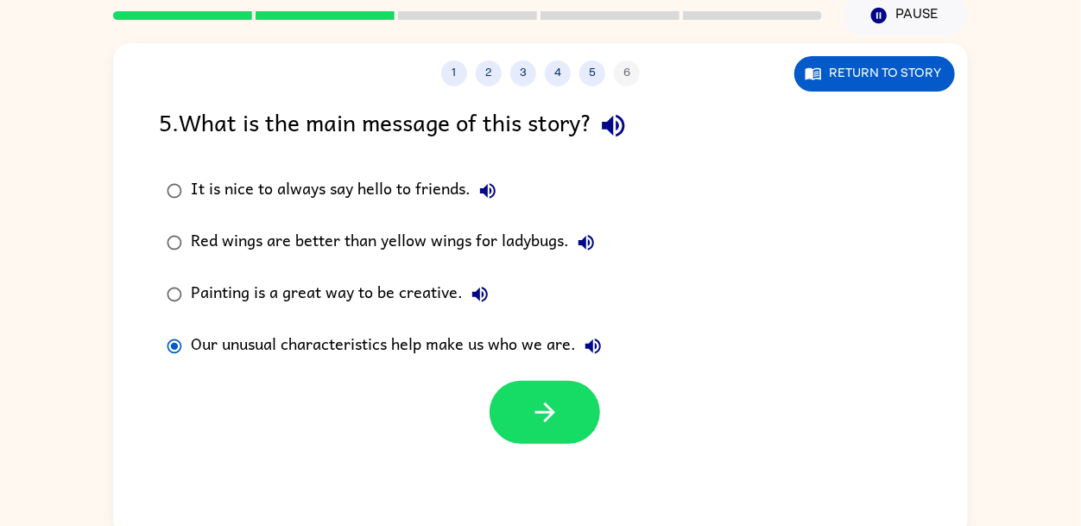
click at [769, 391] on div at bounding box center [540, 408] width 855 height 72
click at [530, 405] on icon "button" at bounding box center [545, 412] width 30 height 30
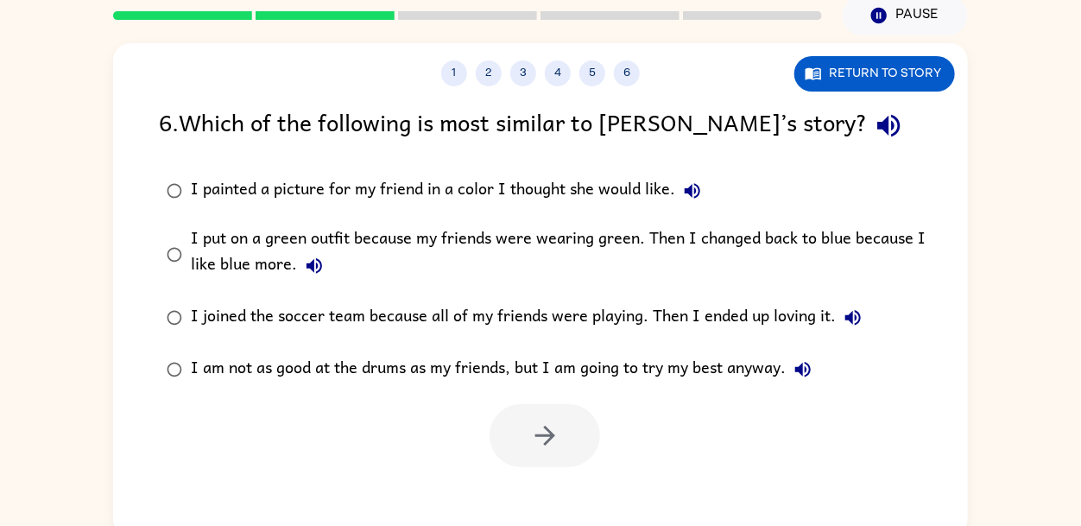
click at [877, 122] on icon "button" at bounding box center [888, 126] width 22 height 22
click at [687, 196] on icon "button" at bounding box center [692, 190] width 21 height 21
click at [319, 273] on icon "button" at bounding box center [314, 266] width 21 height 21
click at [306, 266] on icon "button" at bounding box center [314, 266] width 16 height 16
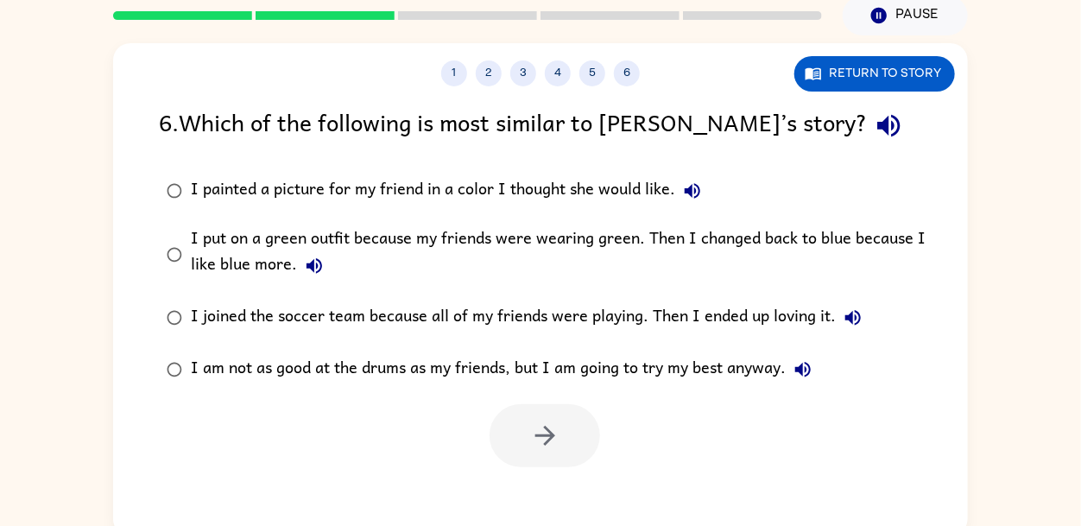
click at [860, 308] on icon "button" at bounding box center [853, 317] width 21 height 21
click at [804, 363] on icon "button" at bounding box center [802, 369] width 21 height 21
click at [388, 186] on div "I painted a picture for my friend in a color I thought she would like." at bounding box center [450, 191] width 519 height 35
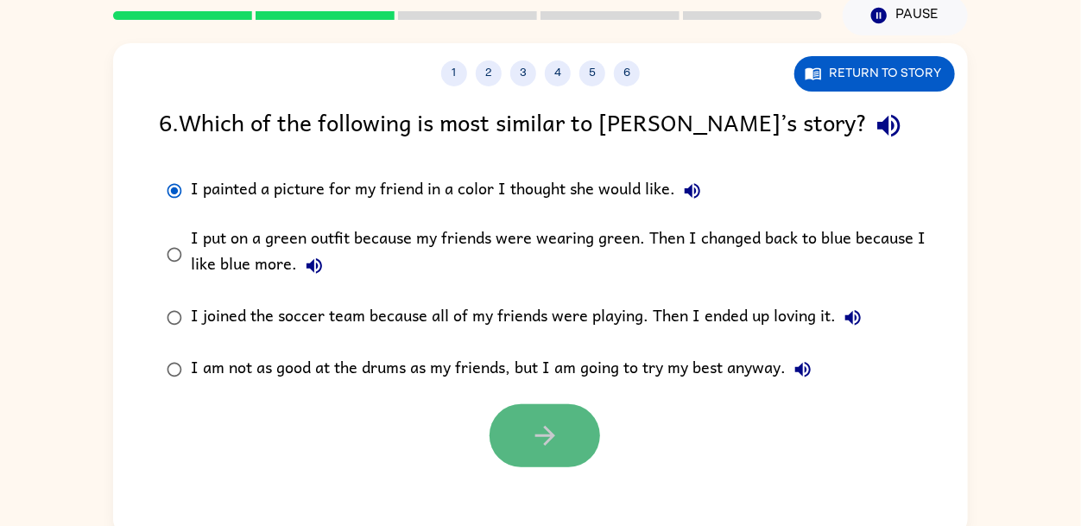
click at [548, 426] on icon "button" at bounding box center [545, 435] width 30 height 30
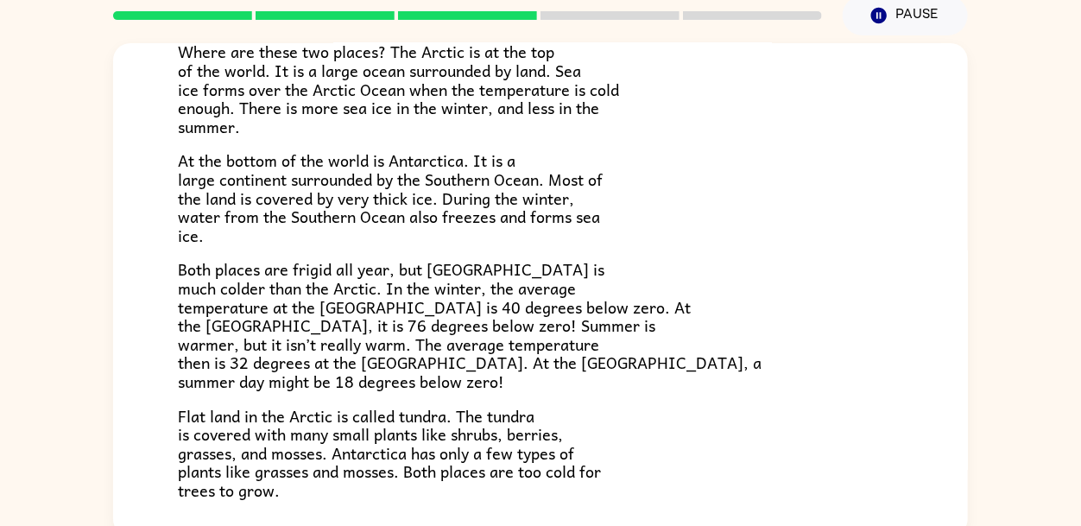
scroll to position [363, 0]
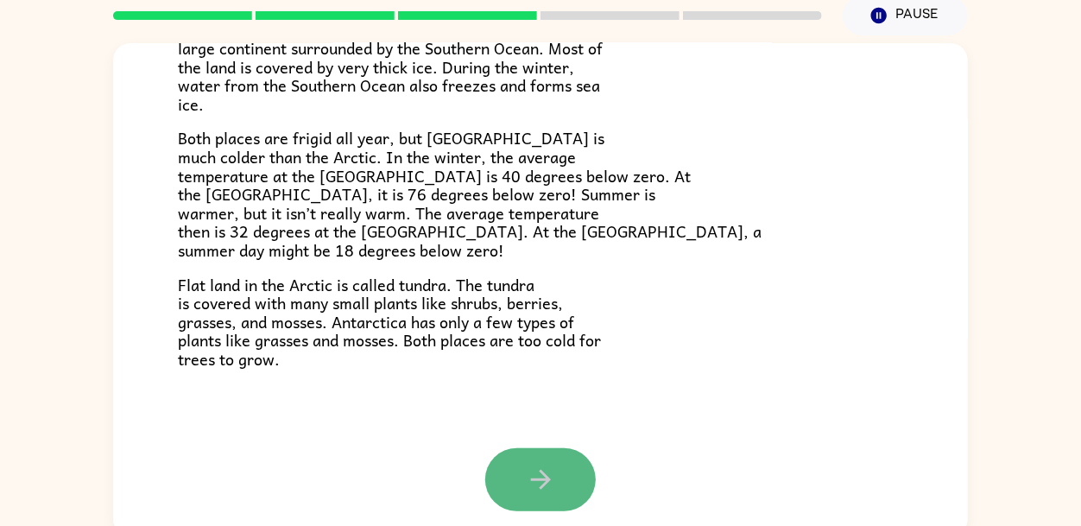
click at [519, 476] on button "button" at bounding box center [540, 479] width 110 height 63
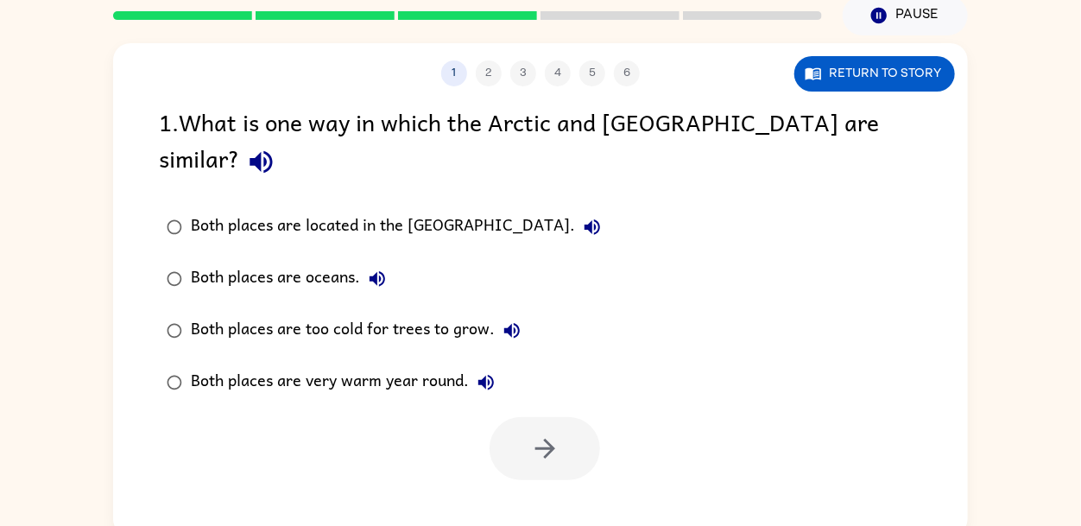
click at [415, 313] on div "Both places are too cold for trees to grow." at bounding box center [360, 330] width 338 height 35
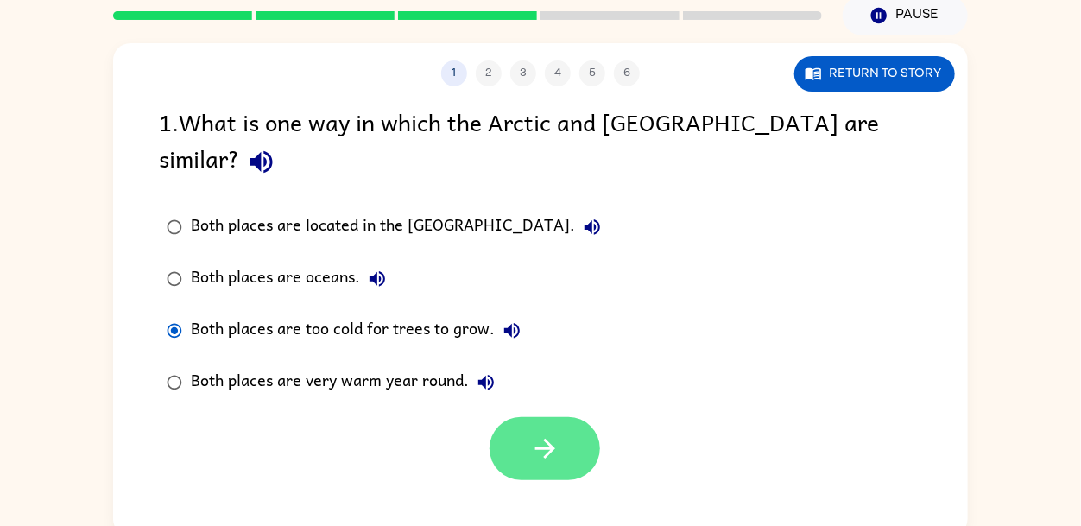
click at [514, 417] on button "button" at bounding box center [544, 448] width 110 height 63
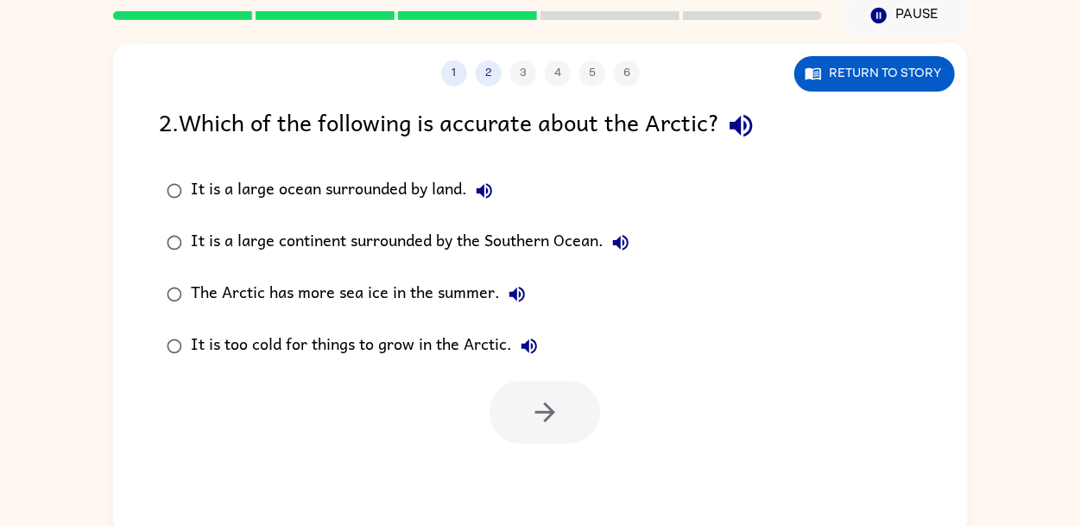
click at [756, 123] on icon "button" at bounding box center [741, 125] width 30 height 30
click at [741, 112] on icon "button" at bounding box center [741, 125] width 30 height 30
click at [483, 190] on icon "button" at bounding box center [484, 191] width 16 height 16
click at [630, 248] on icon "button" at bounding box center [620, 242] width 21 height 21
click at [516, 287] on icon "button" at bounding box center [517, 294] width 21 height 21
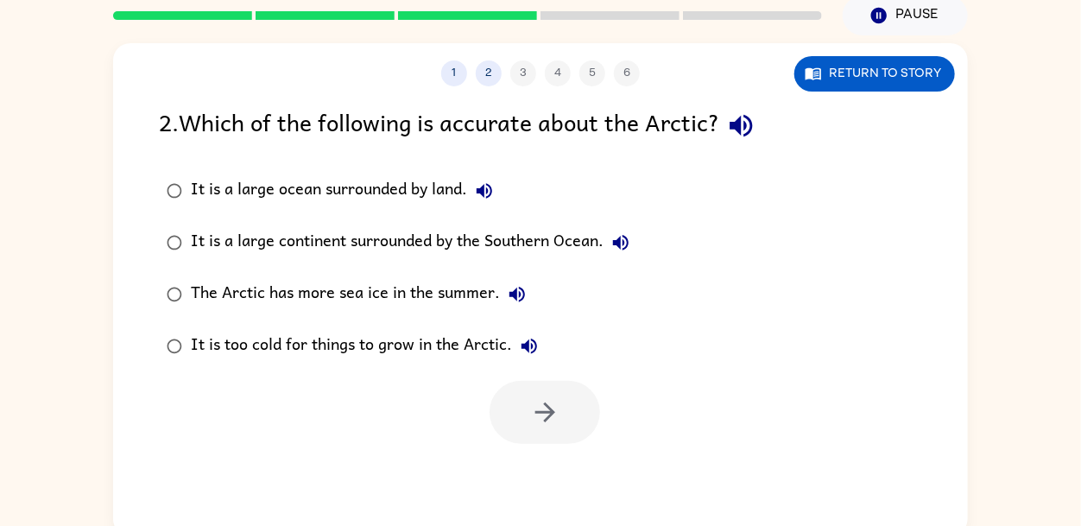
click at [531, 346] on icon "button" at bounding box center [529, 346] width 16 height 16
click at [479, 356] on div "It is too cold for things to grow in the Arctic." at bounding box center [369, 346] width 356 height 35
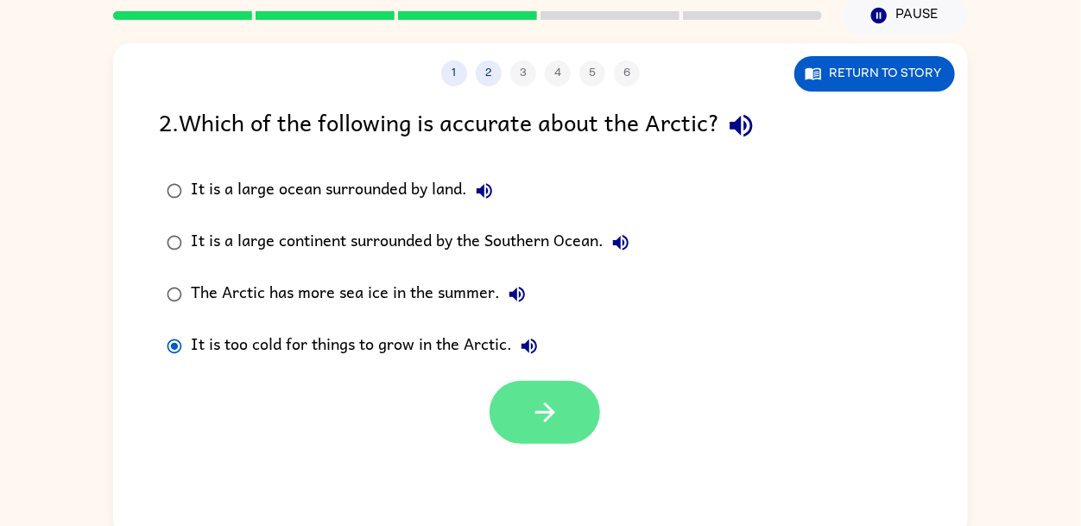
click at [513, 404] on button "button" at bounding box center [544, 412] width 110 height 63
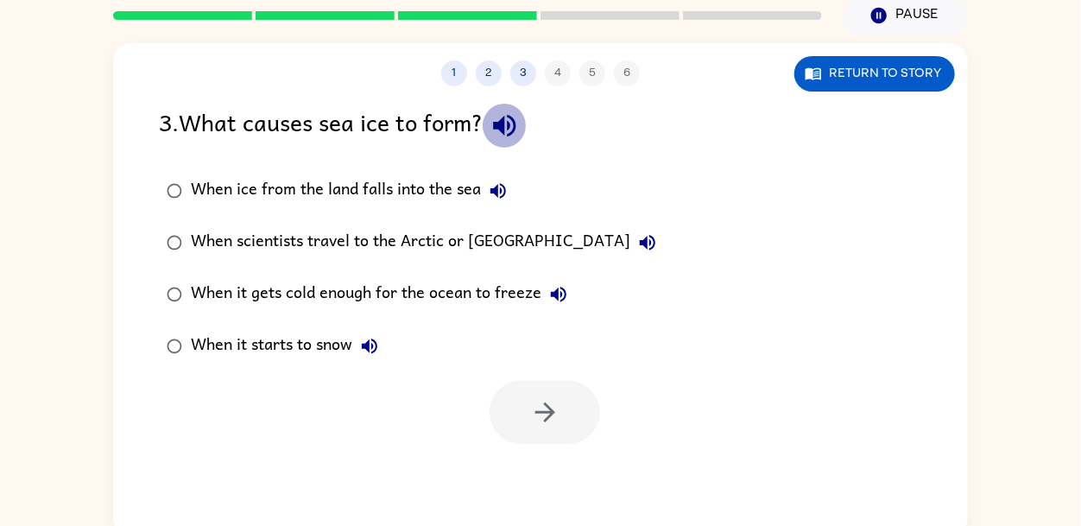
click at [520, 119] on icon "button" at bounding box center [504, 125] width 30 height 30
click at [504, 192] on icon "button" at bounding box center [498, 190] width 21 height 21
click at [630, 257] on button "When scientists travel to the Arctic or Antarctica" at bounding box center [647, 242] width 35 height 35
click at [564, 300] on icon "button" at bounding box center [558, 294] width 21 height 21
click at [360, 341] on button "When it starts to snow" at bounding box center [369, 346] width 35 height 35
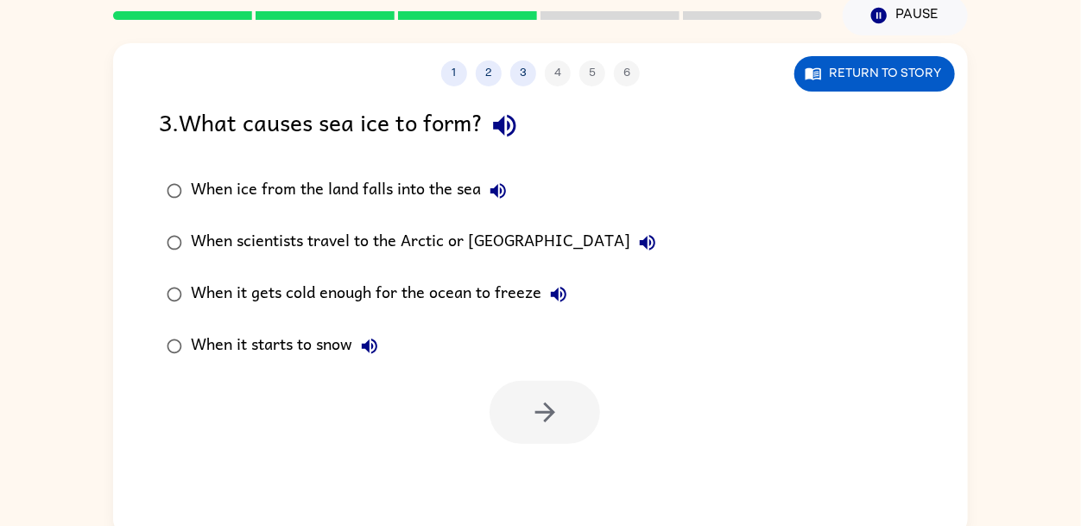
click at [522, 302] on div "When it gets cold enough for the ocean to freeze" at bounding box center [383, 294] width 385 height 35
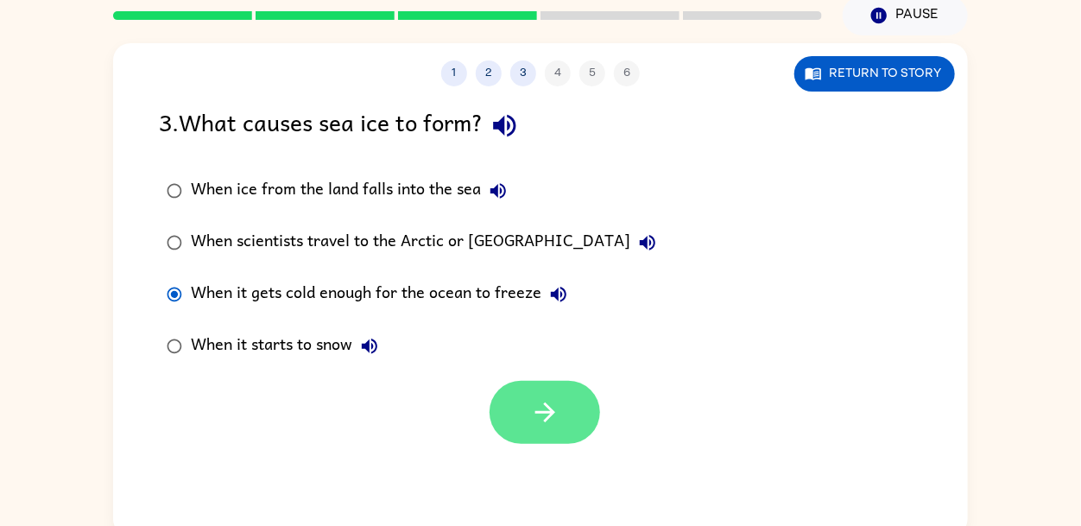
click at [554, 411] on icon "button" at bounding box center [544, 412] width 20 height 20
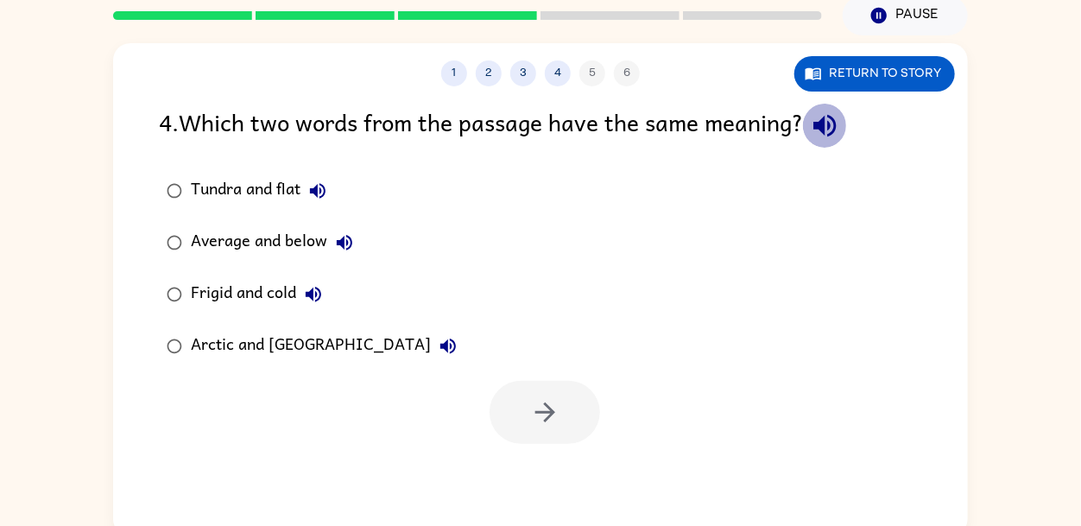
click at [826, 134] on icon "button" at bounding box center [825, 125] width 30 height 30
click at [826, 132] on icon "button" at bounding box center [825, 125] width 30 height 30
click at [323, 195] on icon "button" at bounding box center [318, 191] width 16 height 16
click at [339, 224] on label "Average and below" at bounding box center [311, 243] width 325 height 52
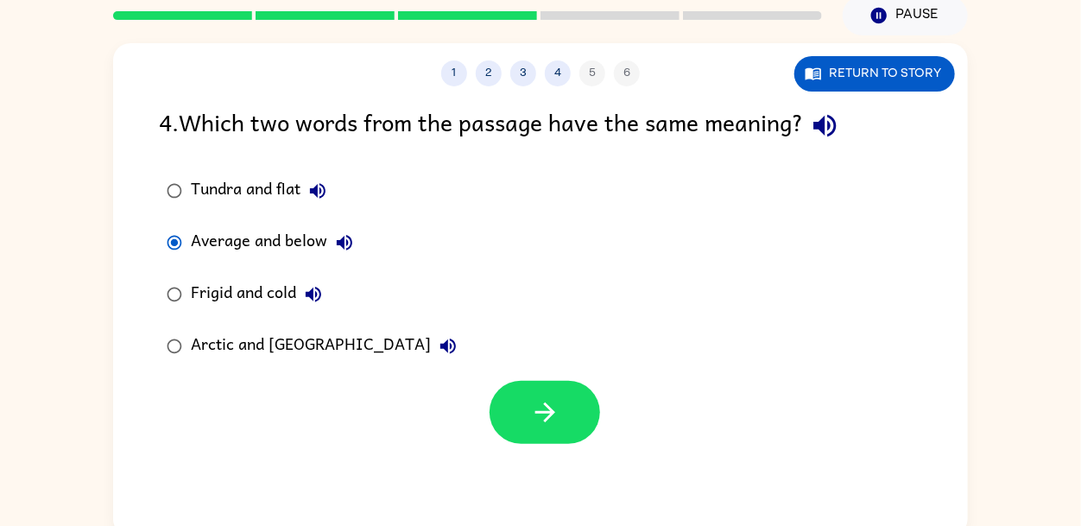
click at [344, 229] on button "Average and below" at bounding box center [344, 242] width 35 height 35
click at [438, 342] on icon "button" at bounding box center [448, 346] width 21 height 21
click at [263, 190] on div "Tundra and flat" at bounding box center [263, 191] width 144 height 35
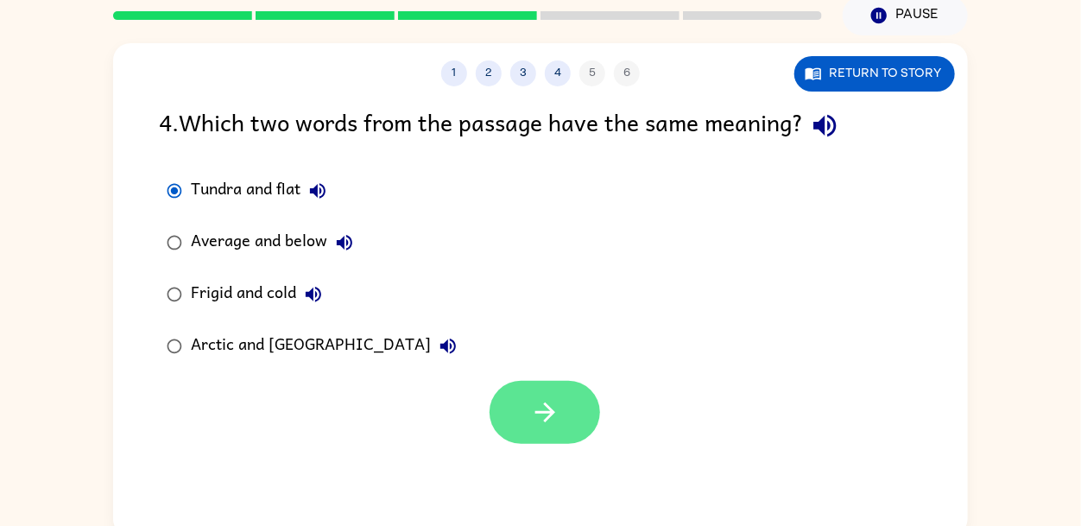
click at [523, 438] on button "button" at bounding box center [544, 412] width 110 height 63
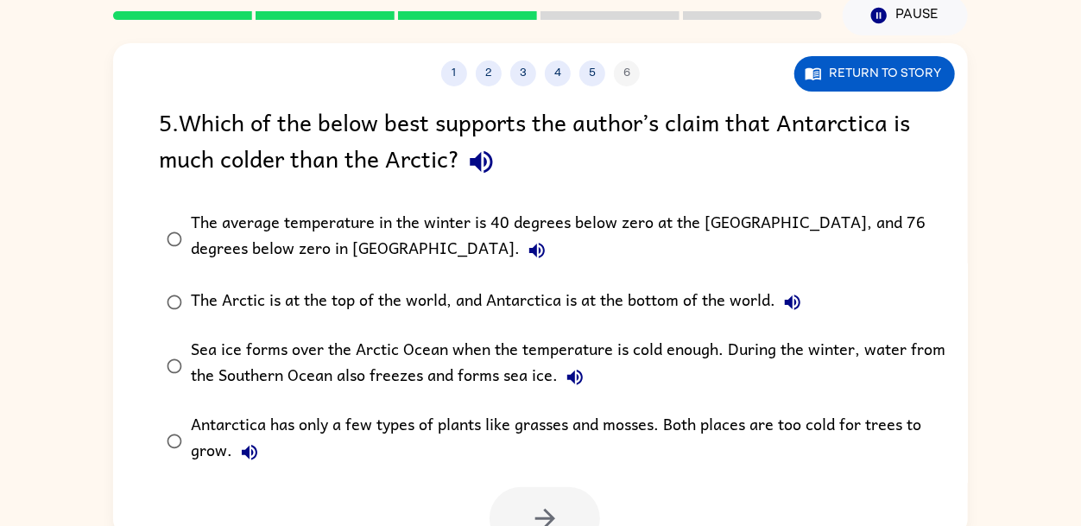
click at [464, 163] on button "button" at bounding box center [481, 162] width 44 height 44
click at [529, 247] on icon "button" at bounding box center [537, 251] width 16 height 16
click at [798, 285] on div "The Arctic is at the top of the world, and Antarctica is at the bottom of the w…" at bounding box center [500, 302] width 619 height 35
click at [796, 288] on button "The Arctic is at the top of the world, and Antarctica is at the bottom of the w…" at bounding box center [792, 302] width 35 height 35
click at [569, 369] on icon "button" at bounding box center [575, 377] width 21 height 21
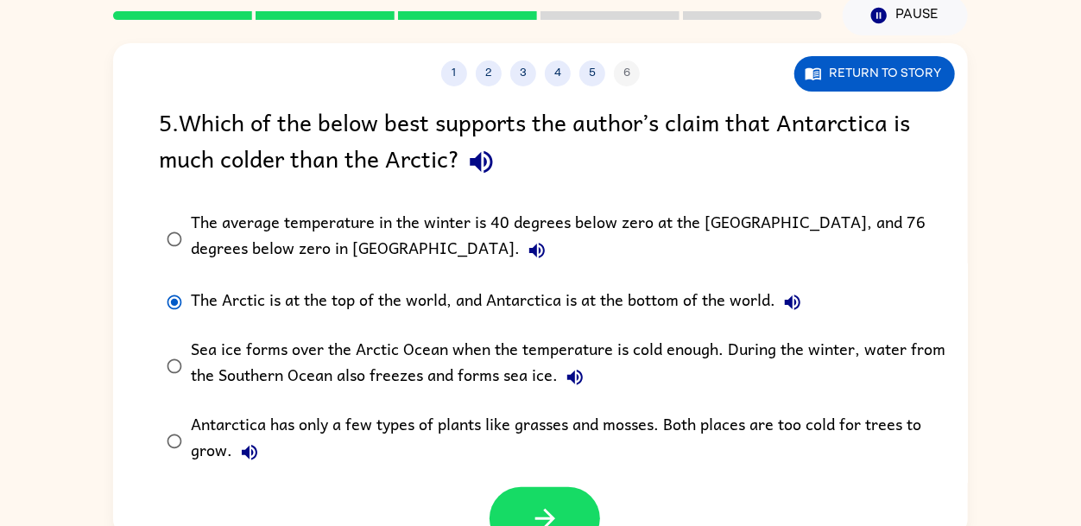
click at [256, 461] on icon "button" at bounding box center [249, 452] width 21 height 21
click at [502, 227] on div "The average temperature in the winter is 40 degrees below zero at the North Pol…" at bounding box center [568, 239] width 754 height 58
click at [502, 514] on button "button" at bounding box center [544, 518] width 110 height 63
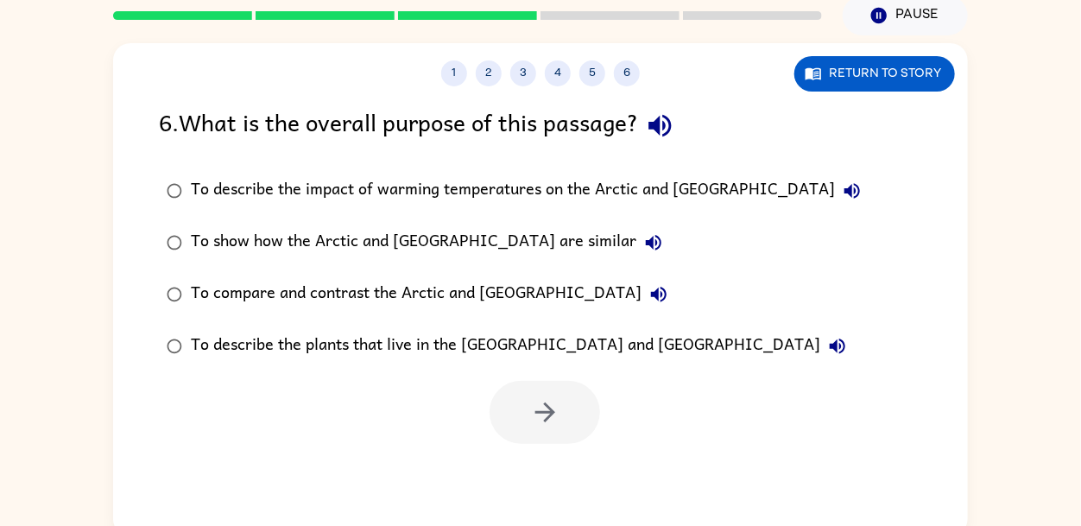
click at [651, 136] on icon "button" at bounding box center [660, 125] width 30 height 30
click at [785, 186] on label "To describe the impact of warming temperatures on the Arctic and Antarctica" at bounding box center [513, 191] width 729 height 52
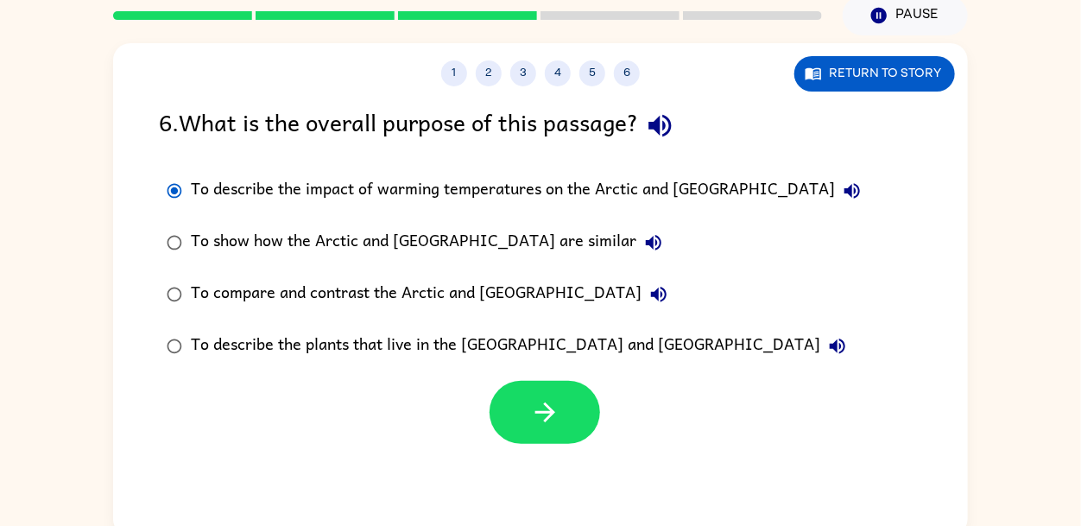
click at [835, 195] on button "To describe the impact of warming temperatures on the Arctic and Antarctica" at bounding box center [852, 191] width 35 height 35
click at [643, 243] on icon "button" at bounding box center [653, 242] width 21 height 21
click at [641, 306] on button "To compare and contrast the Arctic and Antarctica" at bounding box center [658, 294] width 35 height 35
click at [827, 349] on icon "button" at bounding box center [837, 346] width 21 height 21
click at [410, 292] on div "To compare and contrast the Arctic and Antarctica" at bounding box center [433, 294] width 485 height 35
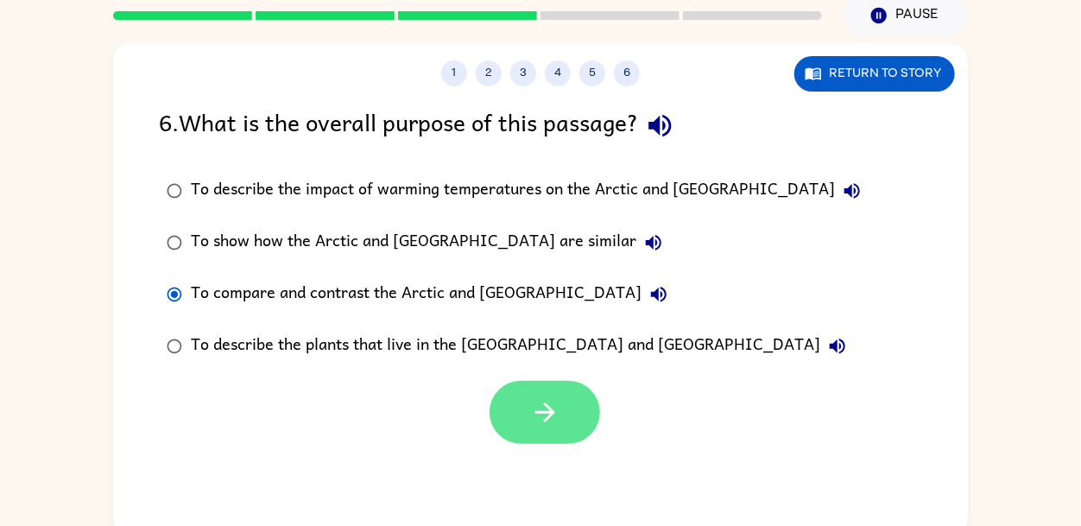
click at [526, 422] on button "button" at bounding box center [544, 412] width 110 height 63
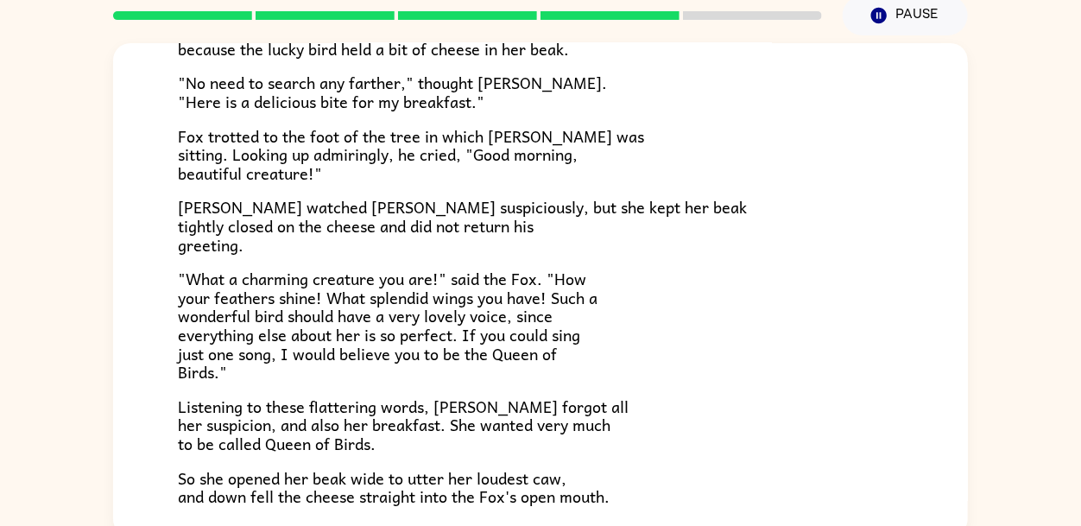
scroll to position [339, 0]
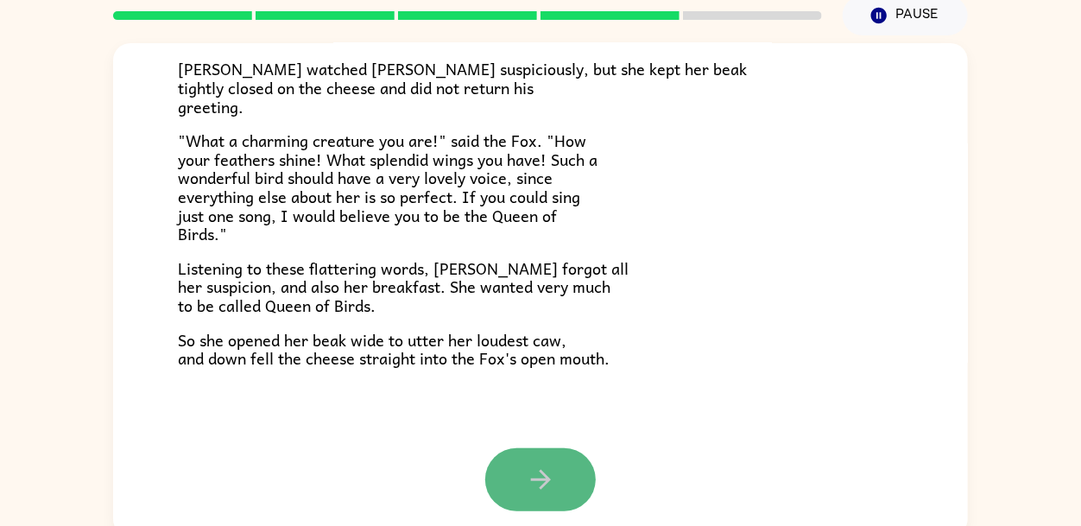
click at [518, 461] on button "button" at bounding box center [540, 479] width 110 height 63
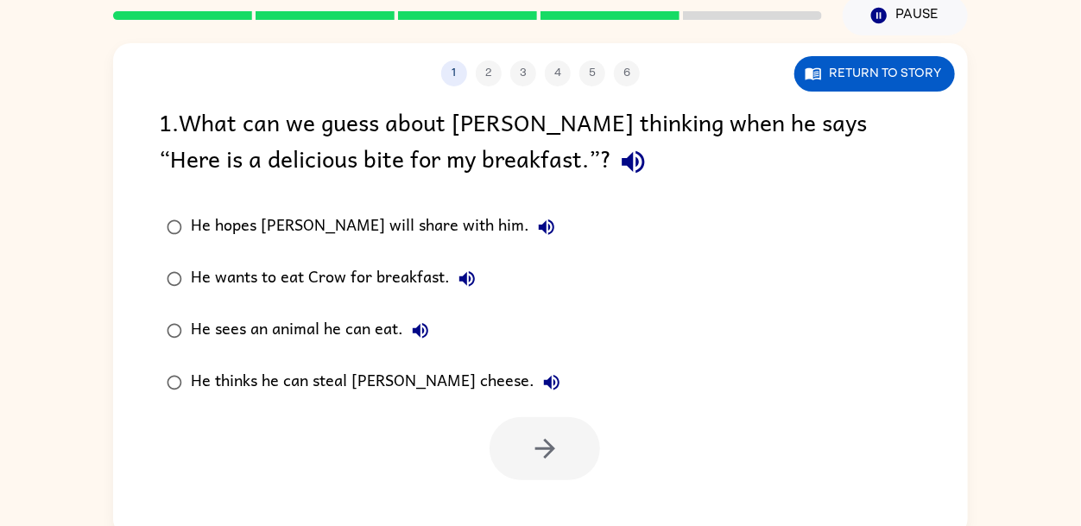
click at [611, 180] on button "button" at bounding box center [633, 162] width 44 height 44
click at [529, 226] on button "He hopes Crow will share with him." at bounding box center [546, 227] width 35 height 35
click at [471, 282] on icon "button" at bounding box center [467, 279] width 16 height 16
click at [430, 329] on button "He sees an animal he can eat." at bounding box center [420, 330] width 35 height 35
click at [541, 376] on icon "button" at bounding box center [551, 382] width 21 height 21
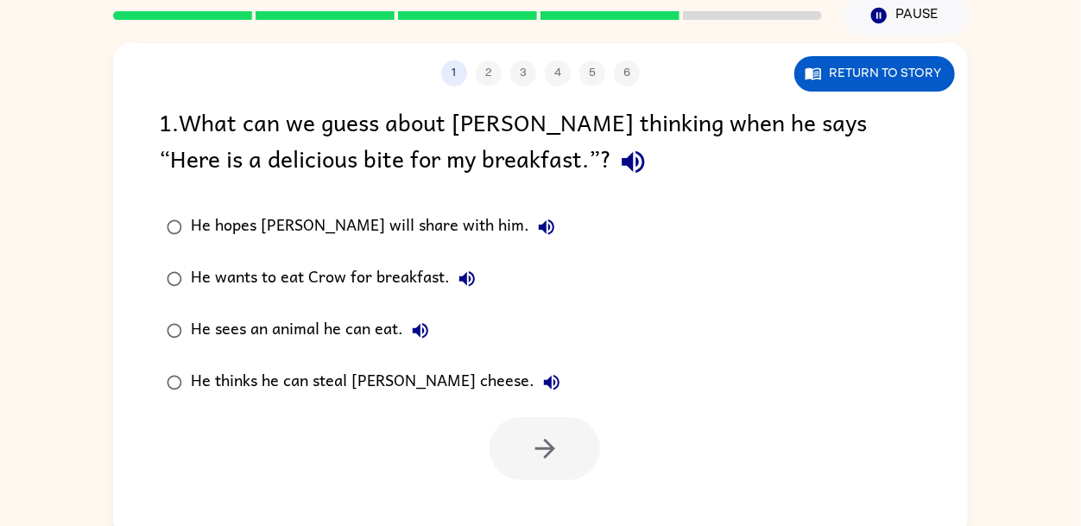
click at [406, 388] on div "He thinks he can steal Crow’s cheese." at bounding box center [380, 382] width 378 height 35
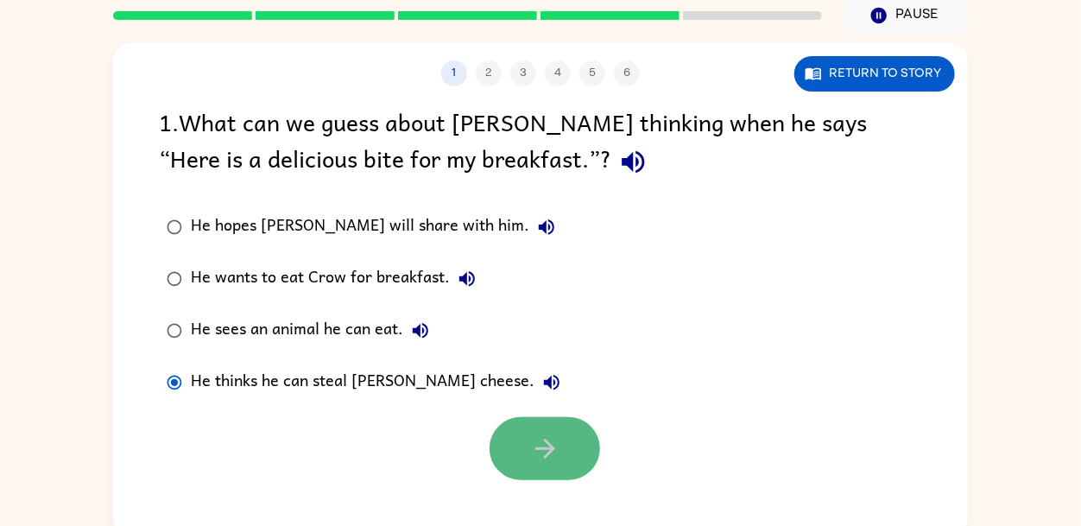
click at [565, 462] on button "button" at bounding box center [544, 448] width 110 height 63
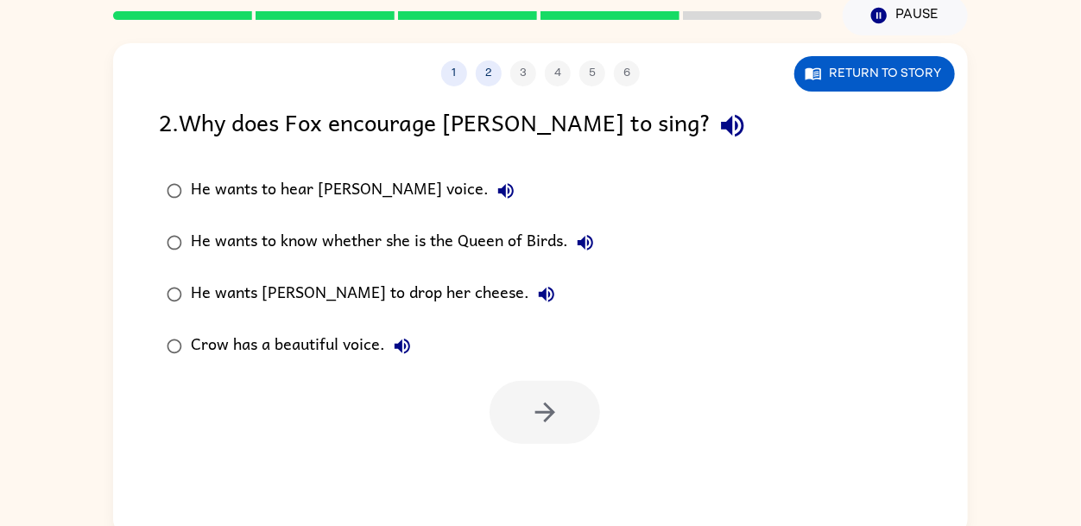
click at [710, 130] on button "button" at bounding box center [732, 126] width 44 height 44
click at [495, 199] on icon "button" at bounding box center [505, 190] width 21 height 21
click at [586, 239] on icon "button" at bounding box center [585, 242] width 21 height 21
click at [539, 294] on icon "button" at bounding box center [547, 295] width 16 height 16
click at [414, 334] on button "Crow has a beautiful voice." at bounding box center [402, 346] width 35 height 35
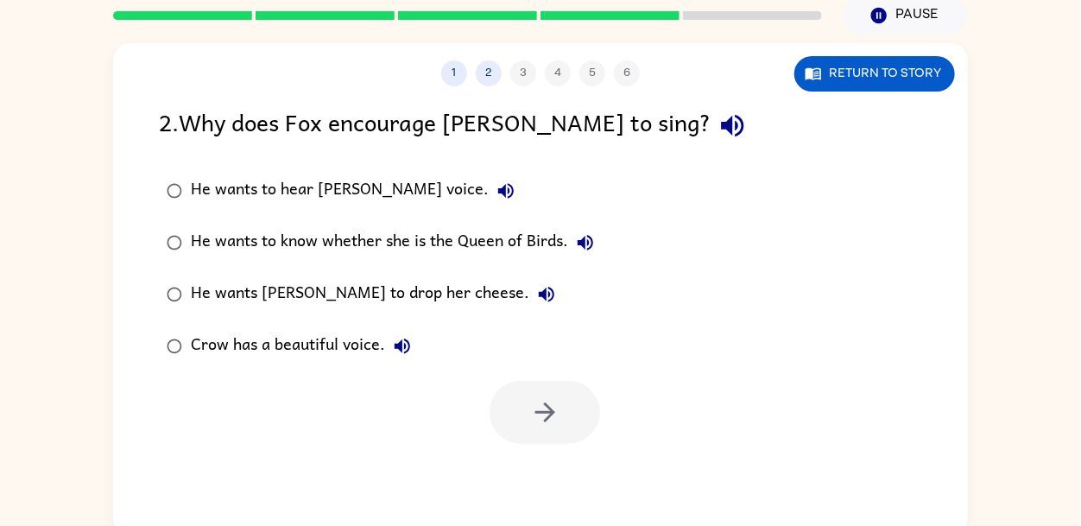
click at [447, 256] on div "He wants to know whether she is the Queen of Birds." at bounding box center [397, 242] width 412 height 35
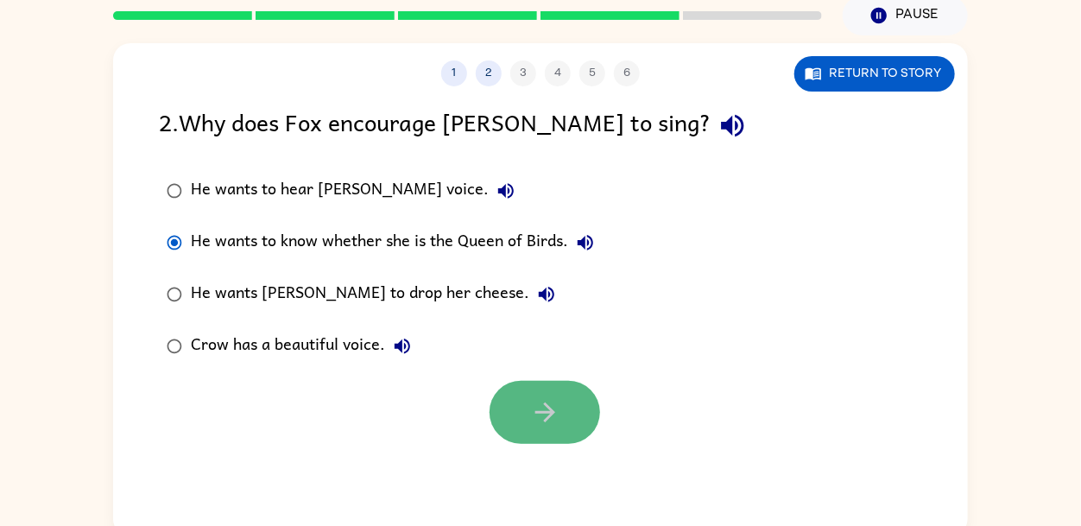
click at [499, 399] on button "button" at bounding box center [544, 412] width 110 height 63
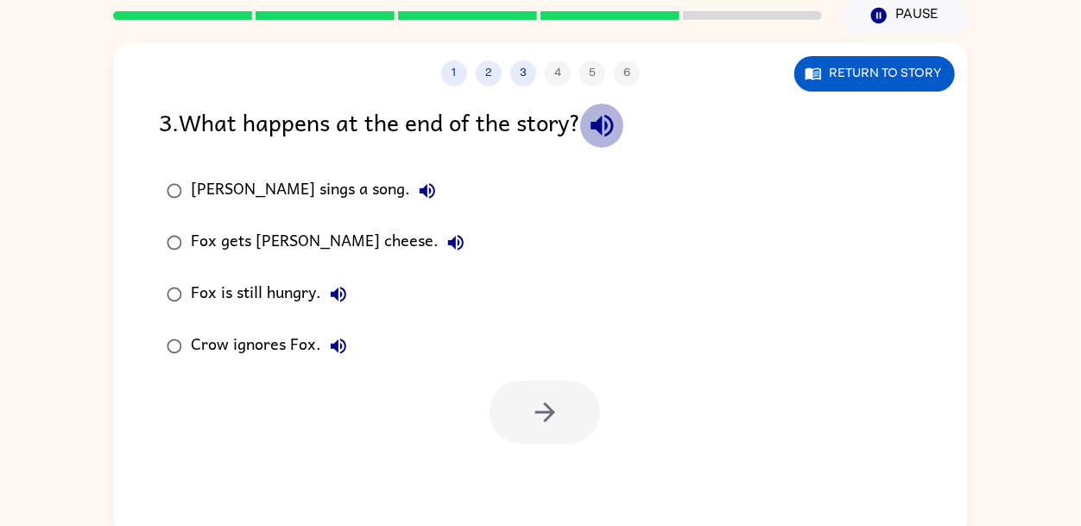
click at [602, 110] on icon "button" at bounding box center [602, 125] width 30 height 30
click at [417, 187] on icon "button" at bounding box center [427, 190] width 21 height 21
click at [445, 235] on icon "button" at bounding box center [455, 242] width 21 height 21
click at [340, 297] on icon "button" at bounding box center [338, 294] width 21 height 21
click at [335, 338] on icon "button" at bounding box center [338, 346] width 21 height 21
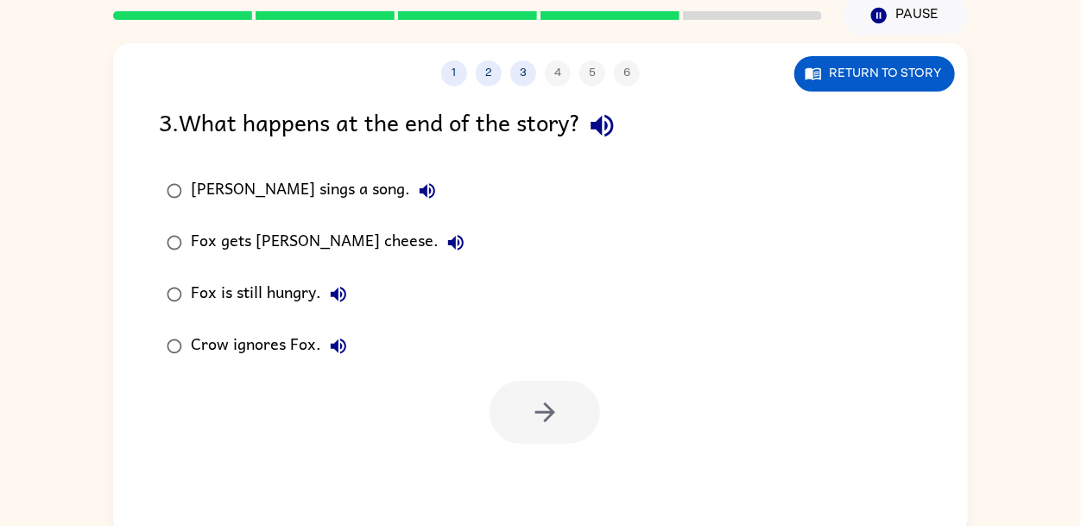
click at [288, 287] on div "Fox is still hungry." at bounding box center [273, 294] width 165 height 35
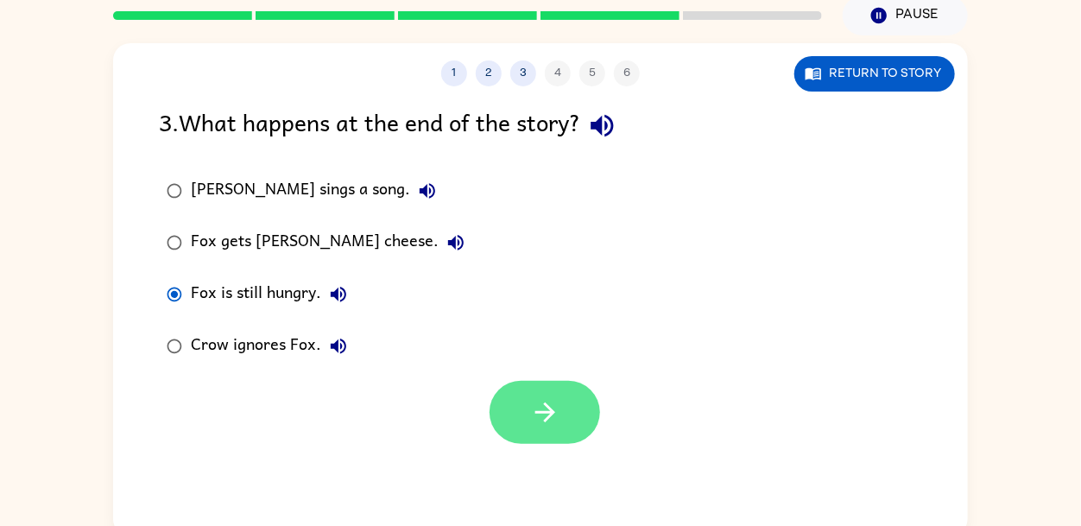
click at [541, 397] on icon "button" at bounding box center [545, 412] width 30 height 30
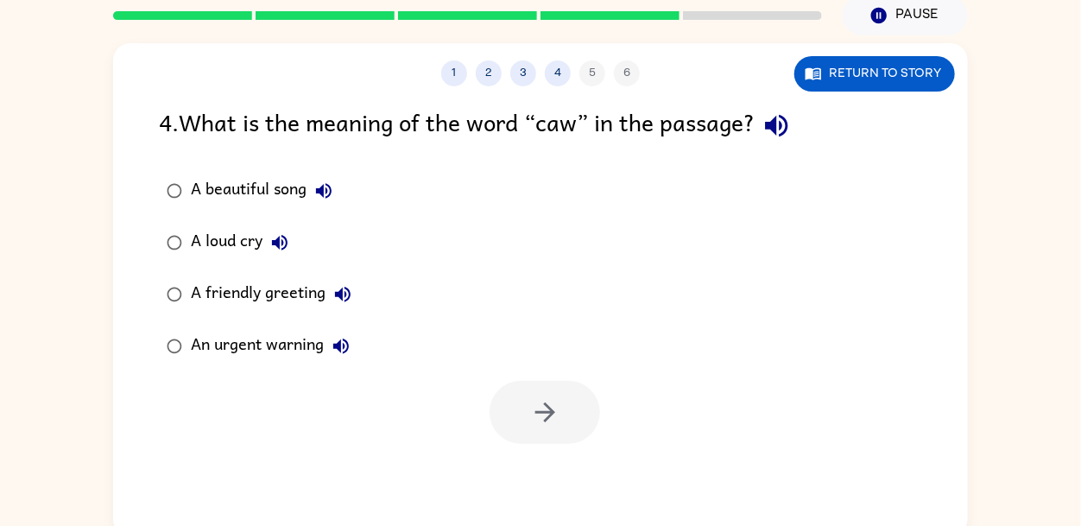
click at [783, 136] on icon "button" at bounding box center [776, 125] width 30 height 30
click at [331, 192] on icon "button" at bounding box center [324, 191] width 16 height 16
click at [288, 244] on icon "button" at bounding box center [279, 242] width 21 height 21
click at [334, 293] on icon "button" at bounding box center [342, 294] width 21 height 21
click at [331, 329] on div "An urgent warning" at bounding box center [274, 346] width 167 height 35
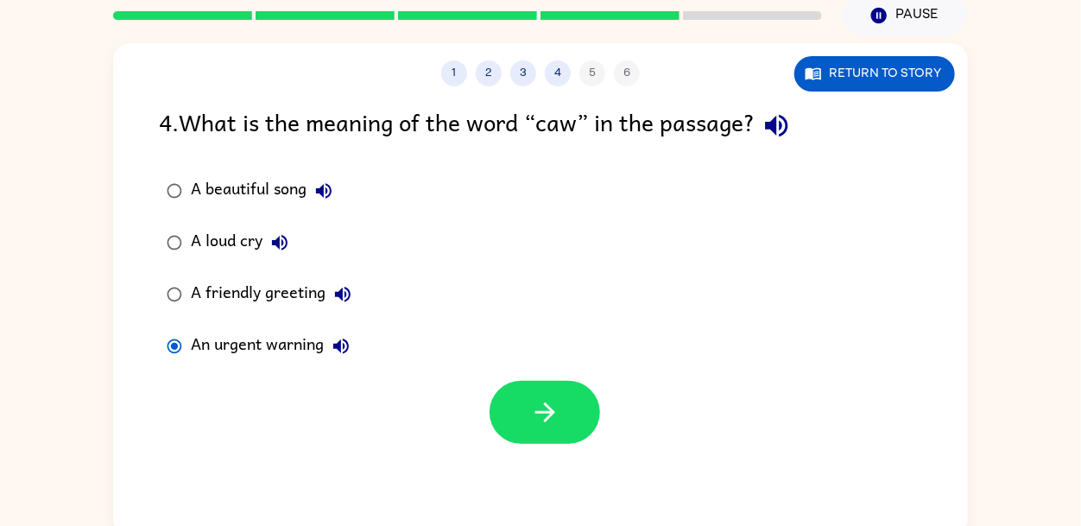
click at [342, 341] on icon "button" at bounding box center [341, 346] width 21 height 21
click at [200, 230] on div "A loud cry" at bounding box center [244, 242] width 106 height 35
click at [507, 394] on button "button" at bounding box center [544, 412] width 110 height 63
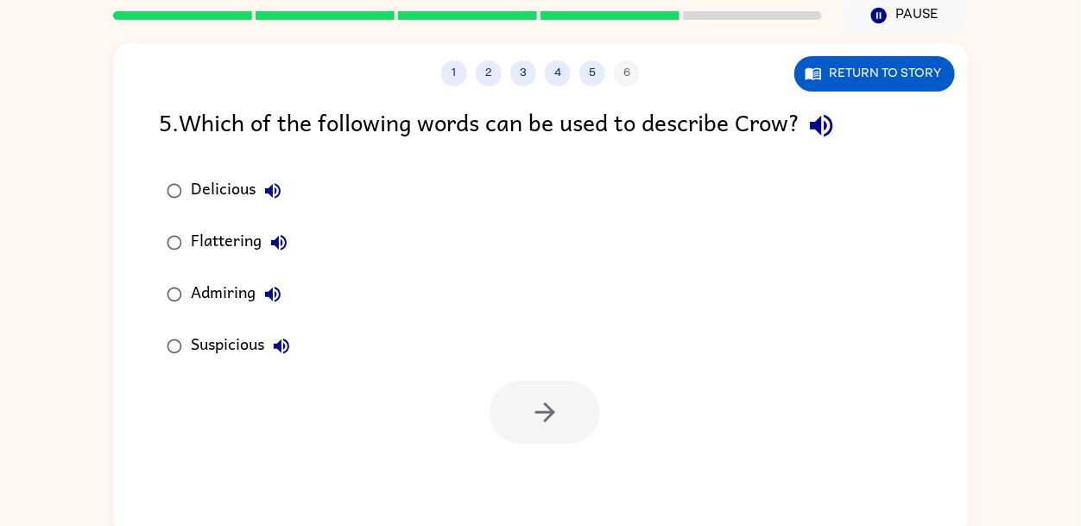
click at [824, 139] on icon "button" at bounding box center [821, 125] width 30 height 30
click at [277, 182] on icon "button" at bounding box center [272, 190] width 21 height 21
click at [290, 233] on button "Flattering" at bounding box center [279, 242] width 35 height 35
click at [265, 300] on icon "button" at bounding box center [272, 294] width 21 height 21
click at [279, 339] on icon "button" at bounding box center [281, 346] width 21 height 21
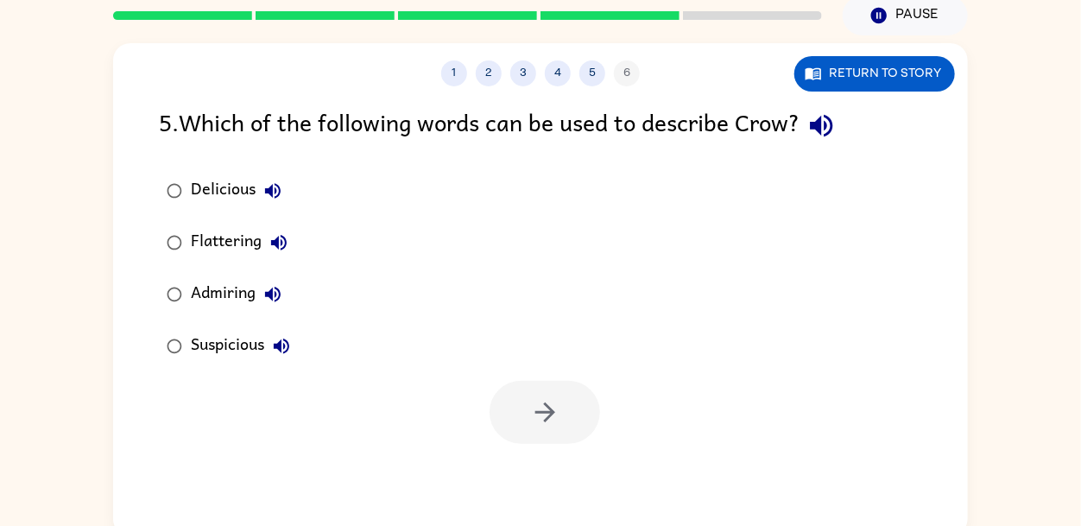
click at [216, 184] on div "Delicious" at bounding box center [240, 191] width 99 height 35
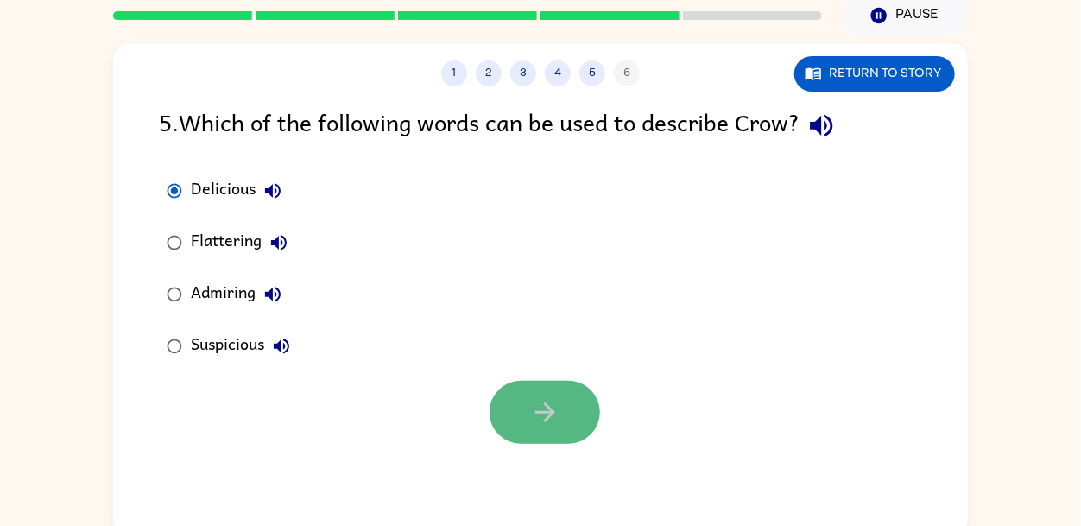
click at [552, 429] on button "button" at bounding box center [544, 412] width 110 height 63
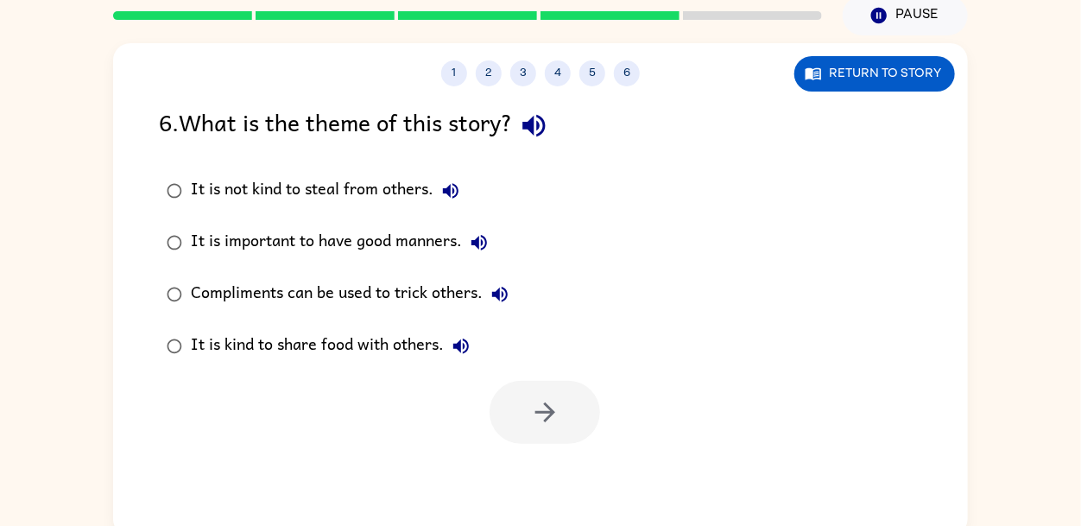
click at [578, 150] on div "6 . What is the theme of this story? It is not kind to steal from others. It is…" at bounding box center [540, 274] width 855 height 340
click at [541, 135] on icon "button" at bounding box center [534, 125] width 30 height 30
click at [463, 180] on button "It is not kind to steal from others." at bounding box center [450, 191] width 35 height 35
click at [482, 243] on icon "button" at bounding box center [479, 242] width 21 height 21
click at [498, 281] on button "Compliments can be used to trick others." at bounding box center [500, 294] width 35 height 35
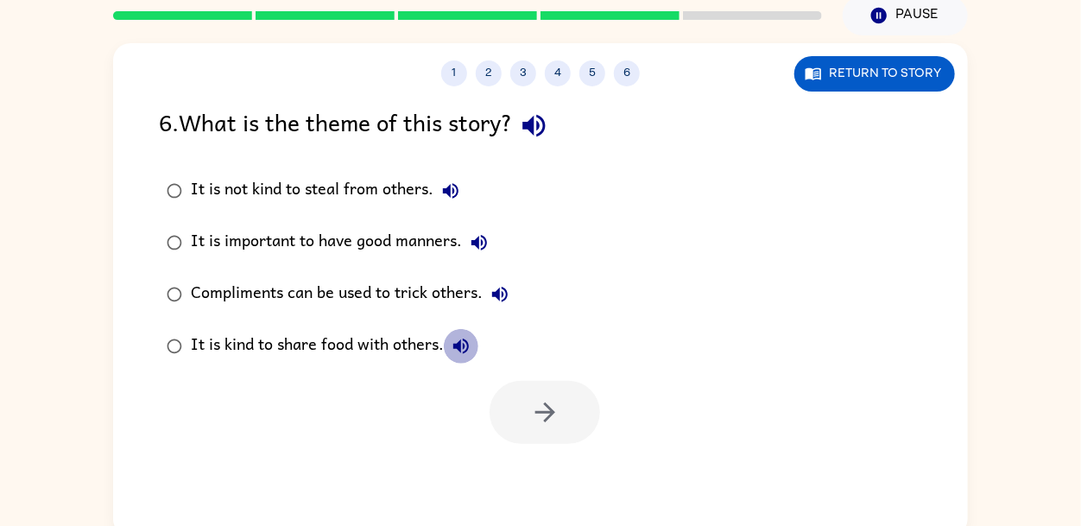
click at [470, 352] on icon "button" at bounding box center [461, 346] width 21 height 21
click at [304, 197] on div "It is not kind to steal from others." at bounding box center [329, 191] width 277 height 35
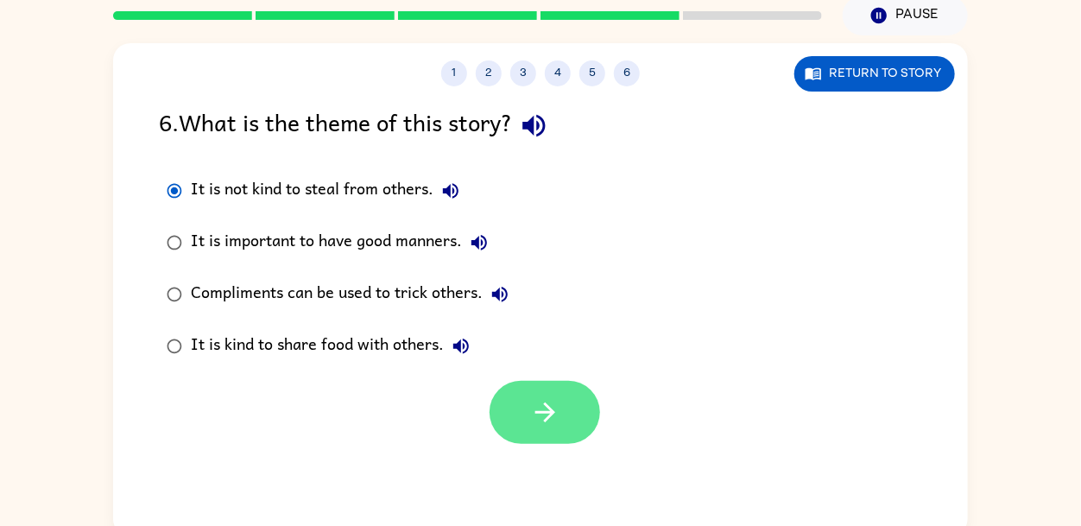
click at [508, 398] on button "button" at bounding box center [544, 412] width 110 height 63
